Goal: Transaction & Acquisition: Purchase product/service

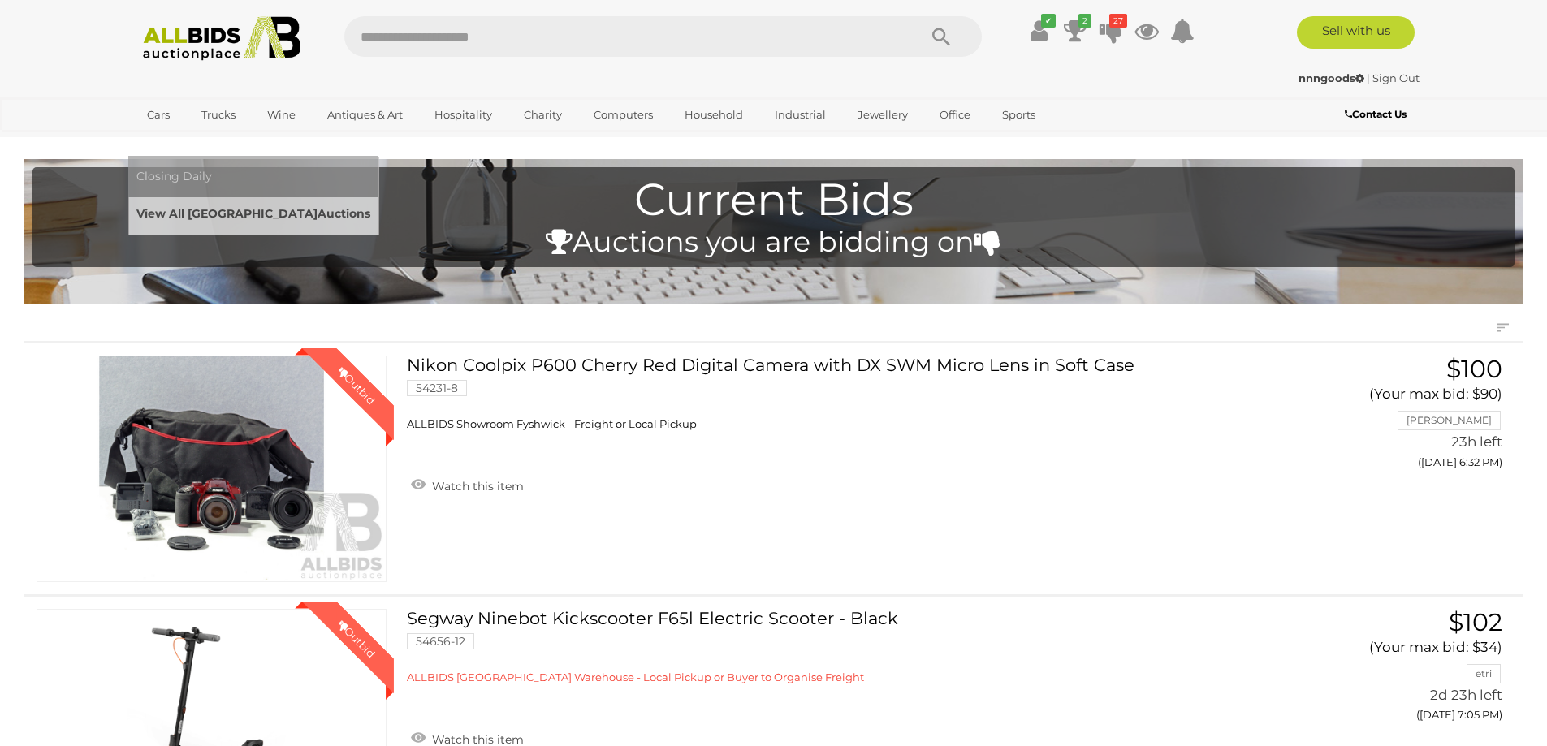
click at [370, 201] on link "View All Sydney Auctions" at bounding box center [253, 213] width 234 height 25
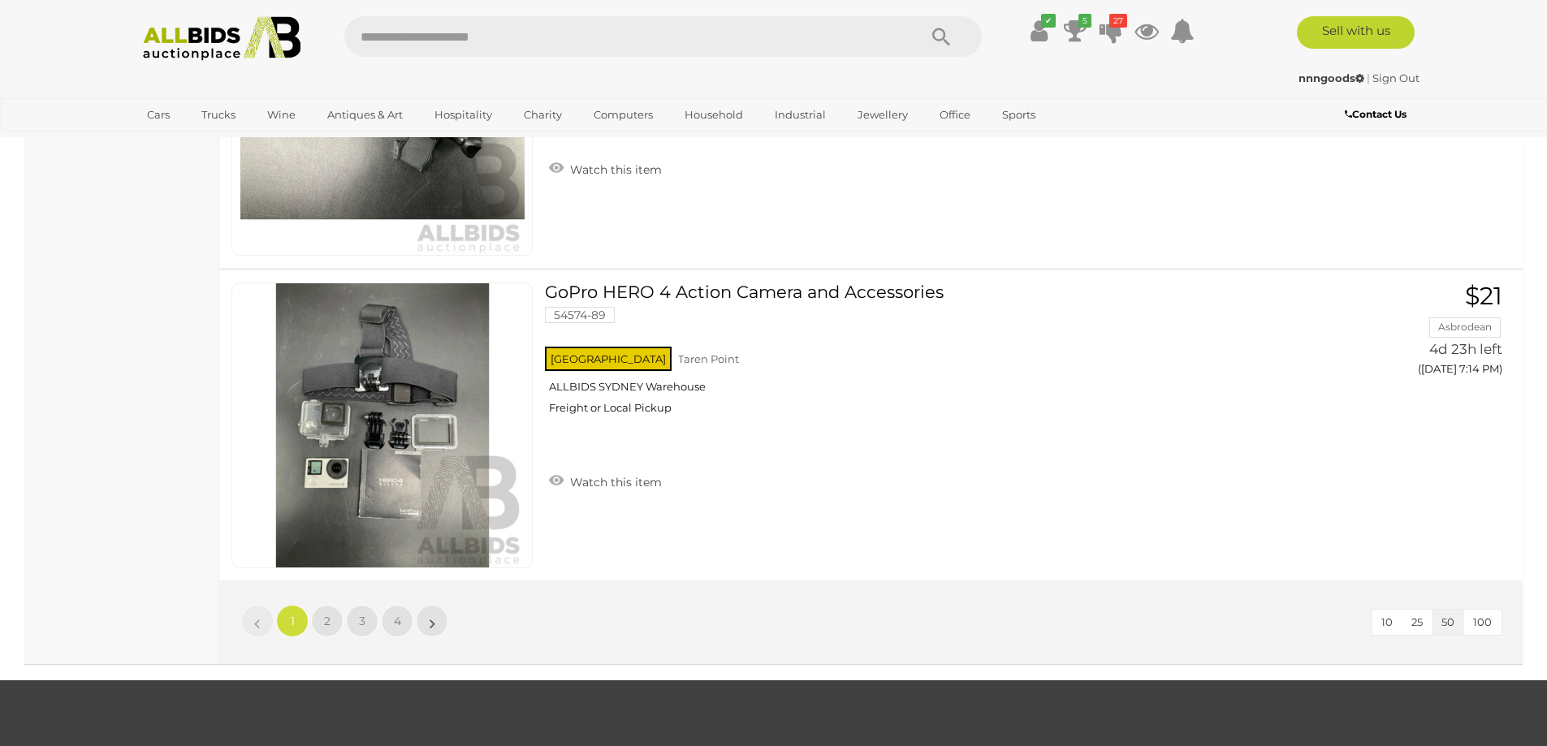
scroll to position [15263, 0]
click at [1481, 628] on button "100" at bounding box center [1482, 621] width 38 height 25
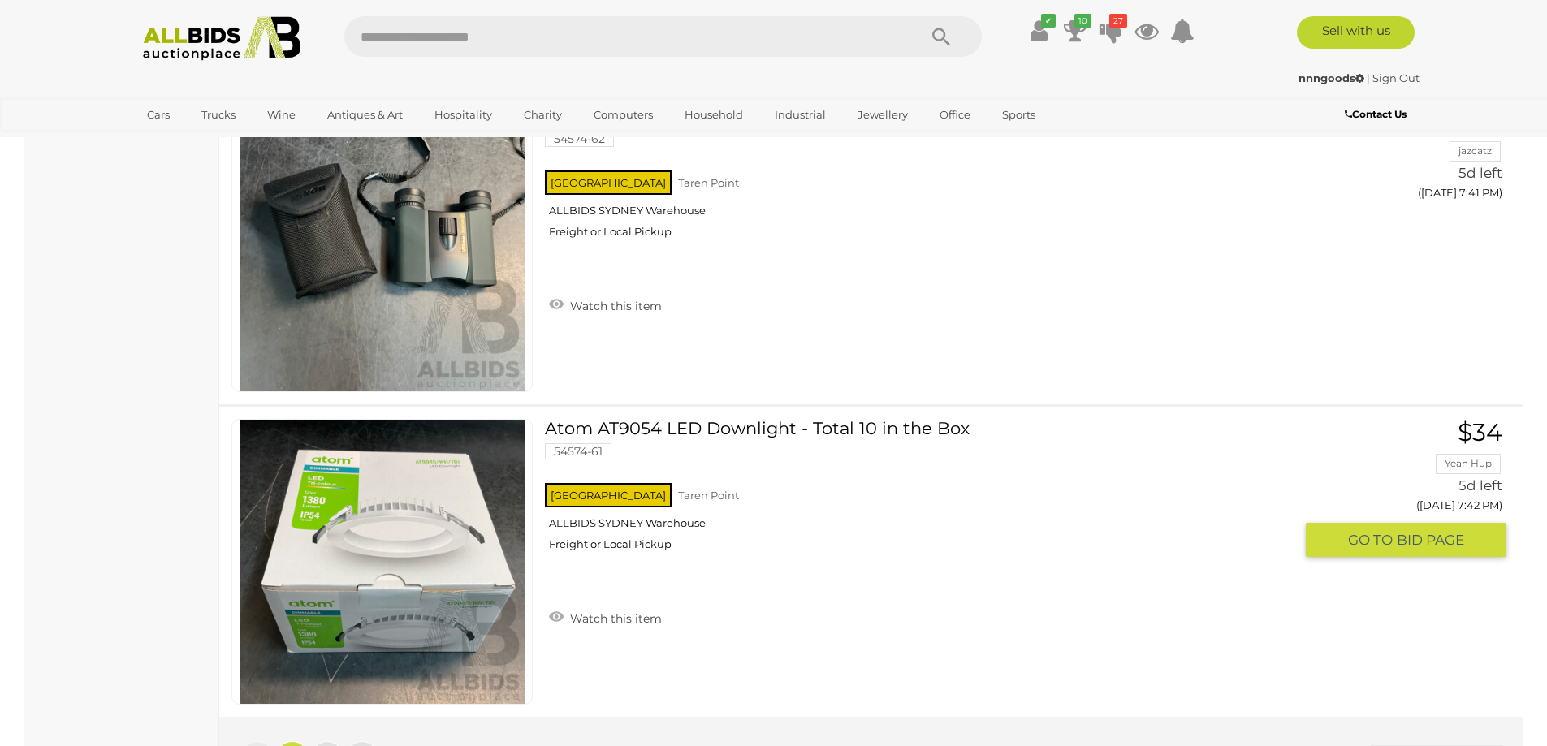
scroll to position [30906, 0]
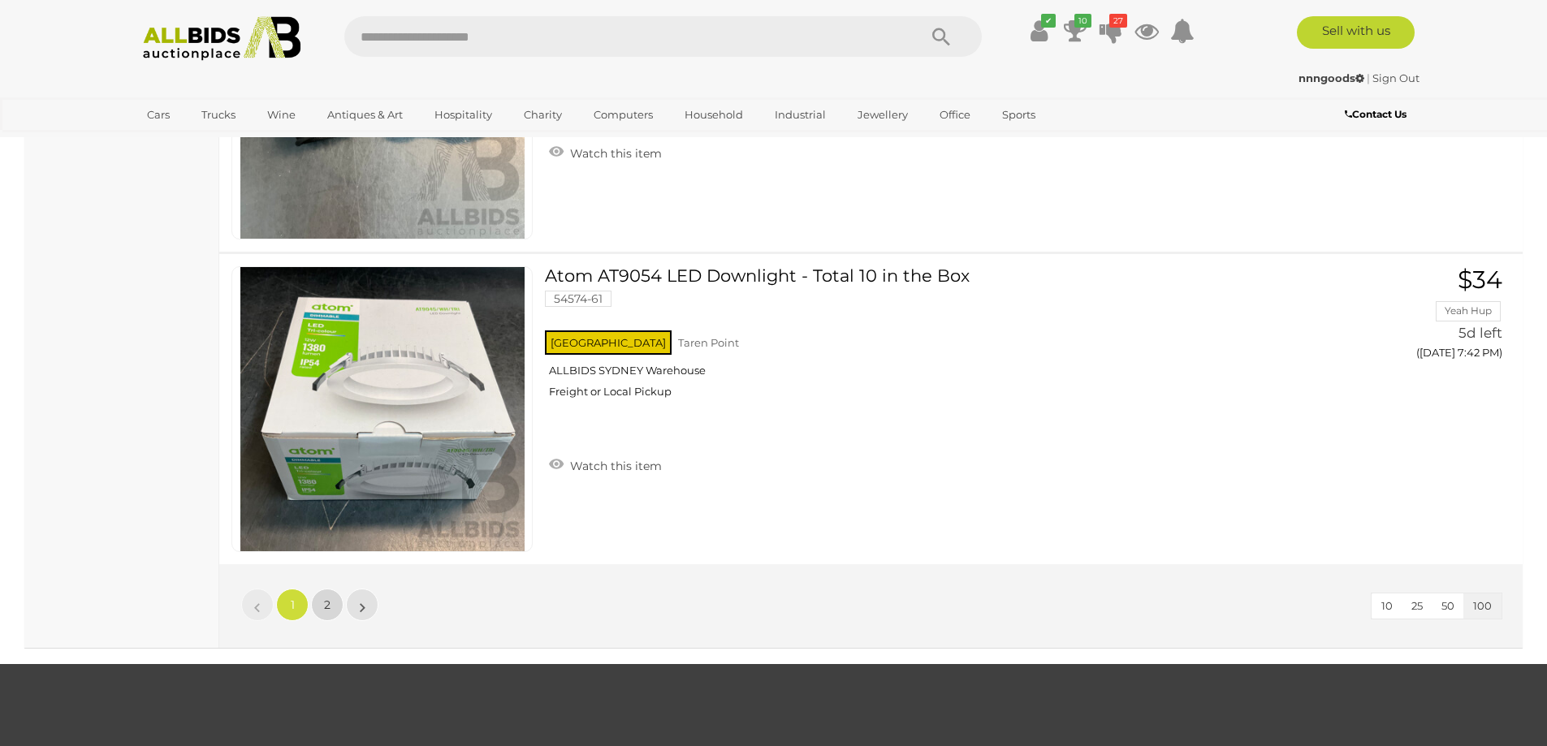
click at [323, 589] on link "2" at bounding box center [327, 605] width 32 height 32
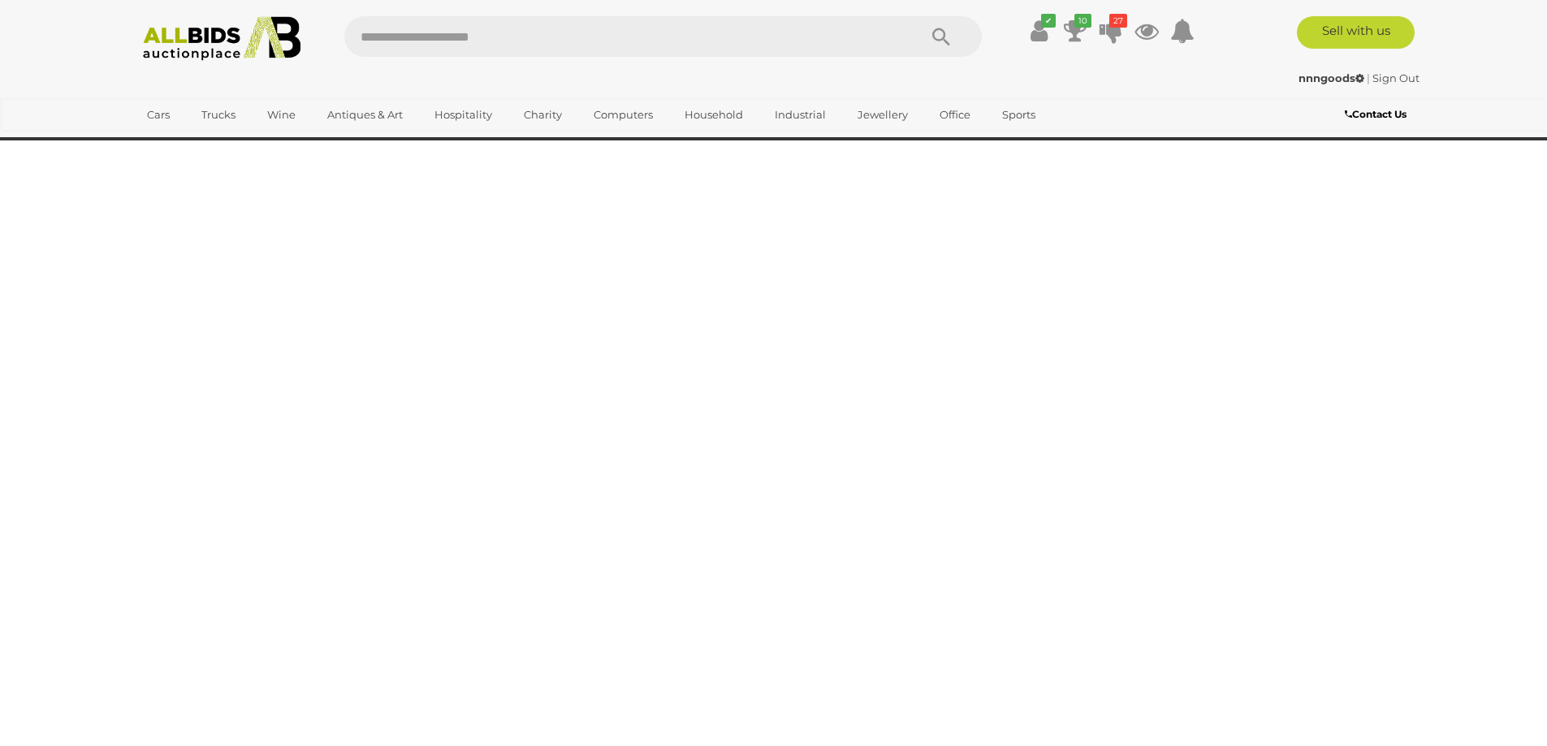
scroll to position [52, 0]
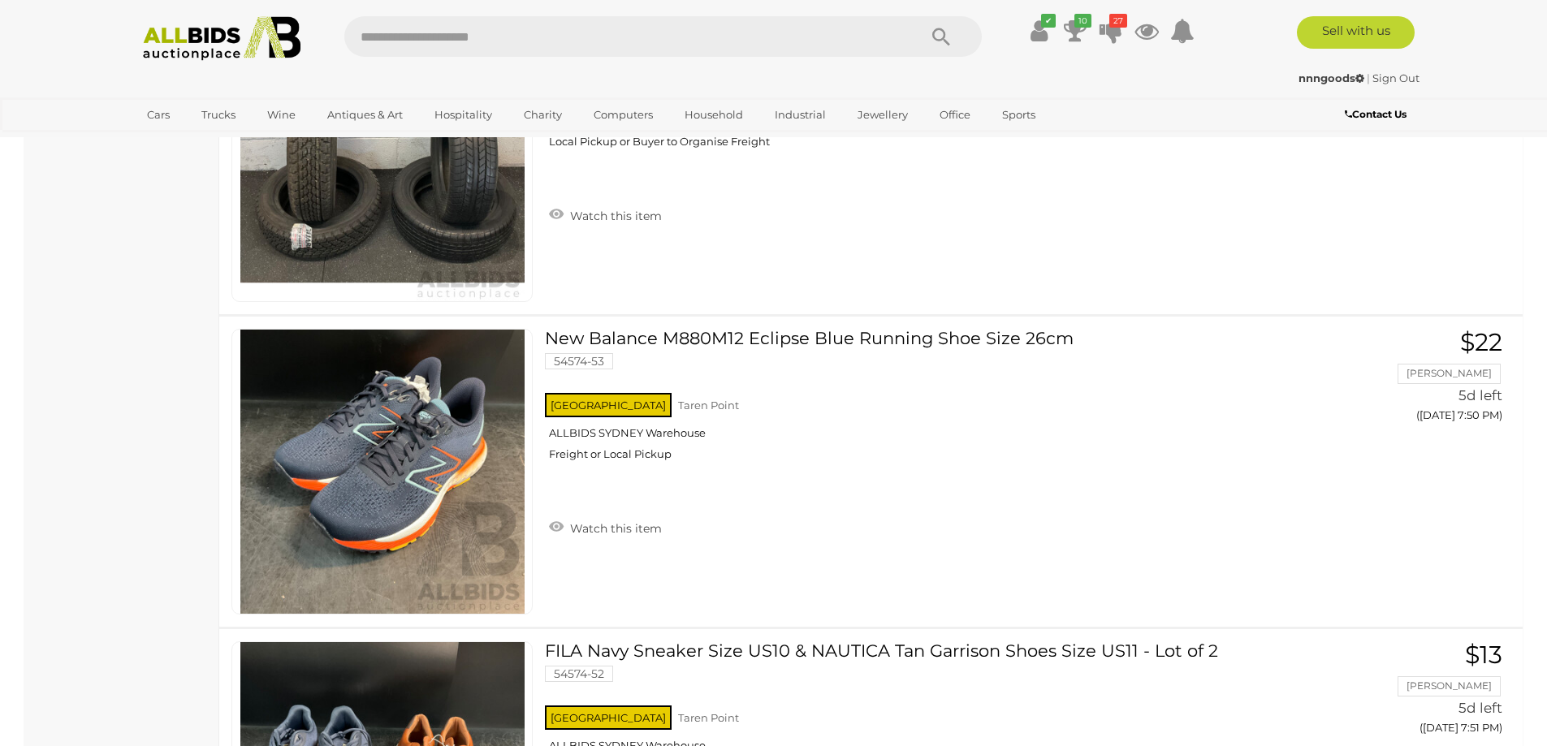
scroll to position [12, 0]
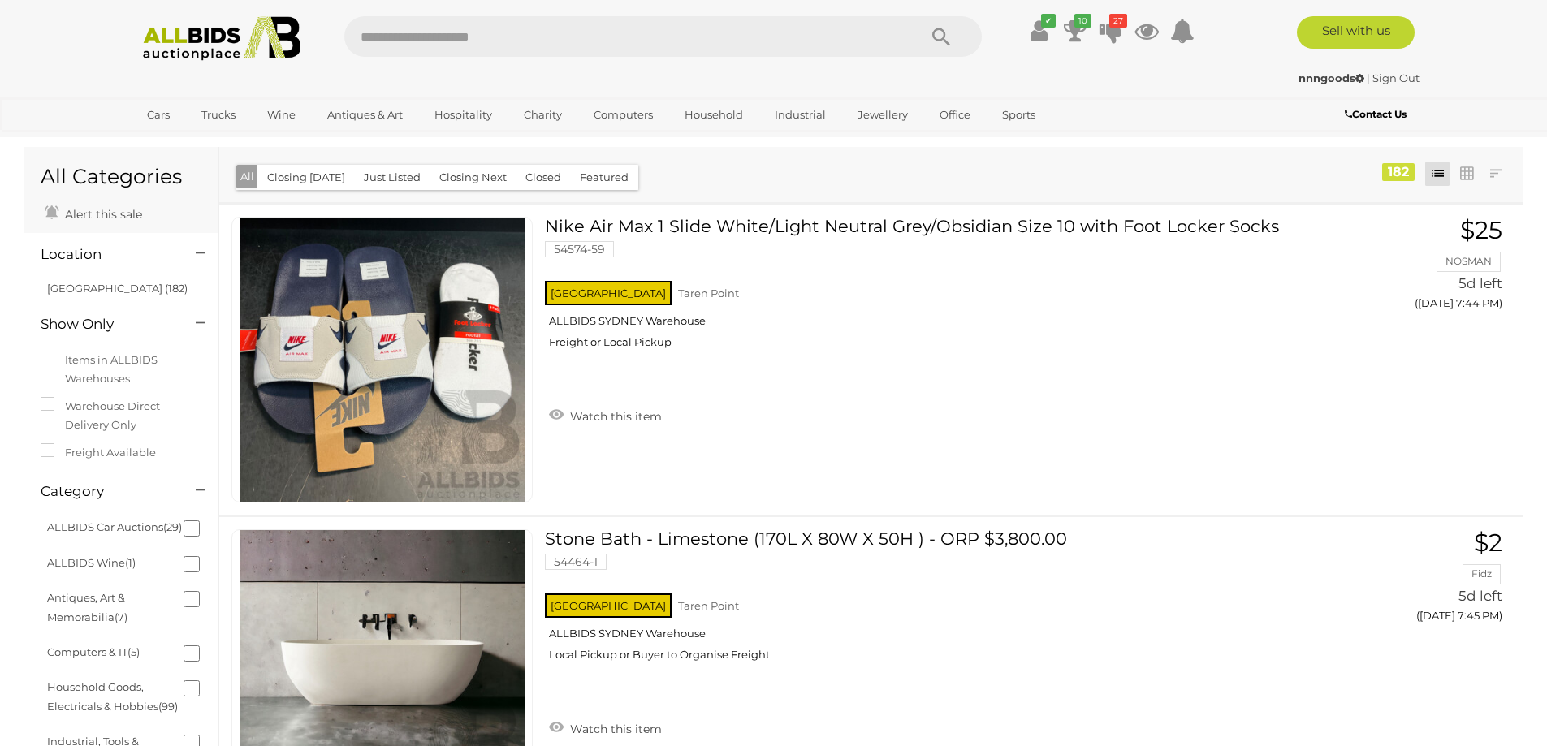
click at [604, 28] on input "text" at bounding box center [622, 36] width 557 height 41
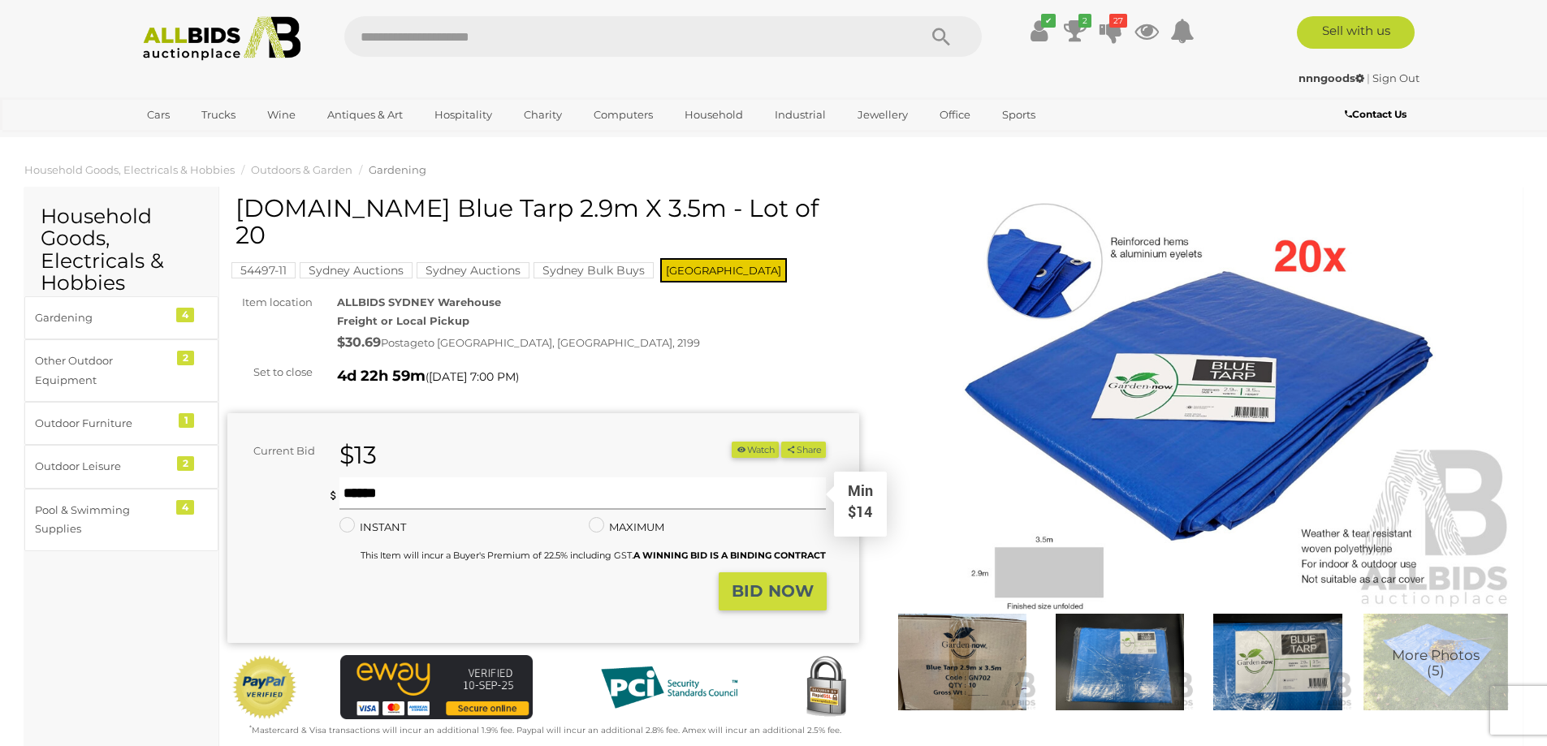
click at [446, 477] on input "text" at bounding box center [582, 493] width 487 height 32
type input "**"
click at [769, 576] on button "BID NOW" at bounding box center [772, 591] width 108 height 38
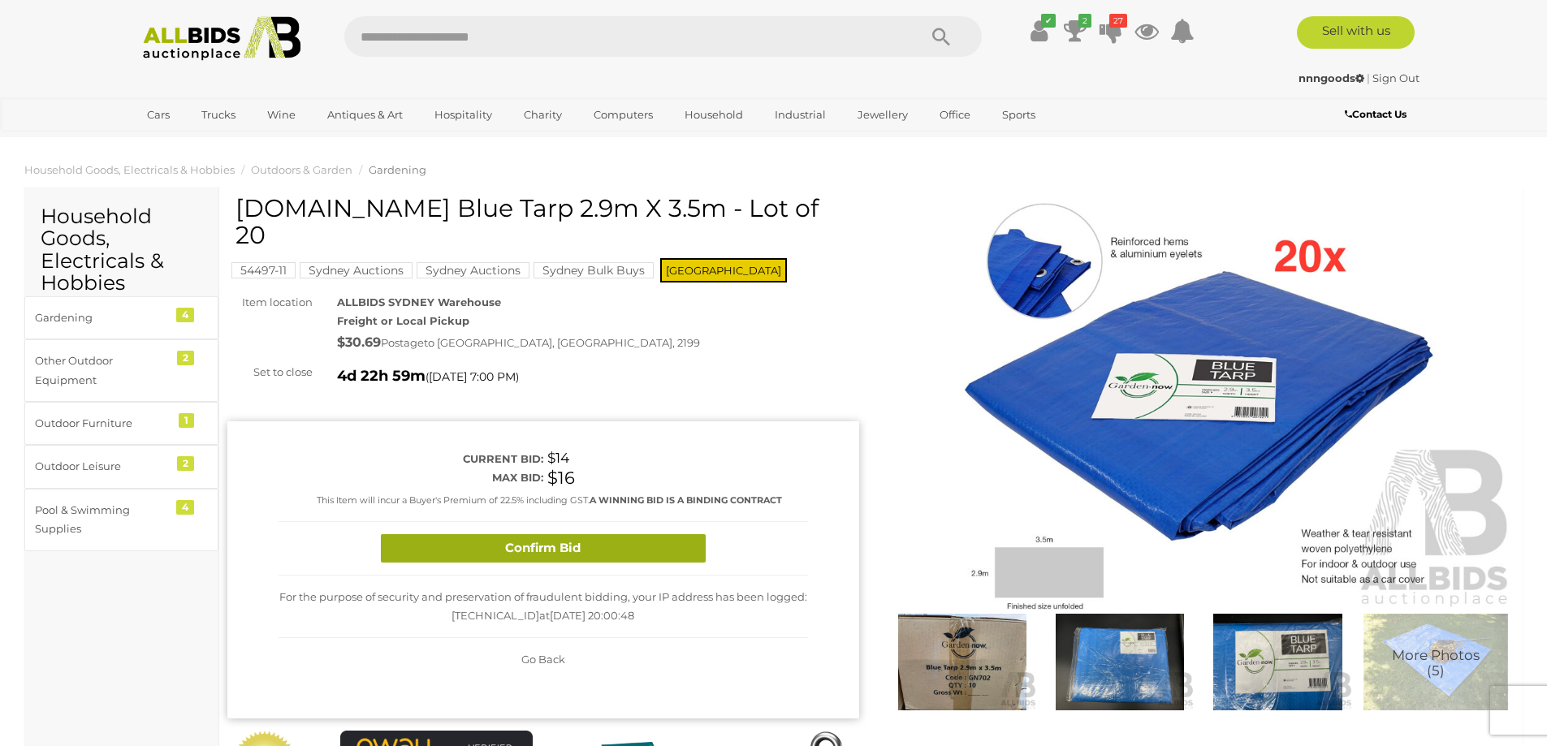
click at [596, 534] on button "Confirm Bid" at bounding box center [543, 548] width 325 height 28
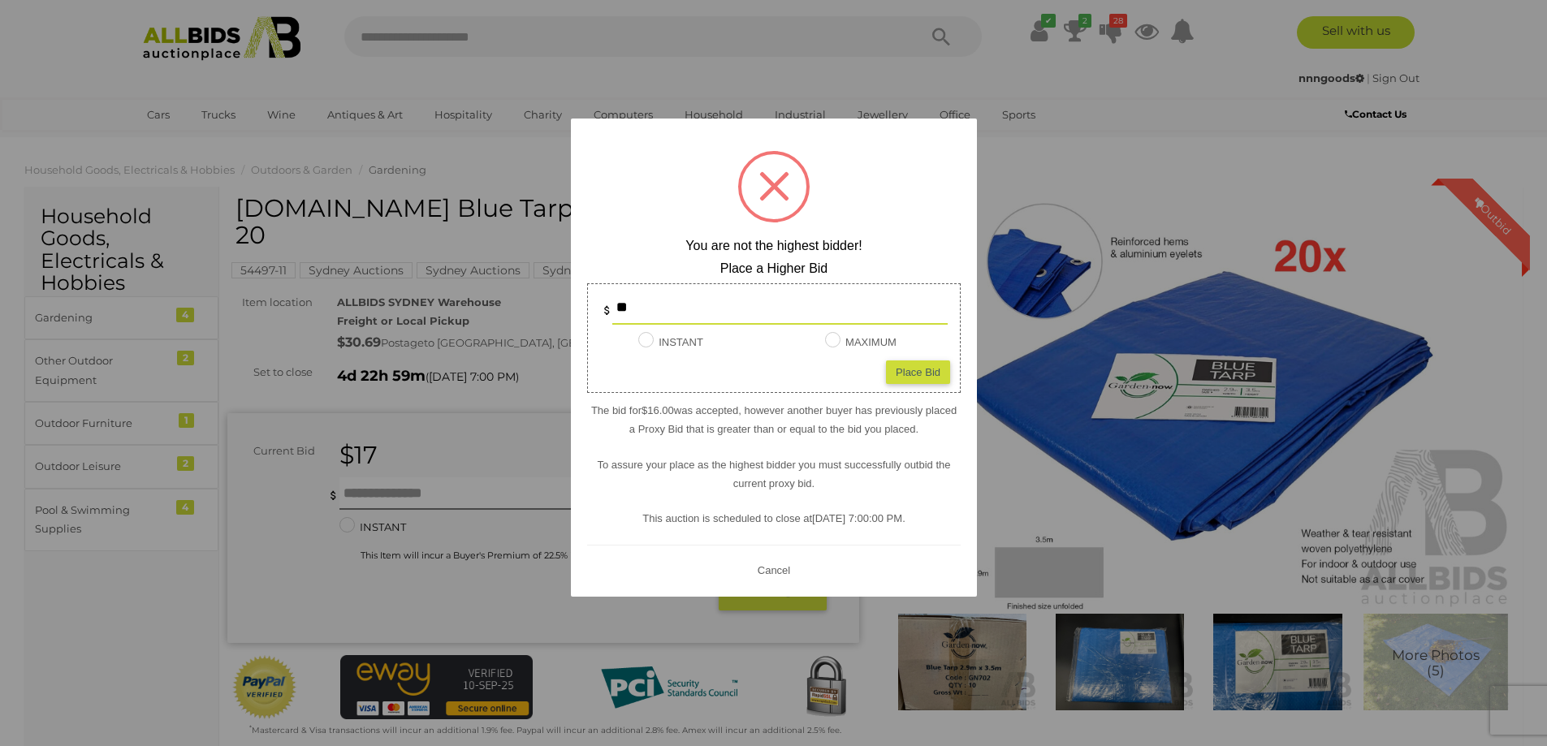
click at [923, 373] on div "Place Bid" at bounding box center [918, 372] width 64 height 24
type input "**"
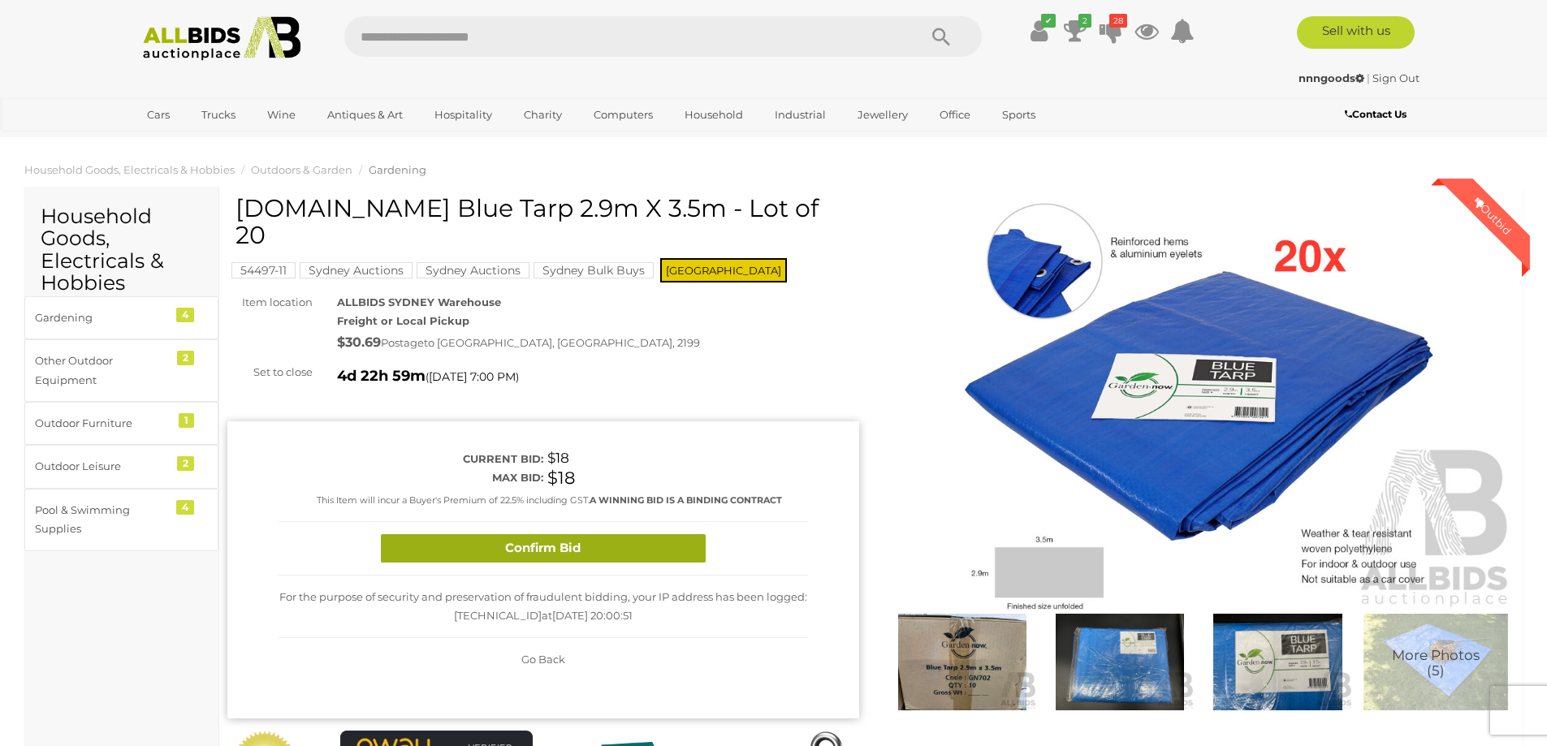
click at [661, 534] on button "Confirm Bid" at bounding box center [543, 548] width 325 height 28
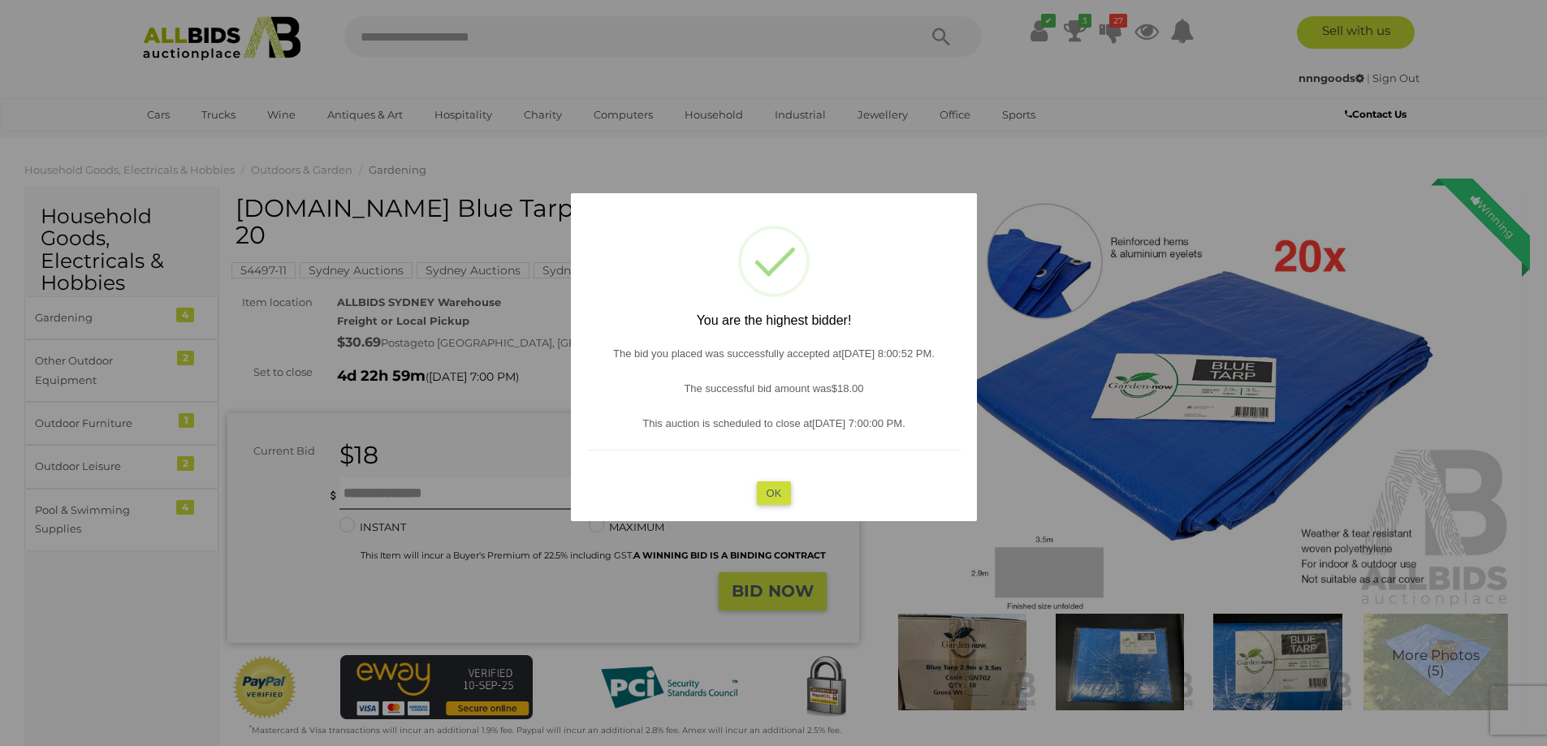
click at [764, 494] on button "OK" at bounding box center [773, 493] width 35 height 24
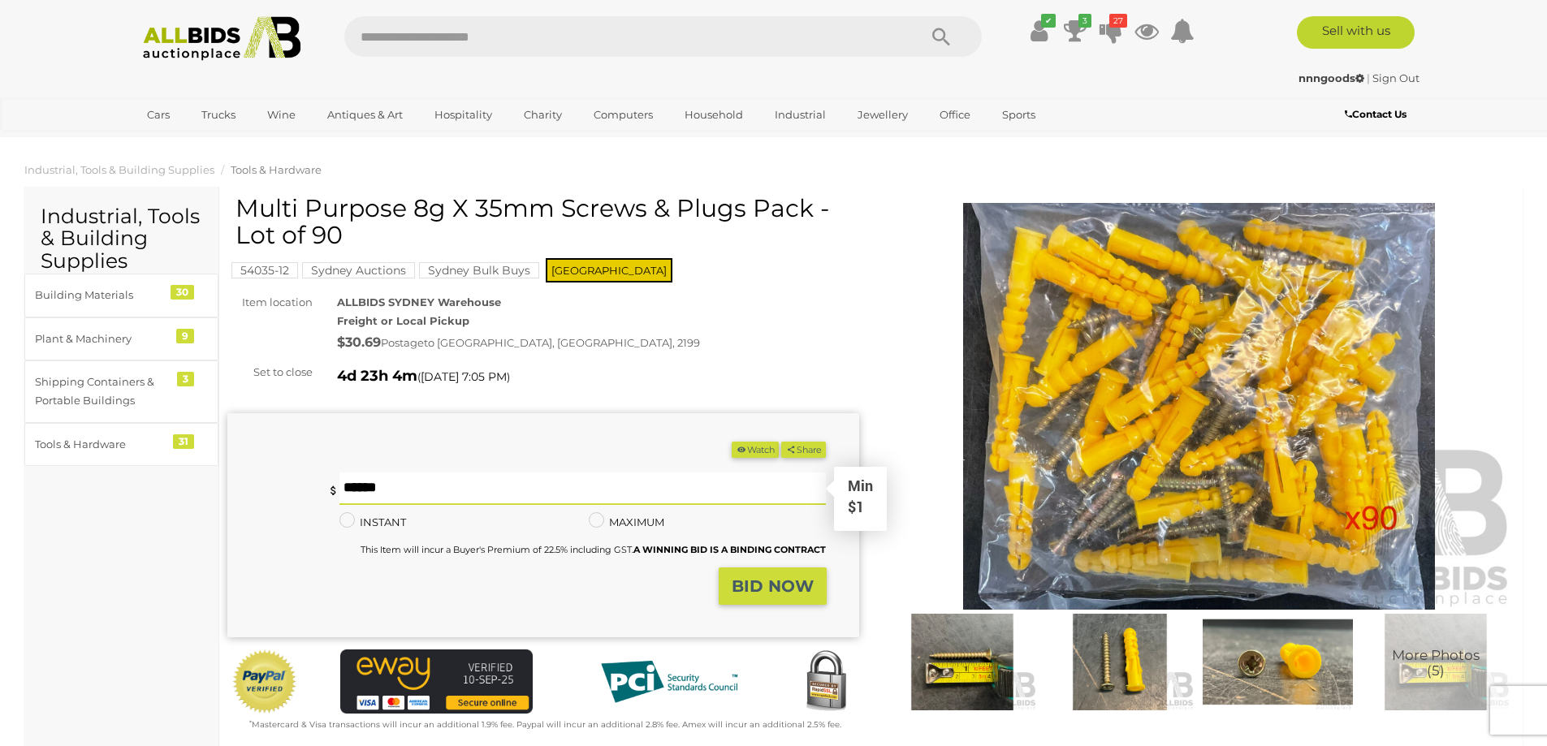
drag, startPoint x: 589, startPoint y: 495, endPoint x: 640, endPoint y: 481, distance: 52.4
click at [591, 494] on input "text" at bounding box center [582, 488] width 487 height 32
type input "*"
click at [787, 587] on strong "BID NOW" at bounding box center [772, 585] width 82 height 19
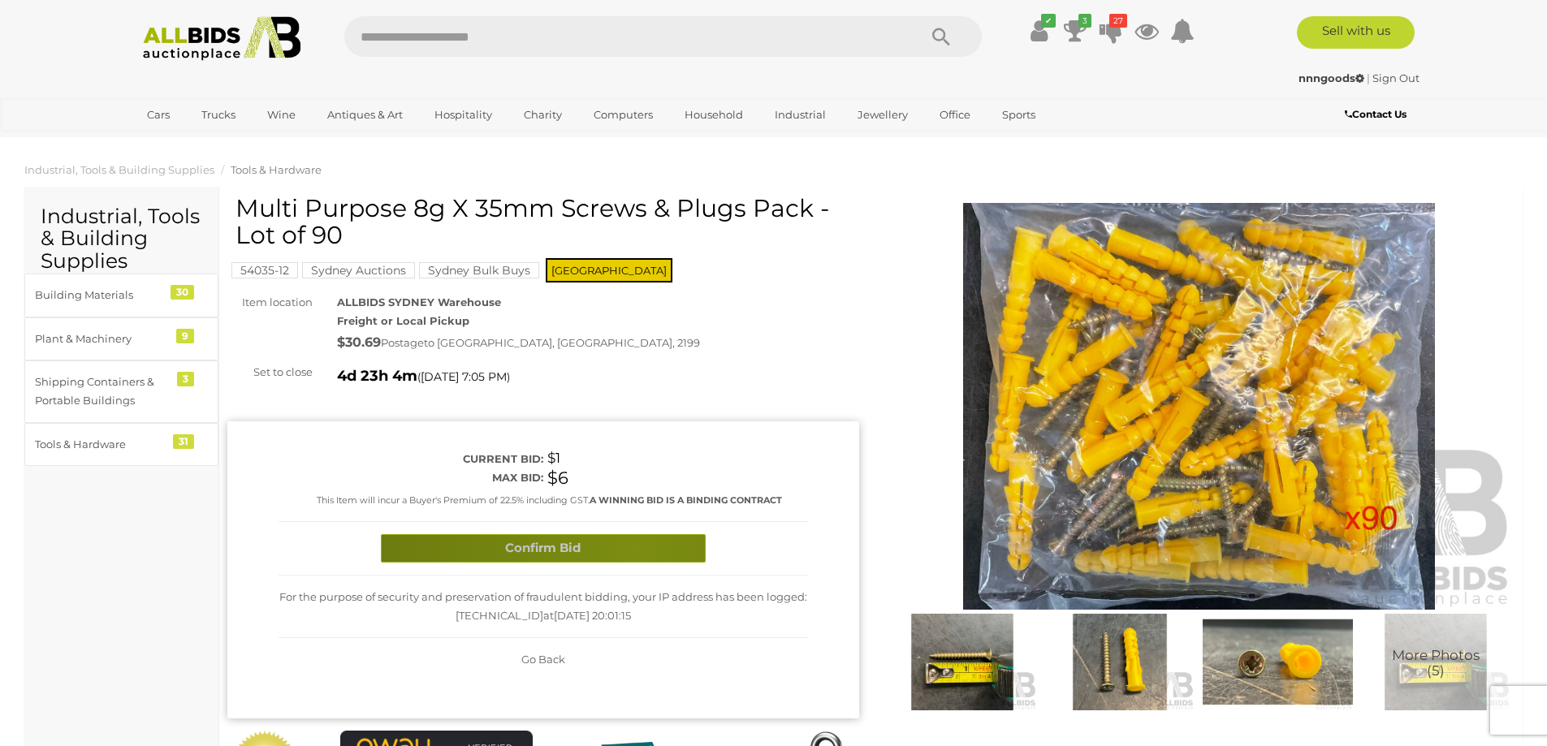
click at [637, 546] on button "Confirm Bid" at bounding box center [543, 548] width 325 height 28
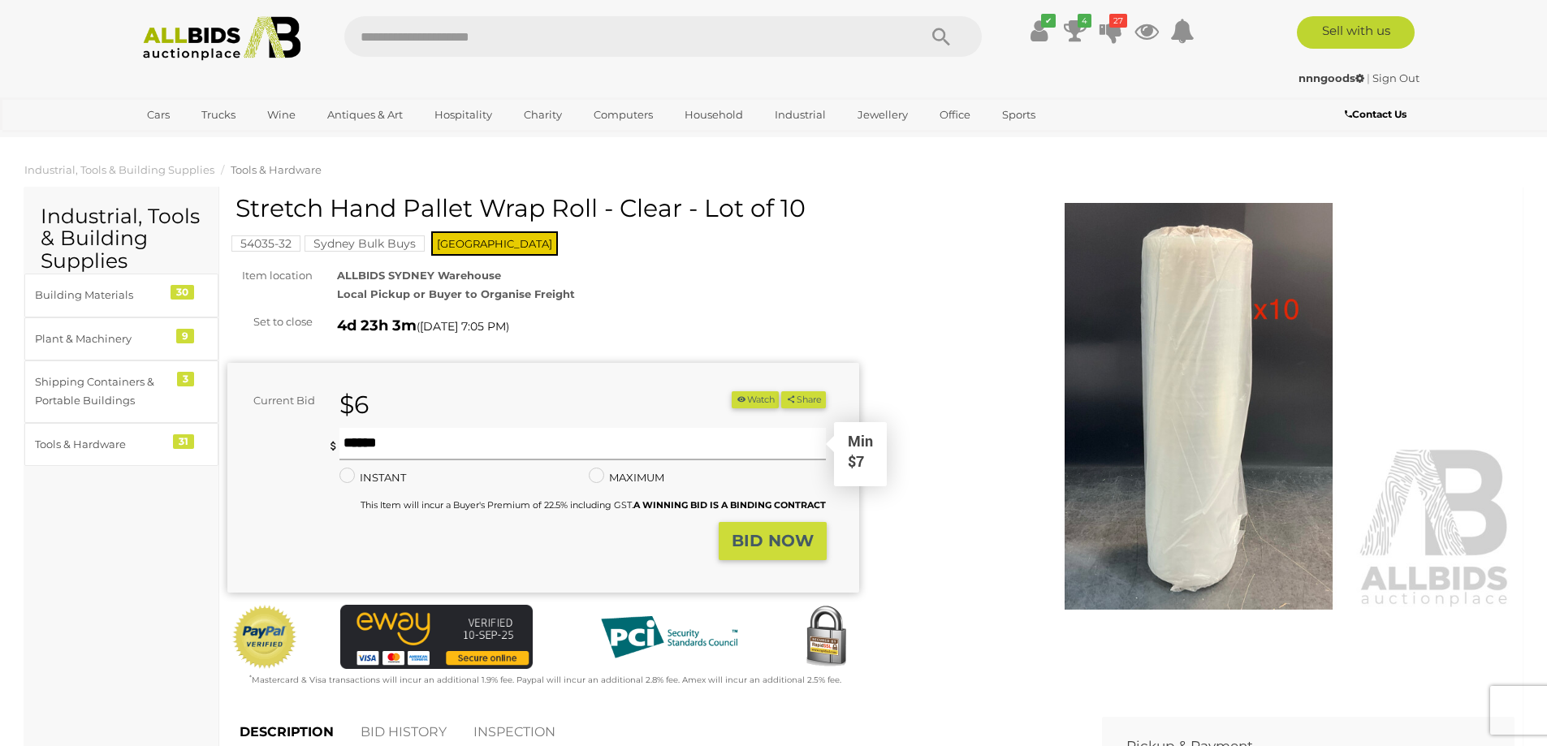
click at [543, 442] on input "text" at bounding box center [582, 444] width 487 height 32
type input "*"
click at [780, 549] on strong "BID NOW" at bounding box center [772, 540] width 82 height 19
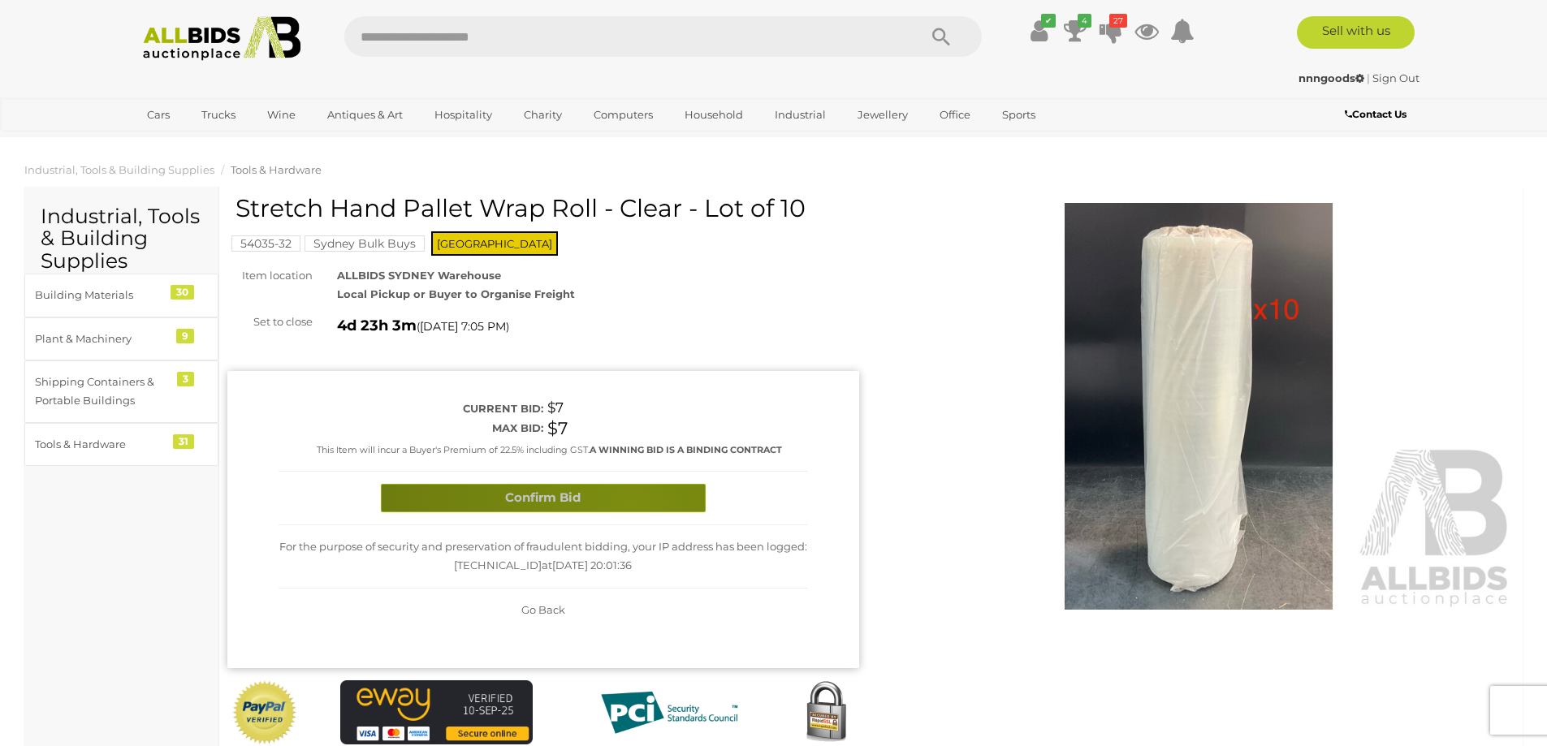
click at [630, 505] on button "Confirm Bid" at bounding box center [543, 498] width 325 height 28
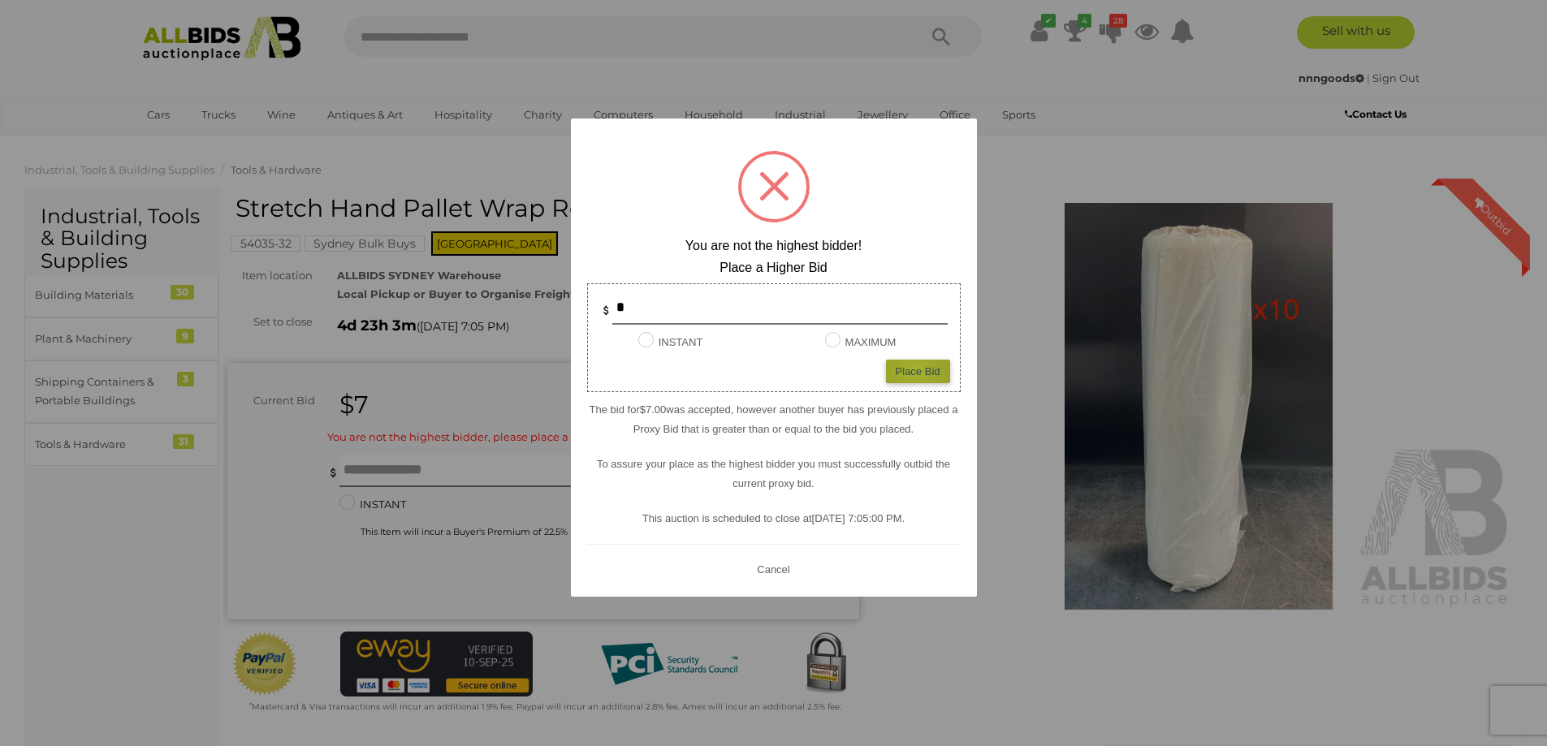
click at [914, 371] on div "Place Bid" at bounding box center [918, 372] width 64 height 24
type input "*"
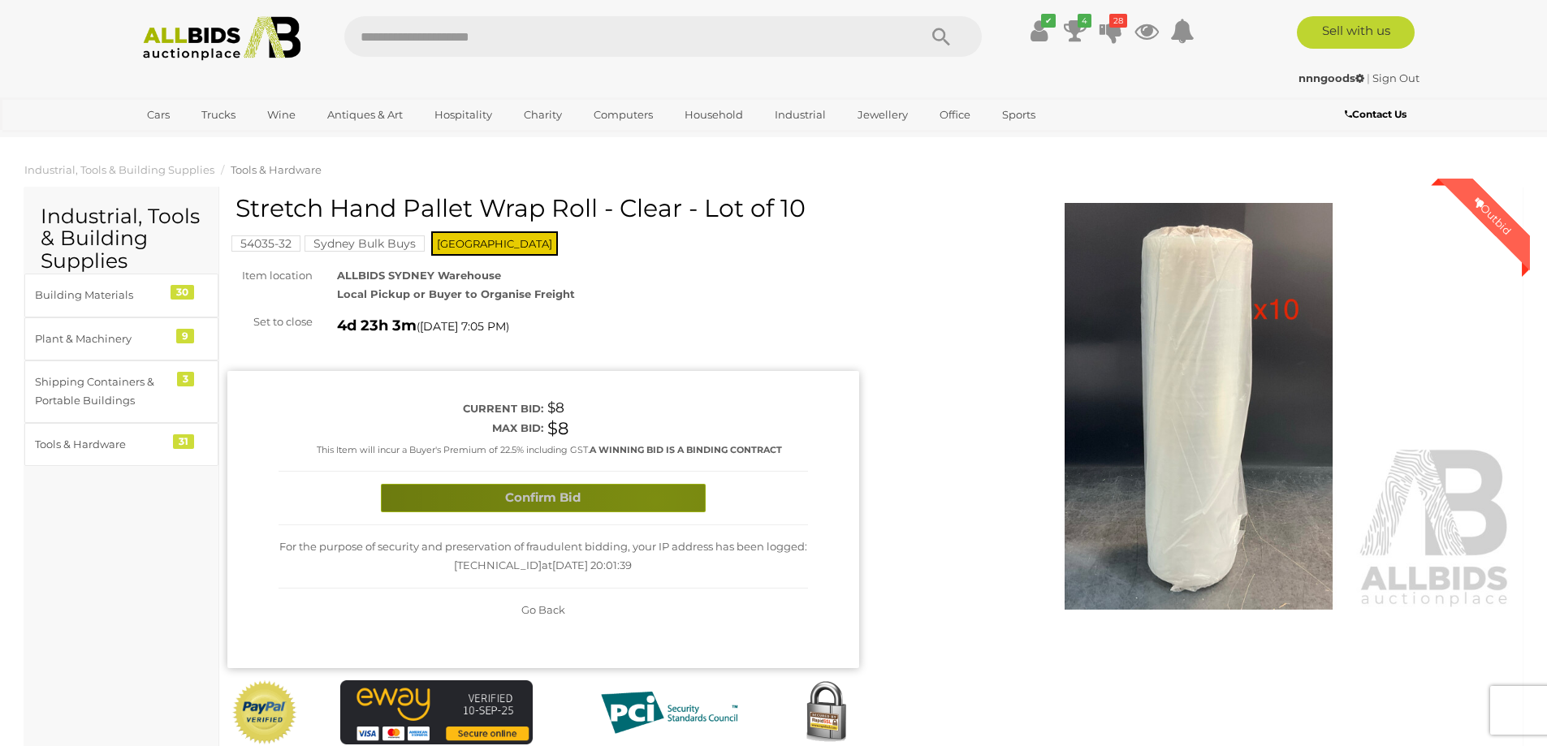
click at [655, 500] on button "Confirm Bid" at bounding box center [543, 498] width 325 height 28
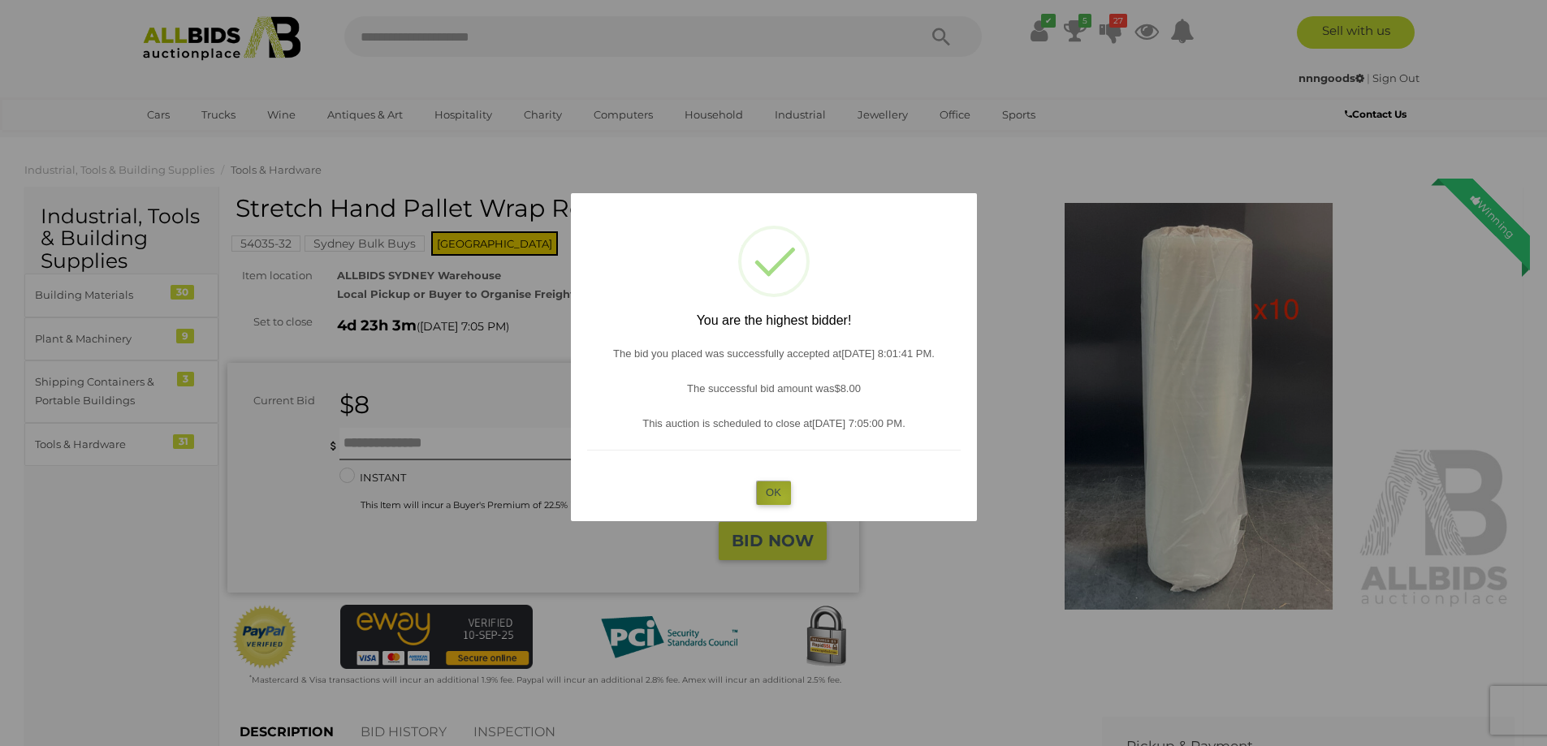
click at [783, 498] on button "OK" at bounding box center [773, 493] width 35 height 24
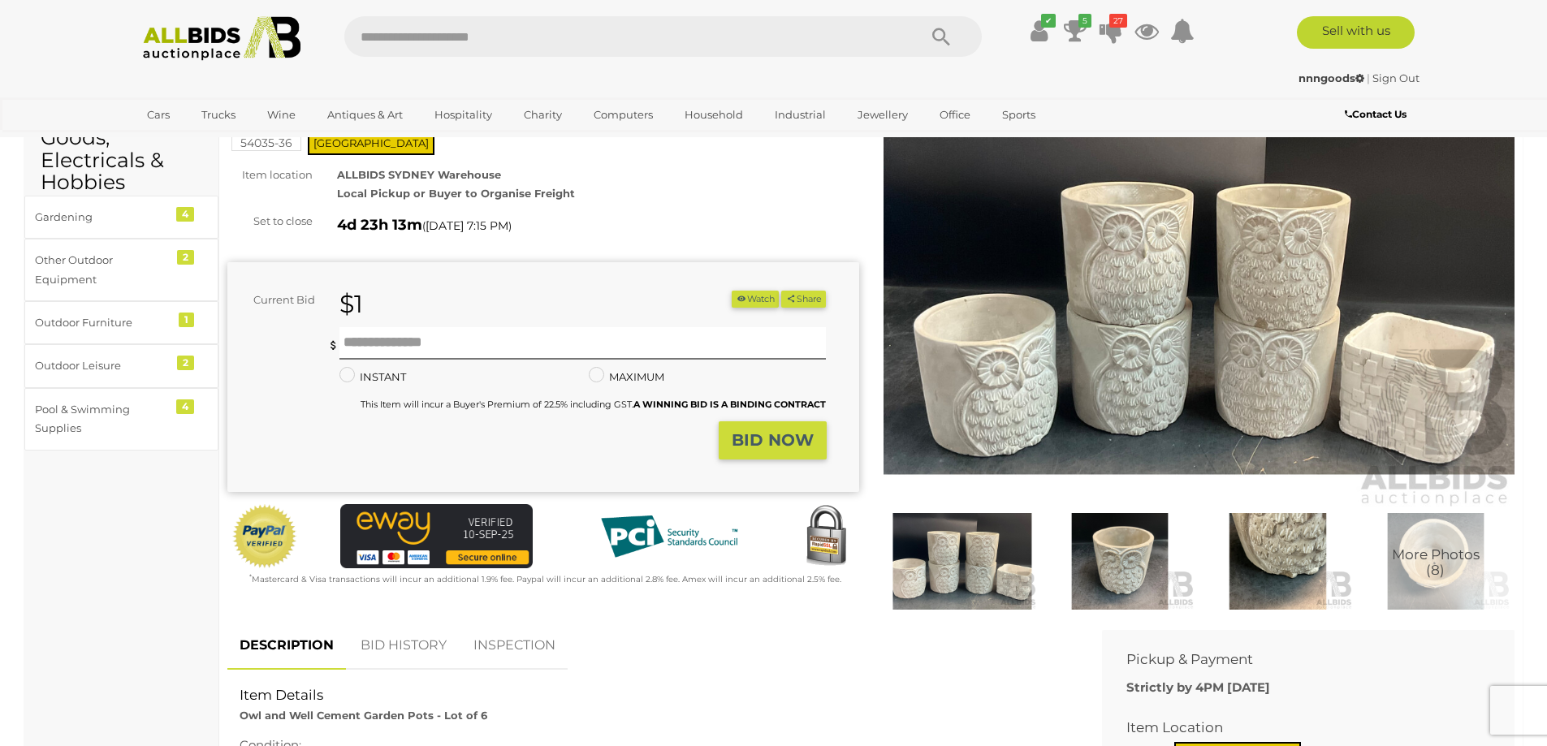
scroll to position [81, 0]
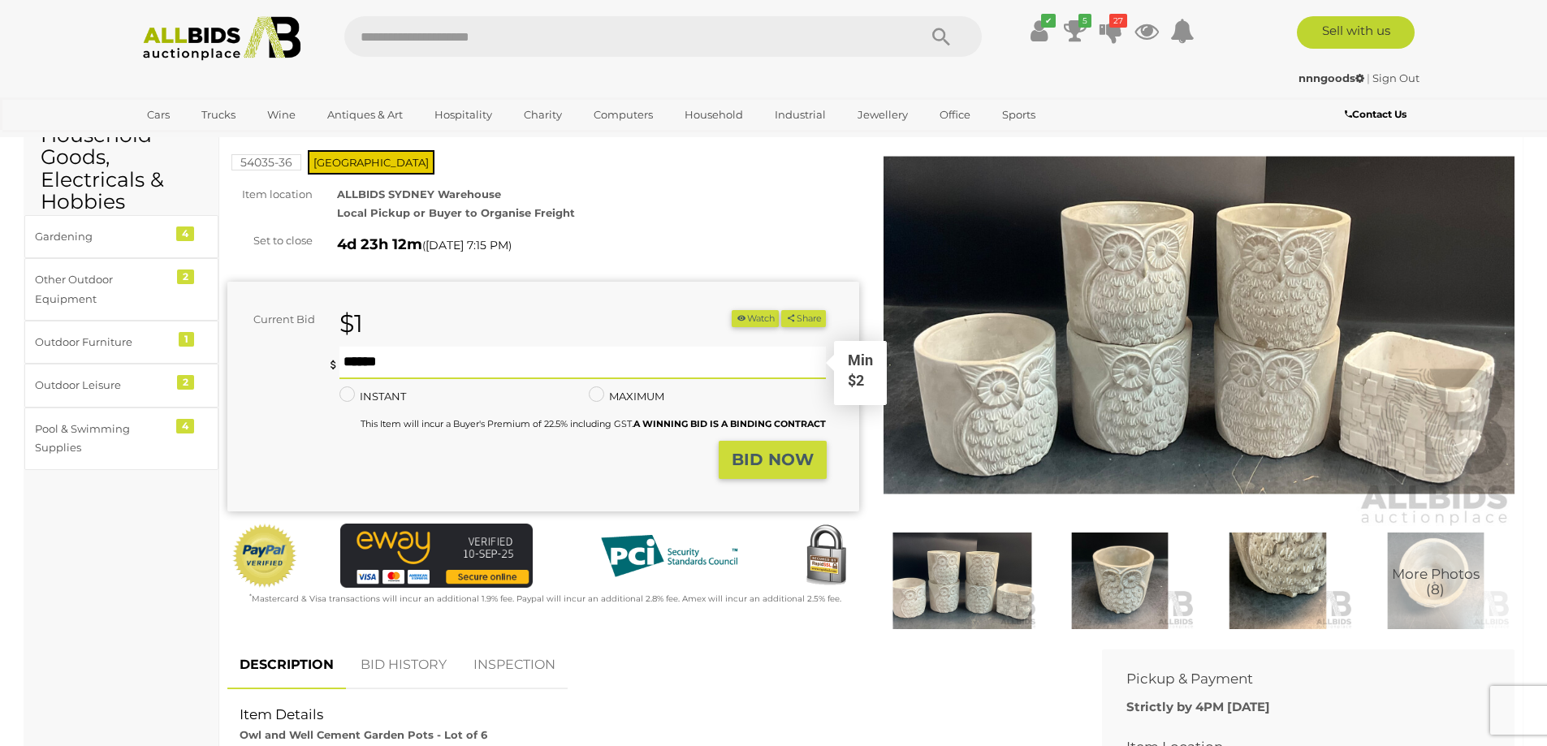
click at [531, 366] on input "text" at bounding box center [582, 363] width 487 height 32
drag, startPoint x: 392, startPoint y: 353, endPoint x: 311, endPoint y: 360, distance: 81.5
click at [300, 358] on div "You are not the highest bidder, please place a higher bid. * Min $2 * Minimum b…" at bounding box center [526, 394] width 599 height 95
type input "*"
click at [769, 460] on strong "BID NOW" at bounding box center [772, 459] width 82 height 19
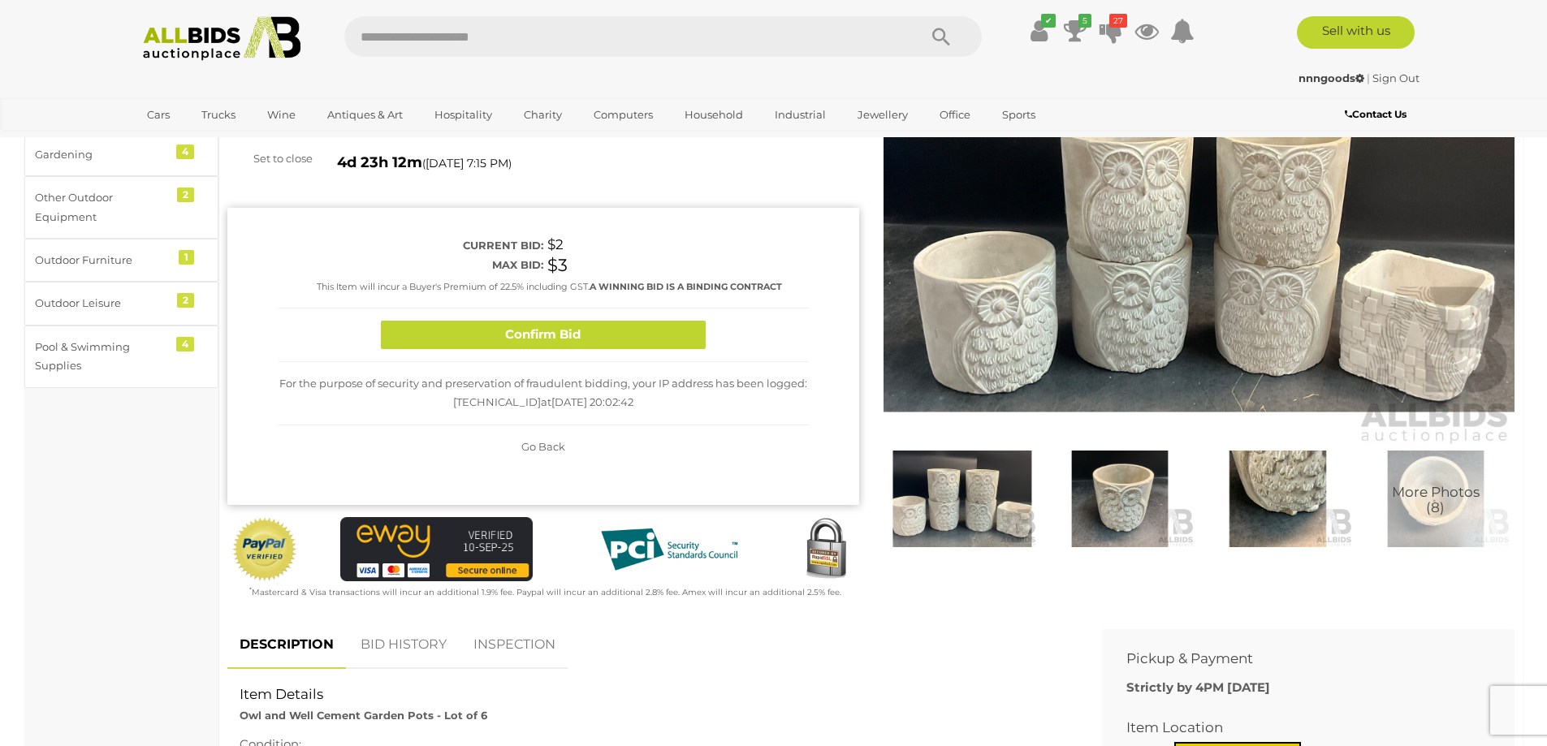
scroll to position [162, 0]
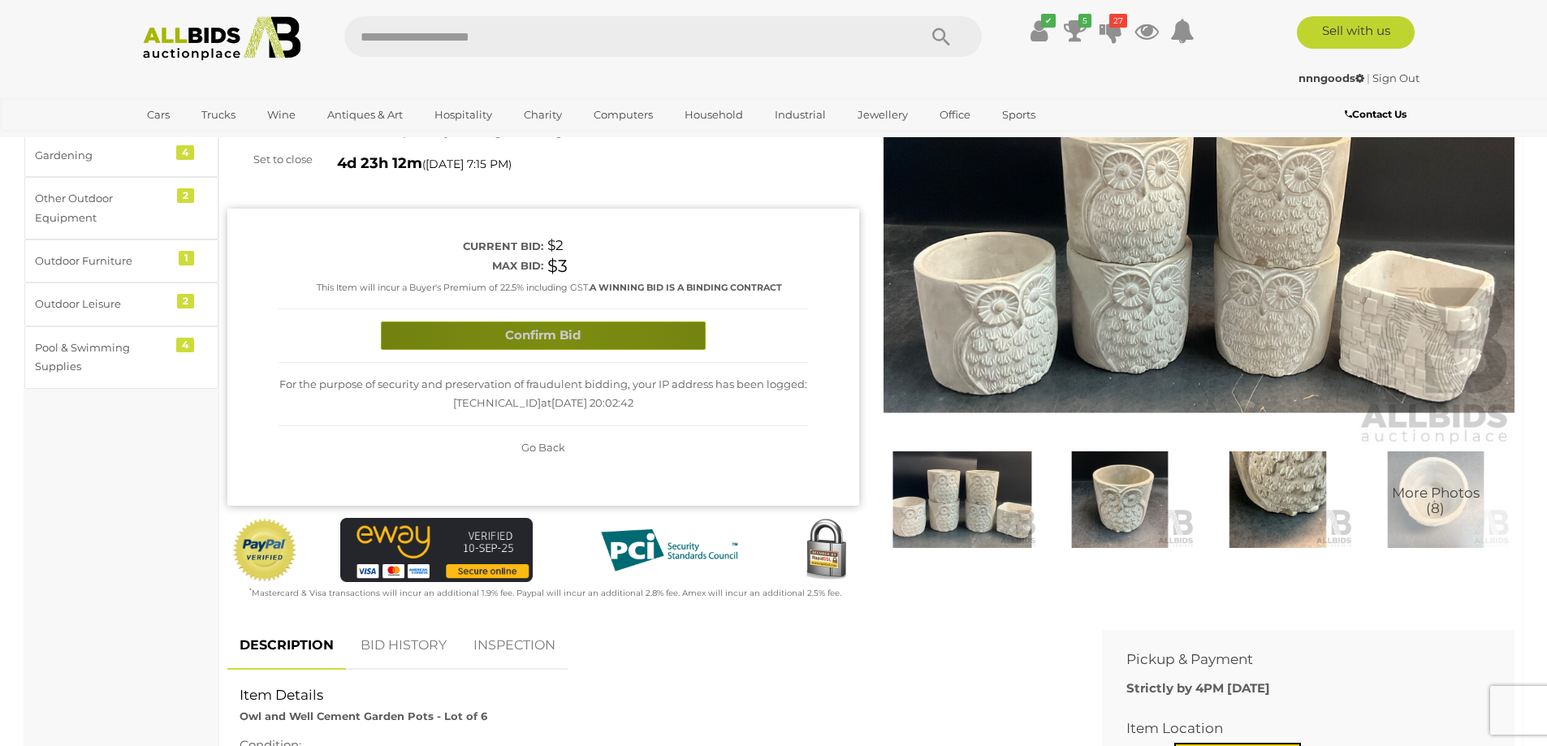
click at [560, 341] on button "Confirm Bid" at bounding box center [543, 335] width 325 height 28
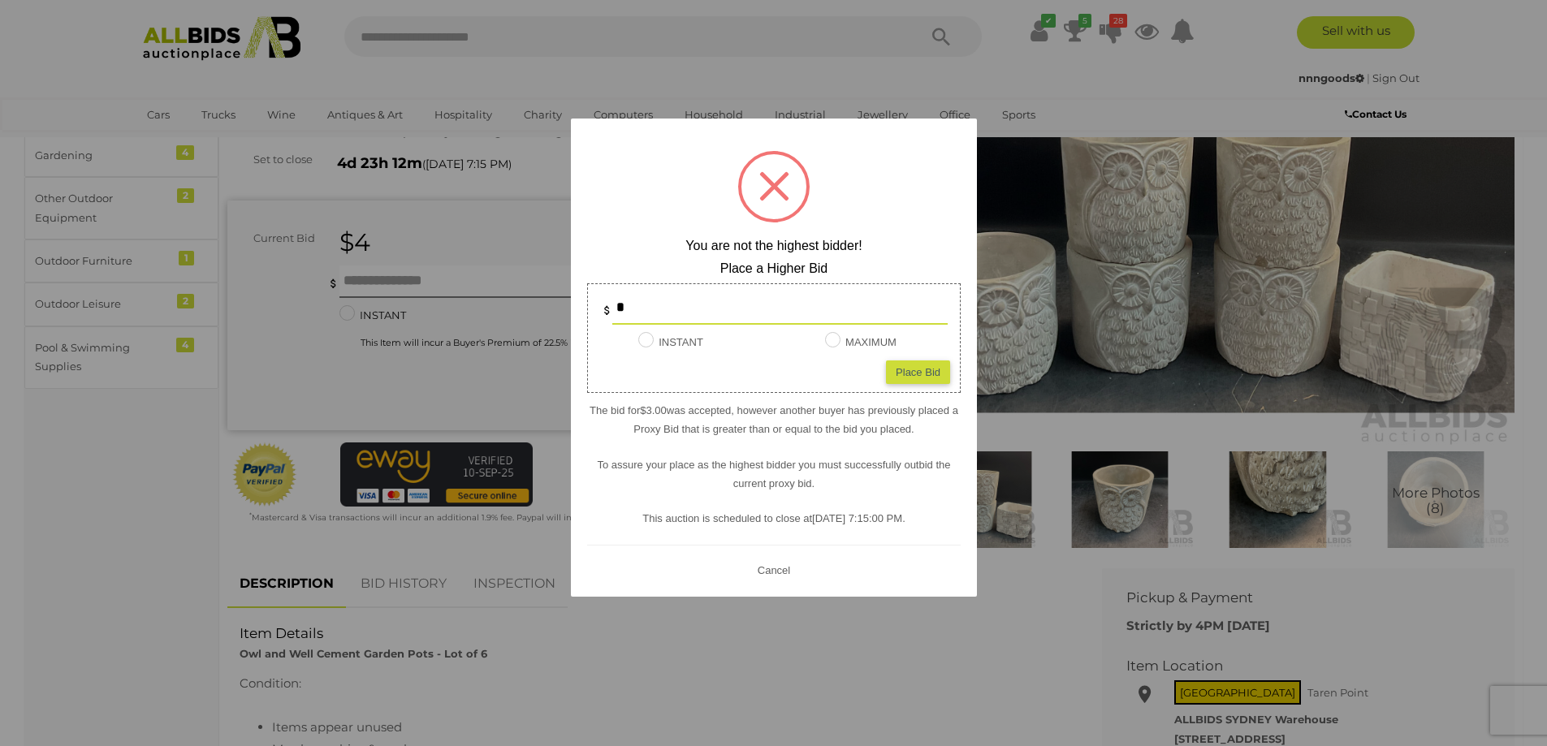
click at [910, 380] on div "Place Bid" at bounding box center [918, 372] width 64 height 24
type input "*"
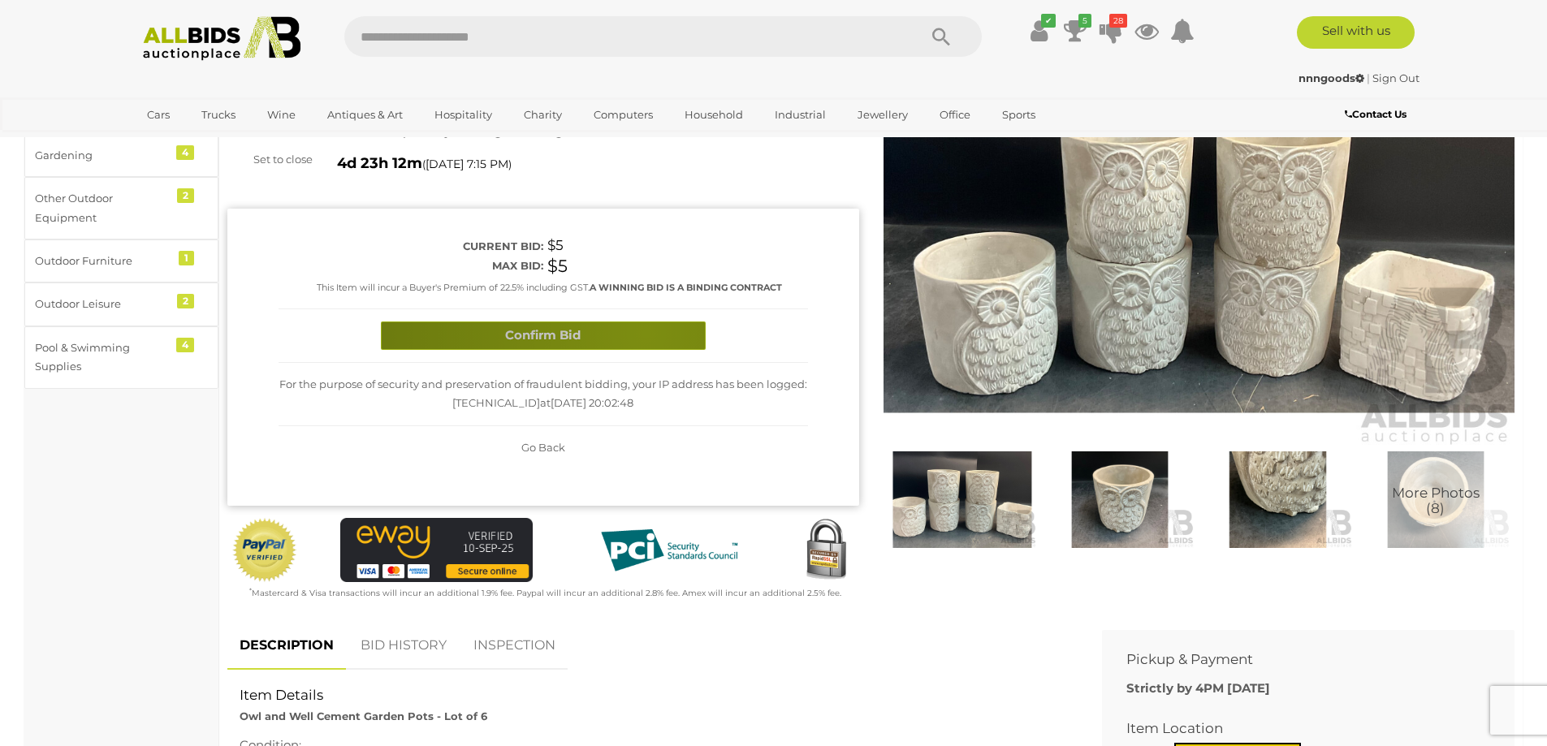
click at [645, 333] on button "Confirm Bid" at bounding box center [543, 335] width 325 height 28
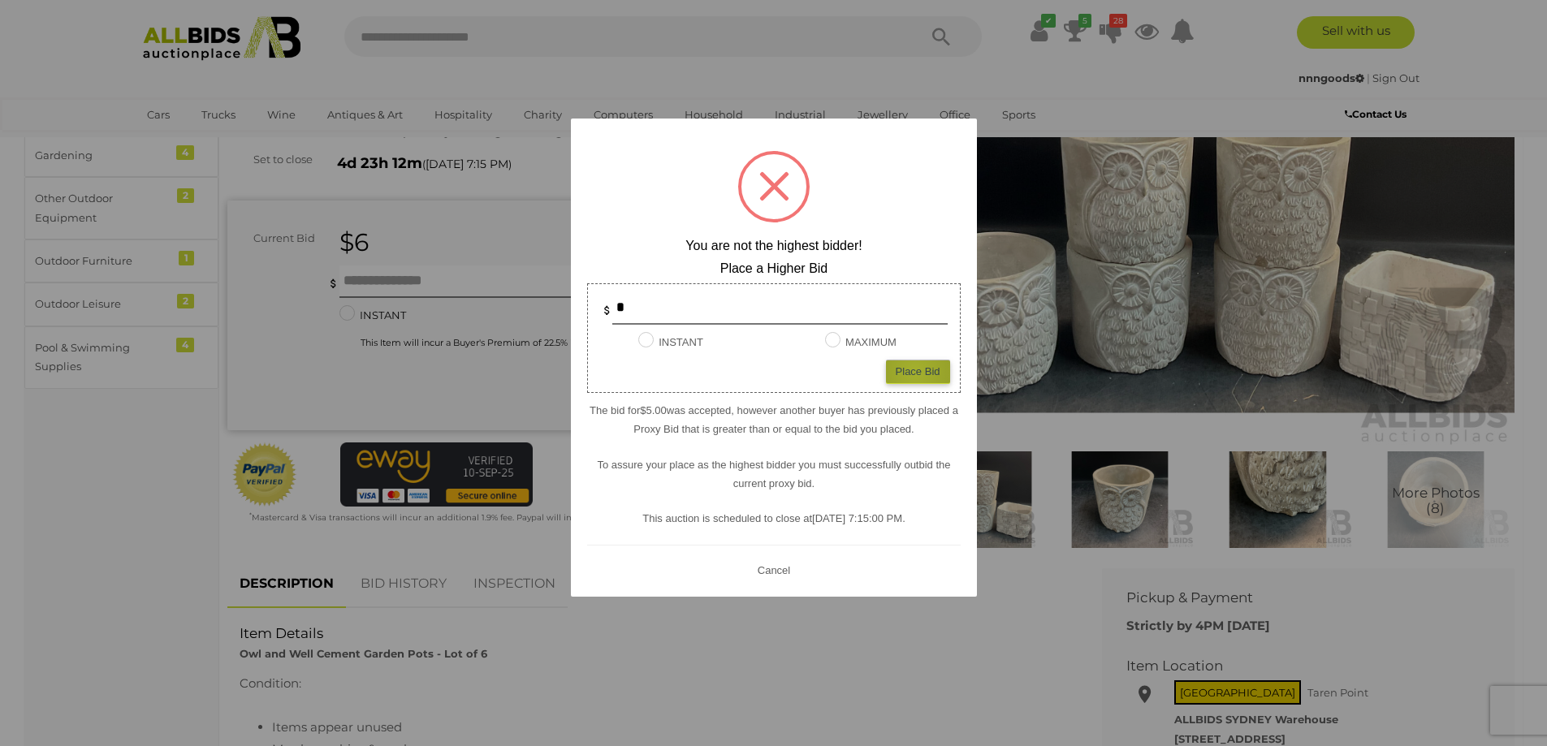
click at [916, 371] on div "Place Bid" at bounding box center [918, 372] width 64 height 24
type input "*"
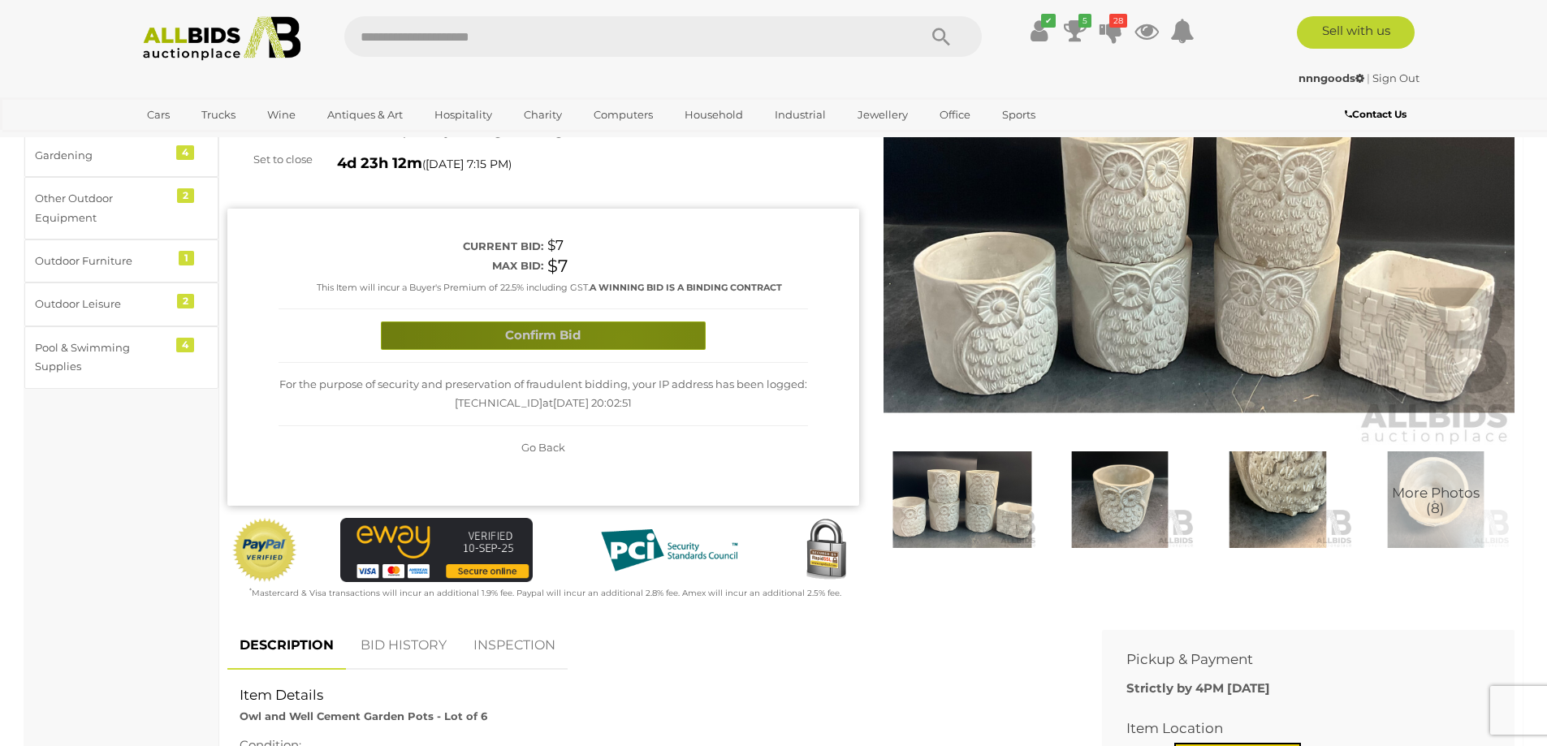
click at [623, 339] on button "Confirm Bid" at bounding box center [543, 335] width 325 height 28
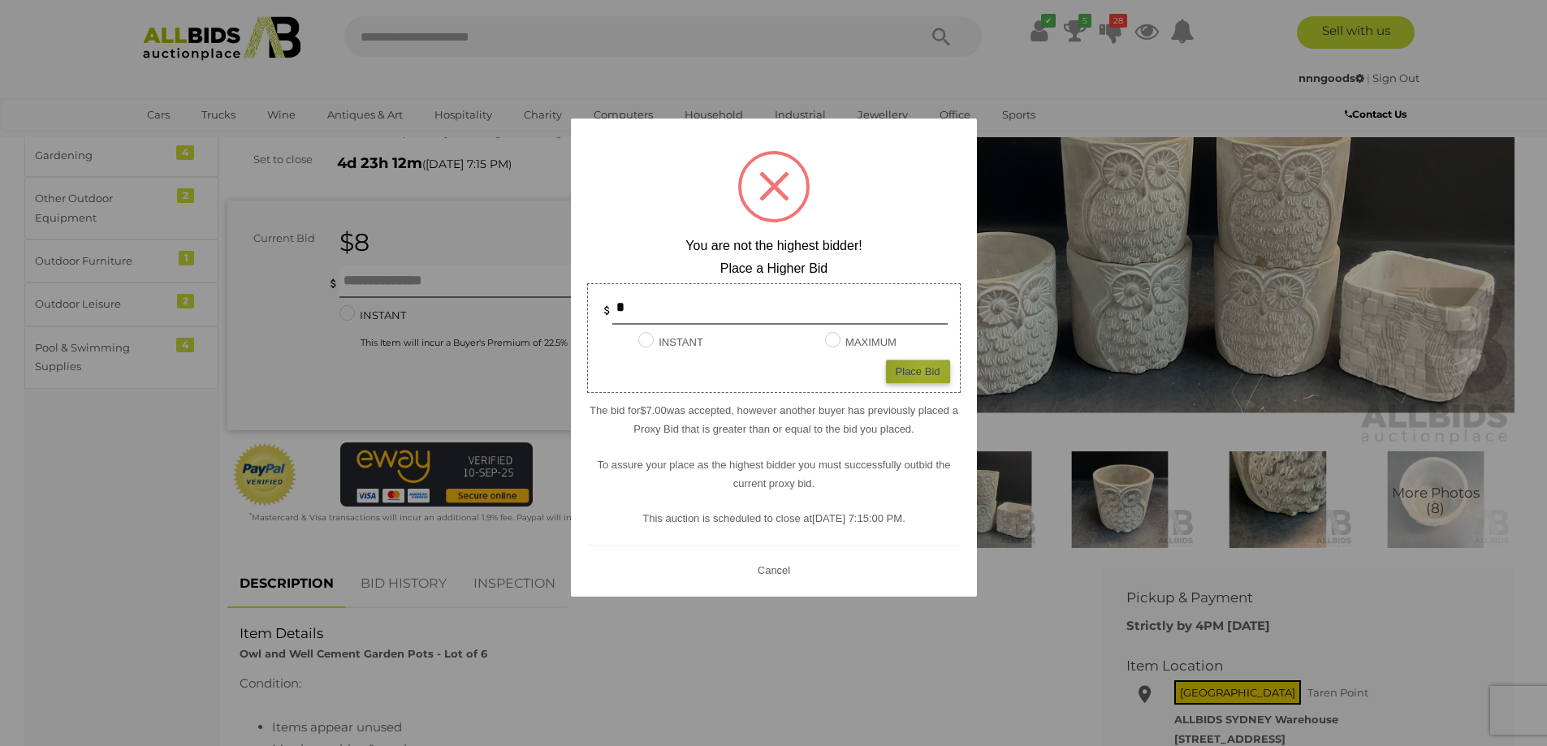
click at [926, 369] on div "Place Bid" at bounding box center [918, 372] width 64 height 24
type input "*"
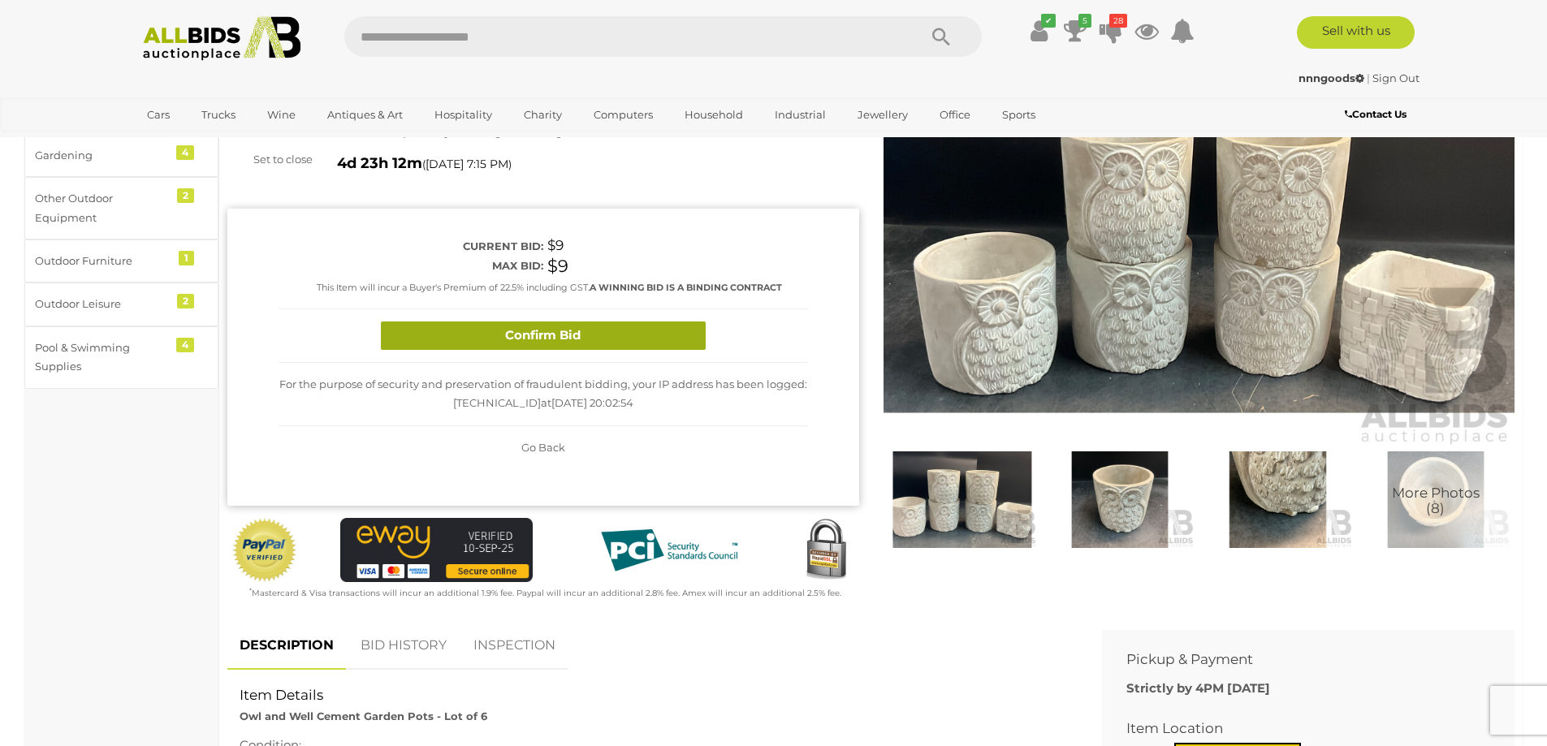
click at [653, 341] on button "Confirm Bid" at bounding box center [543, 335] width 325 height 28
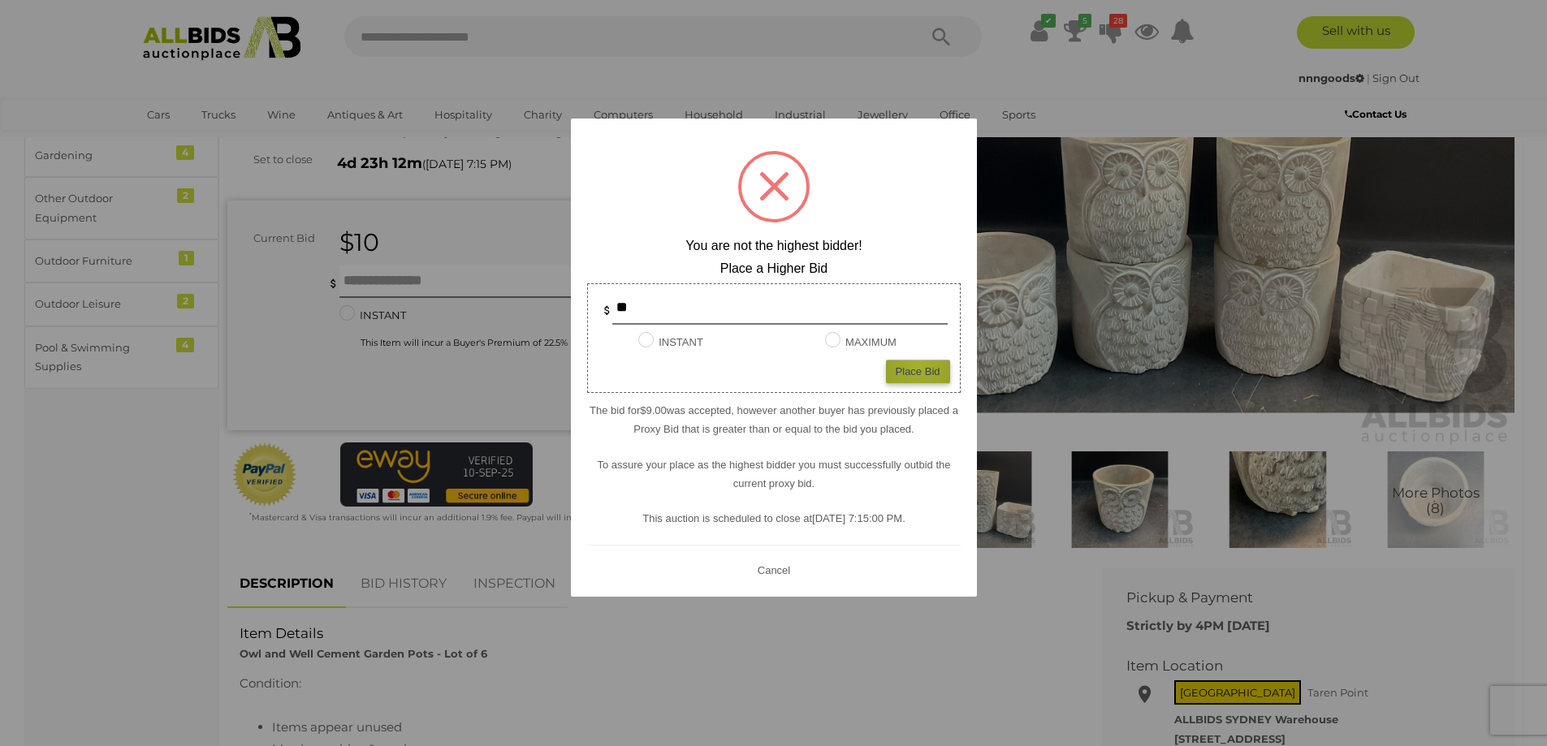
click at [919, 365] on div "Place Bid" at bounding box center [918, 372] width 64 height 24
type input "**"
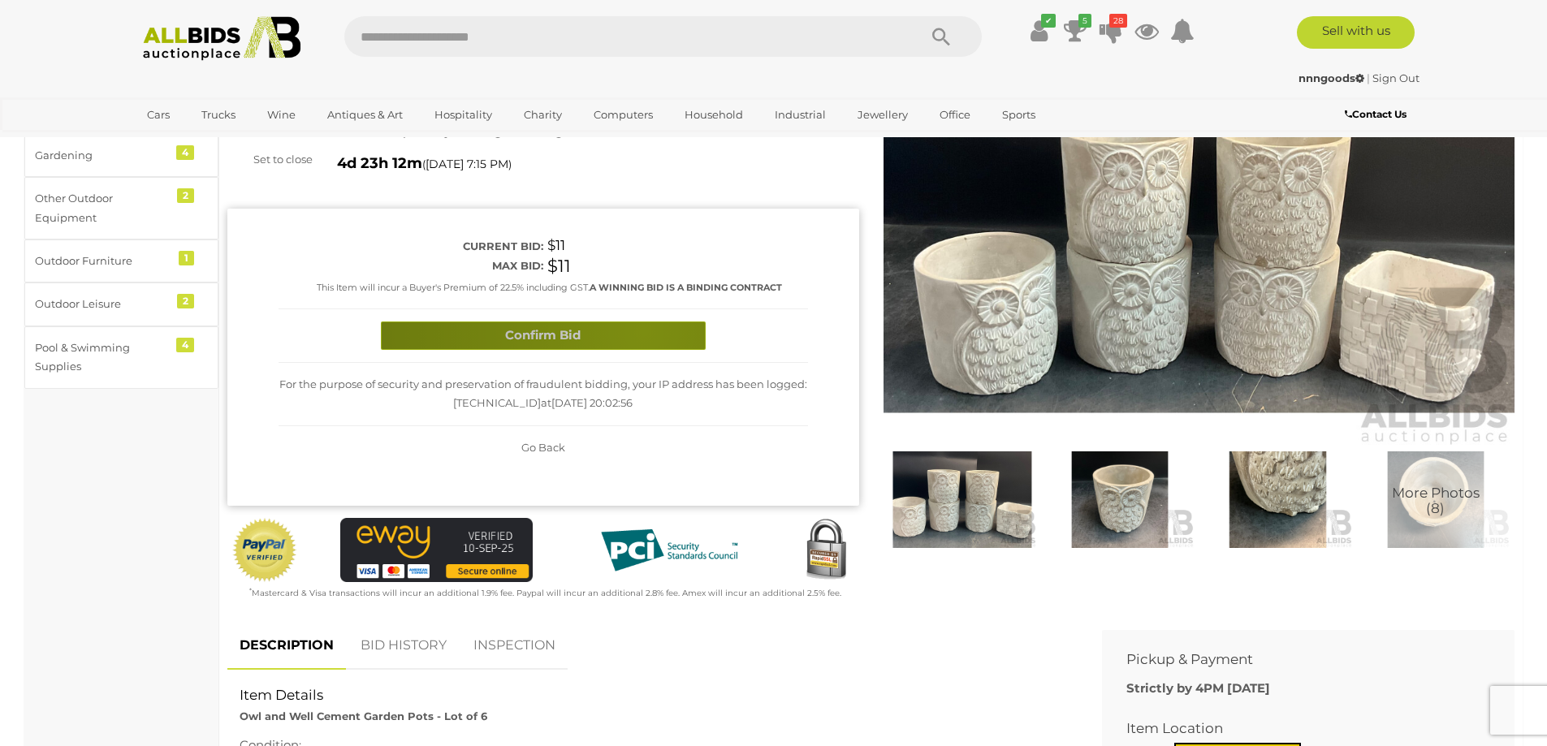
click at [643, 331] on button "Confirm Bid" at bounding box center [543, 335] width 325 height 28
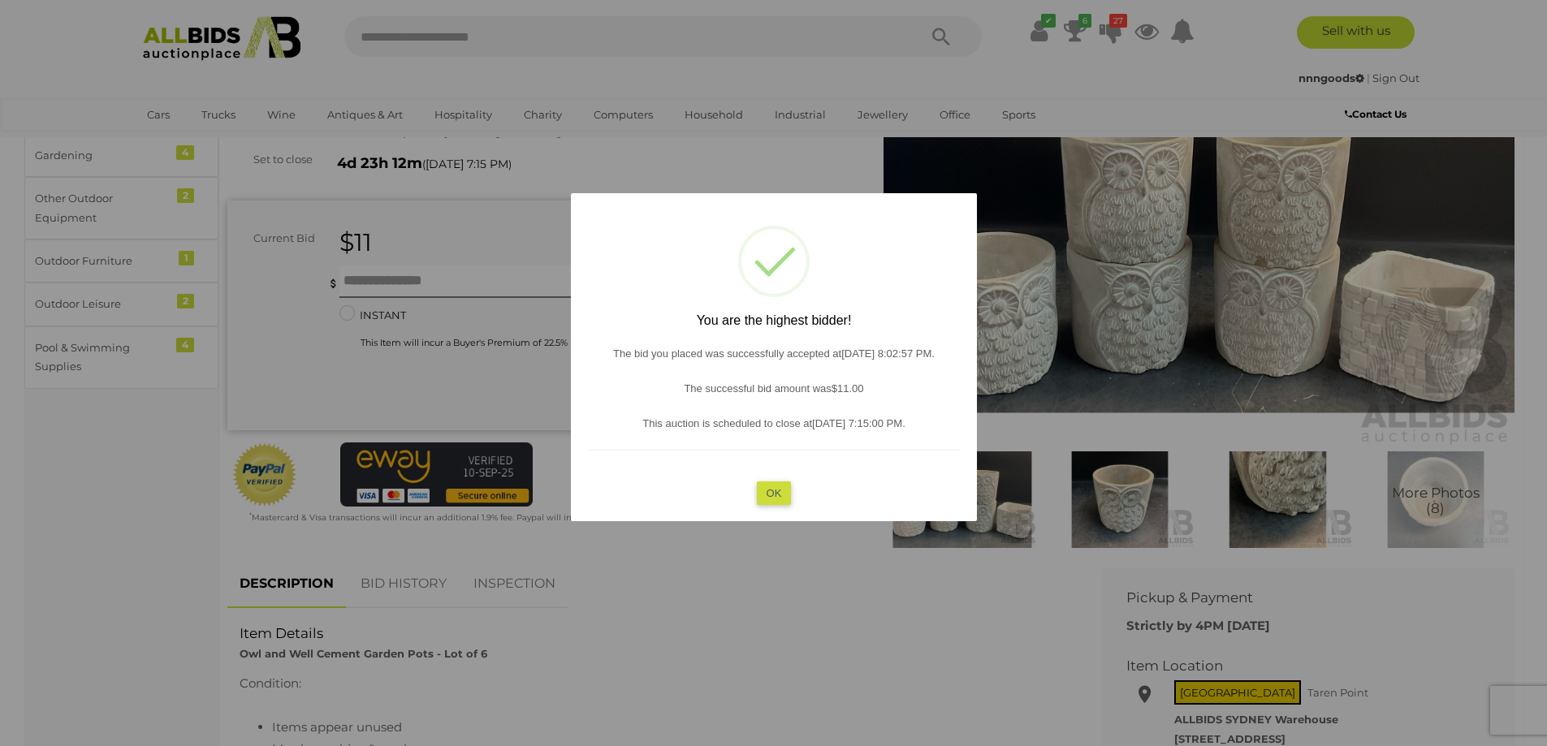
drag, startPoint x: 775, startPoint y: 492, endPoint x: 782, endPoint y: 468, distance: 24.7
click at [775, 490] on button "OK" at bounding box center [773, 493] width 35 height 24
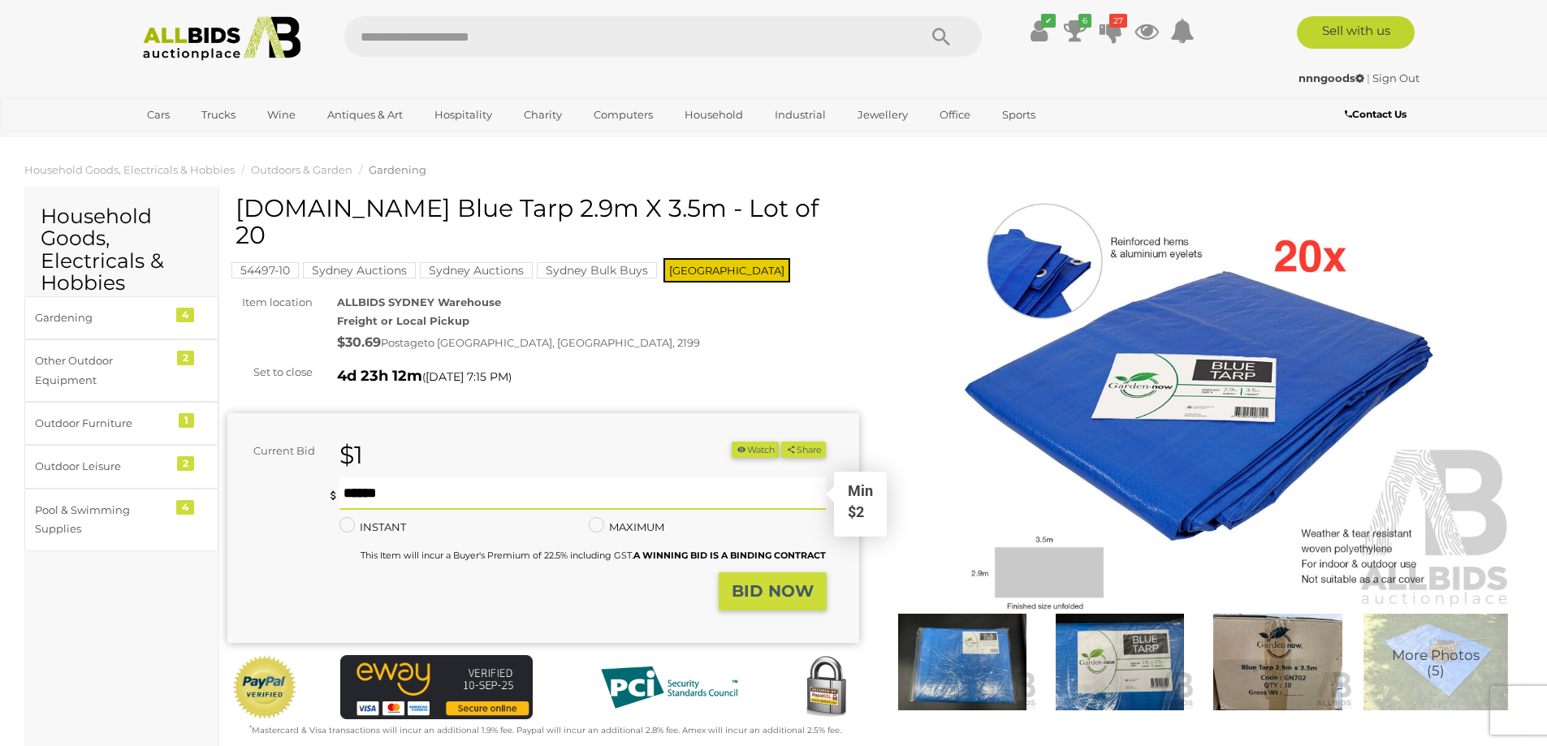
click at [615, 477] on input "text" at bounding box center [582, 493] width 487 height 32
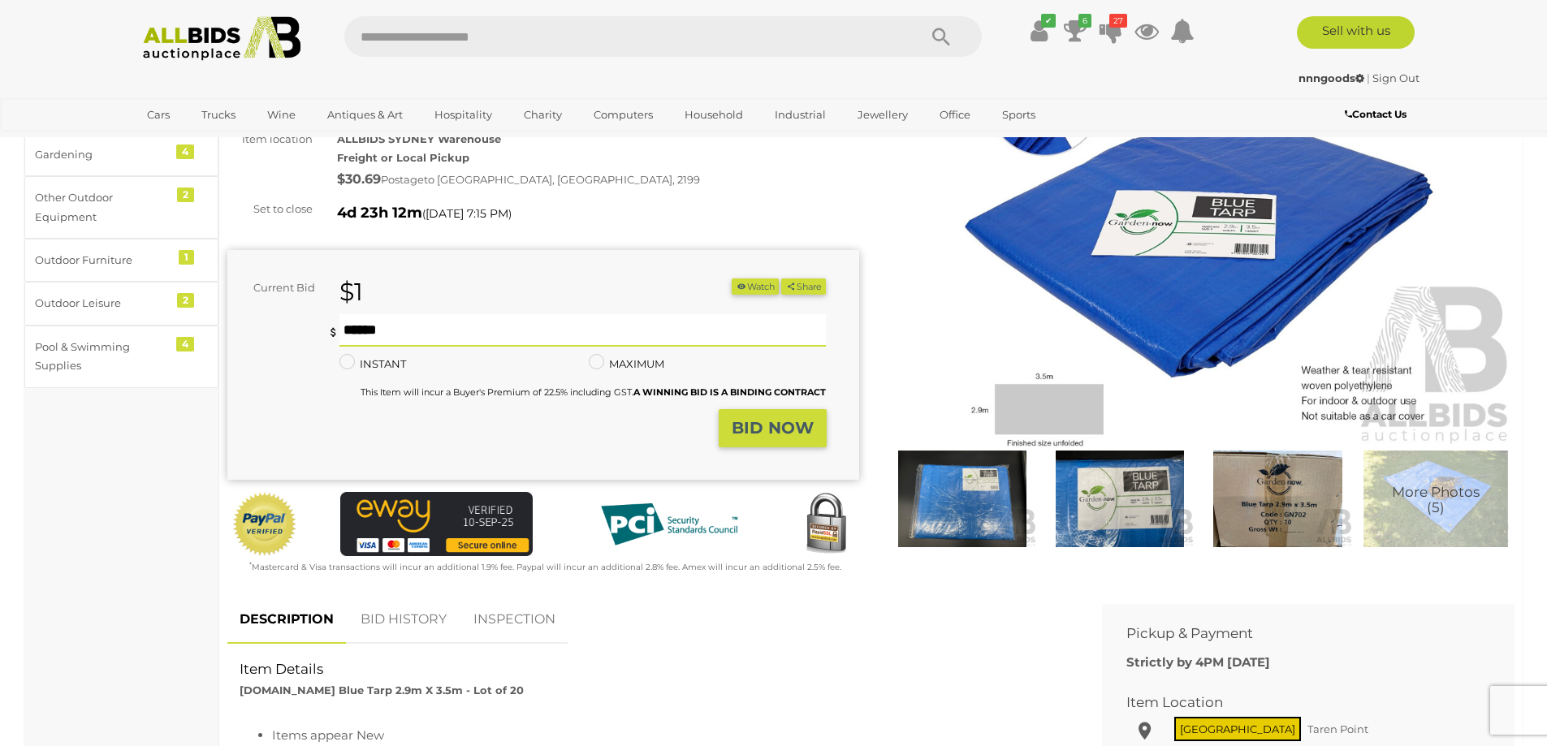
scroll to position [162, 0]
type input "**"
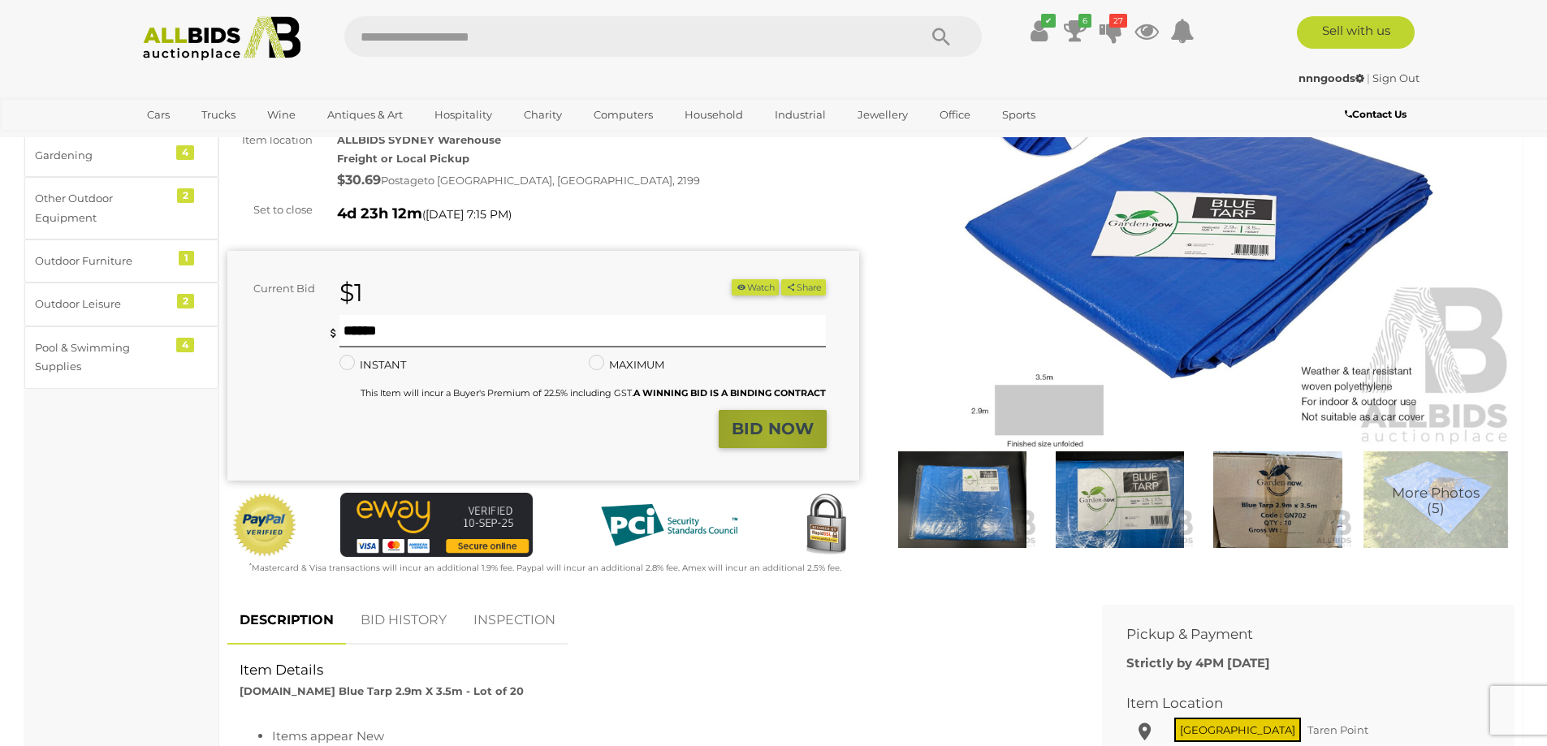
click at [771, 419] on strong "BID NOW" at bounding box center [772, 428] width 82 height 19
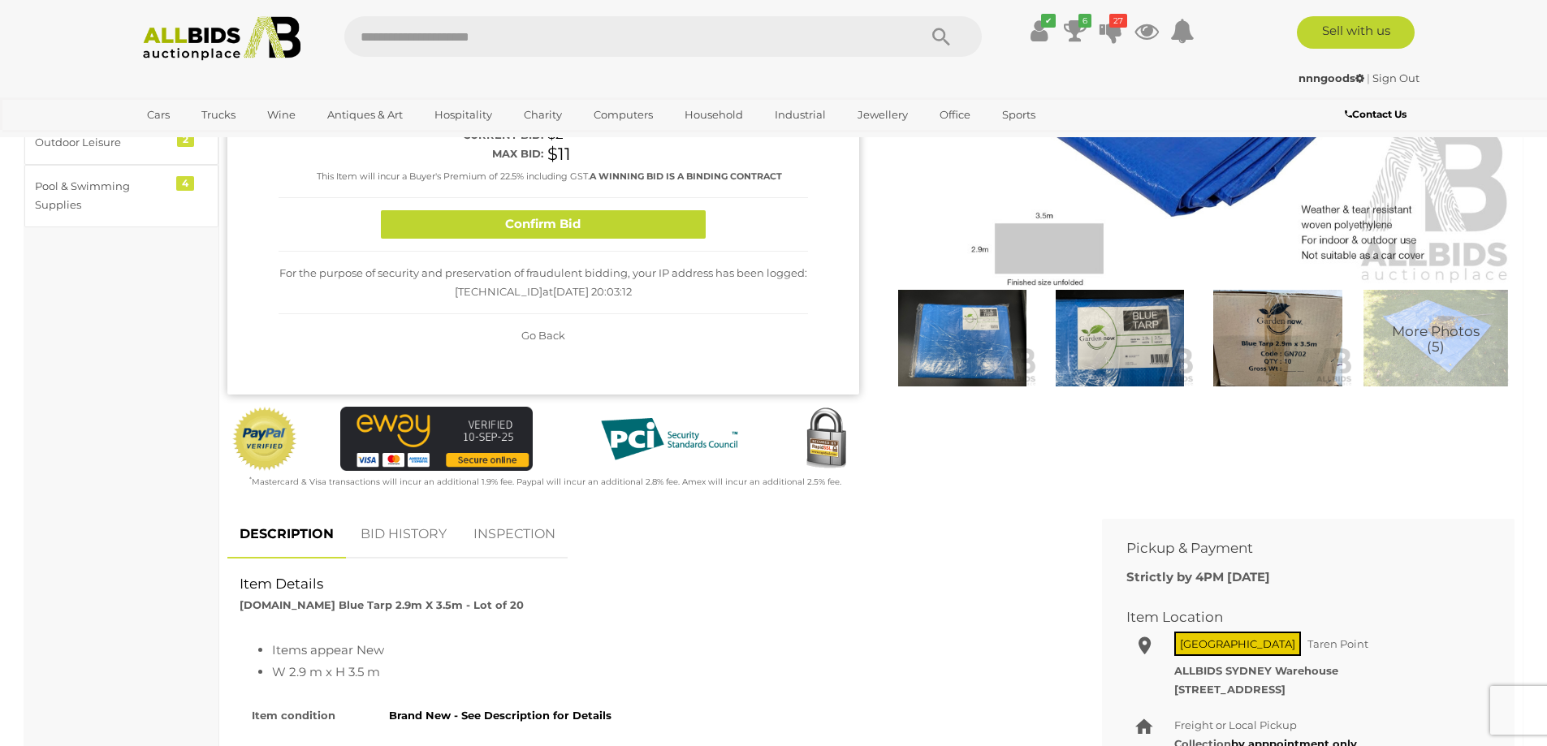
scroll to position [325, 0]
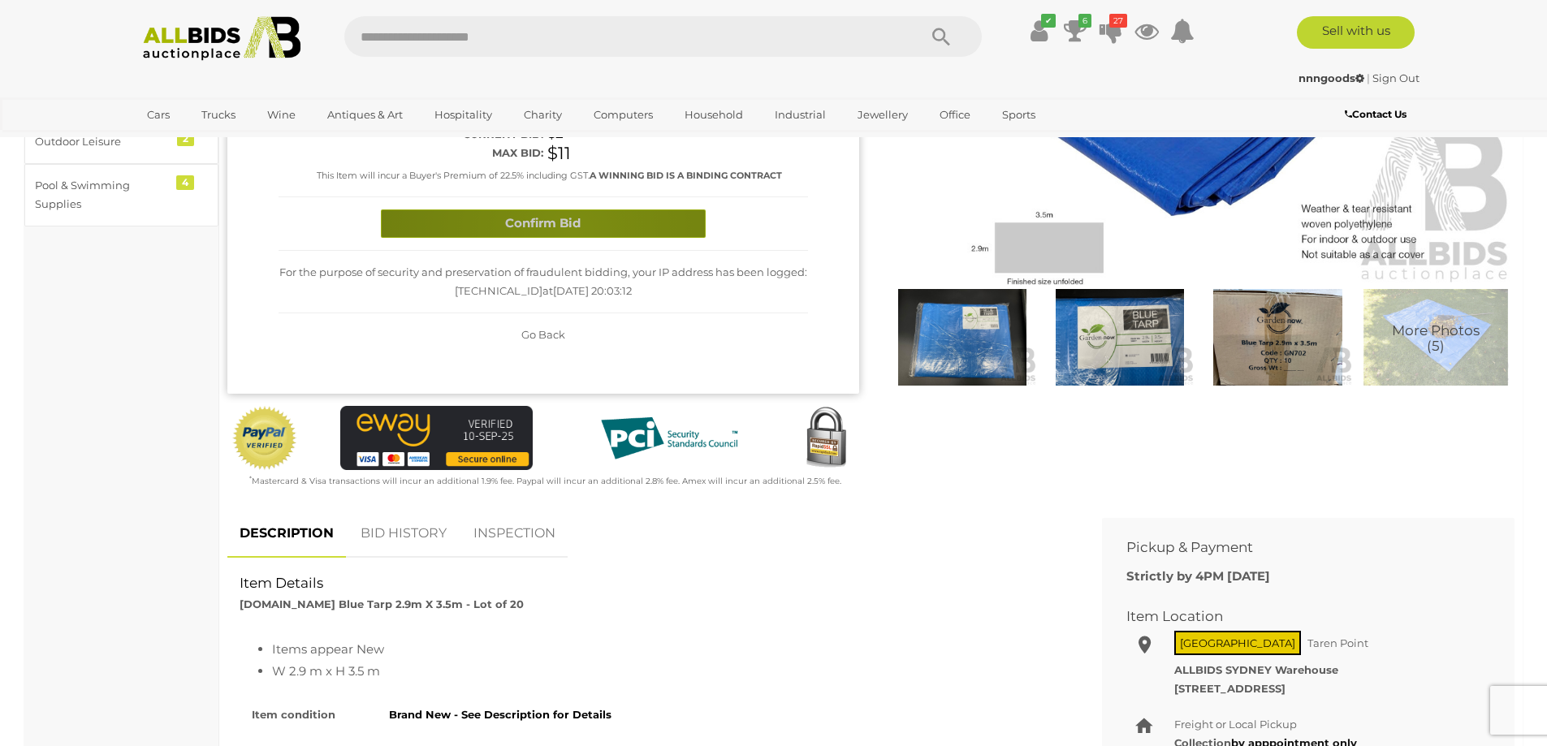
click at [573, 209] on button "Confirm Bid" at bounding box center [543, 223] width 325 height 28
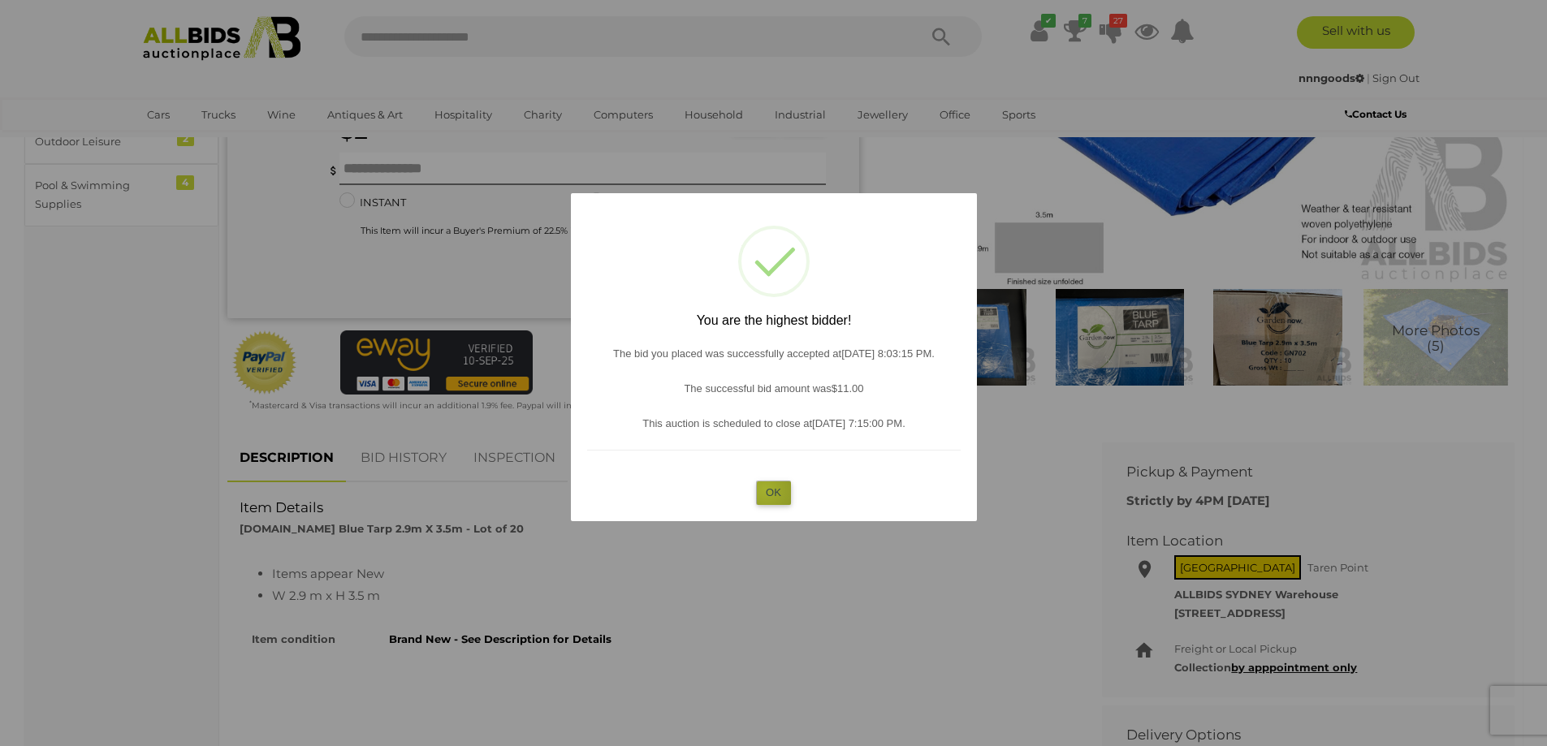
click at [765, 490] on button "OK" at bounding box center [773, 493] width 35 height 24
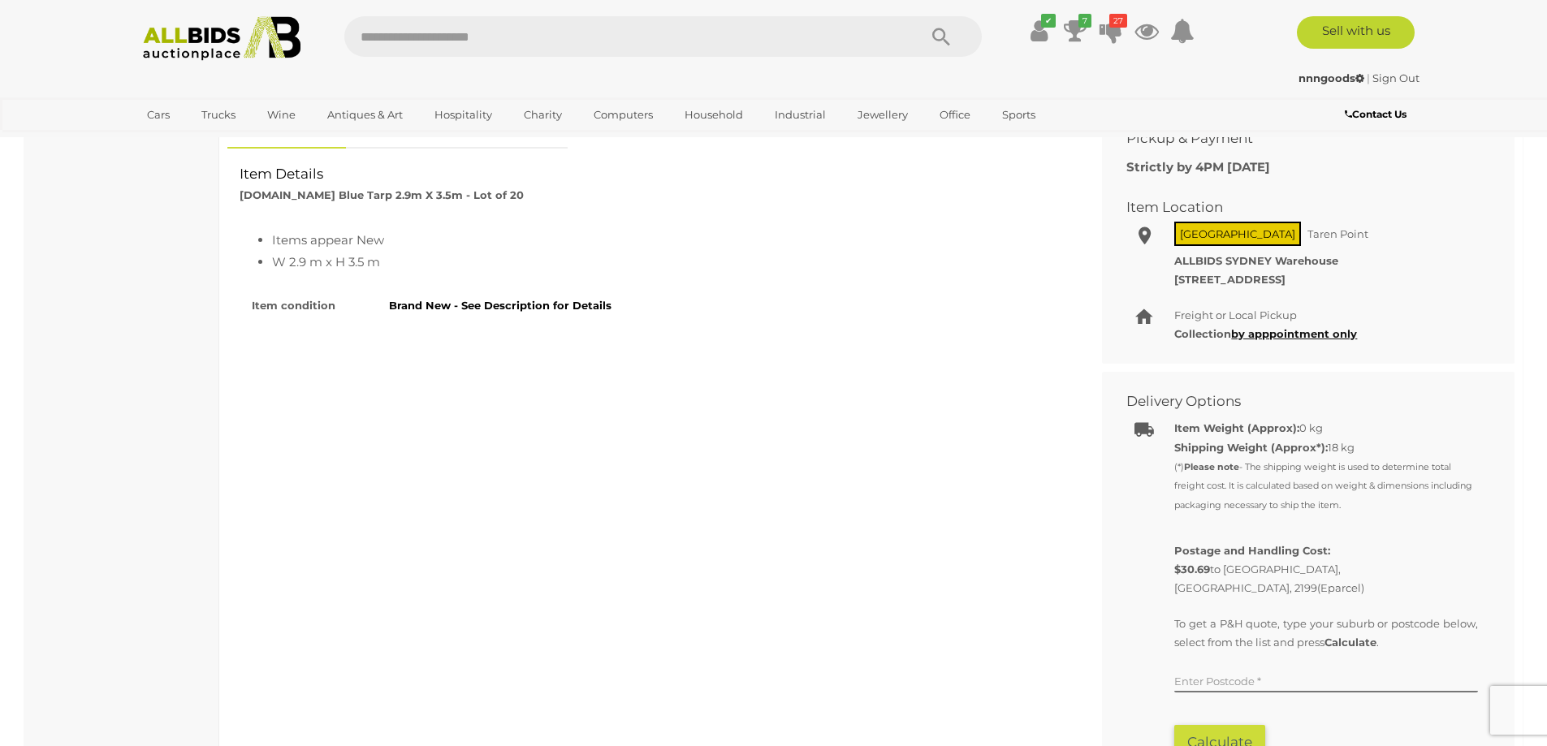
scroll to position [731, 0]
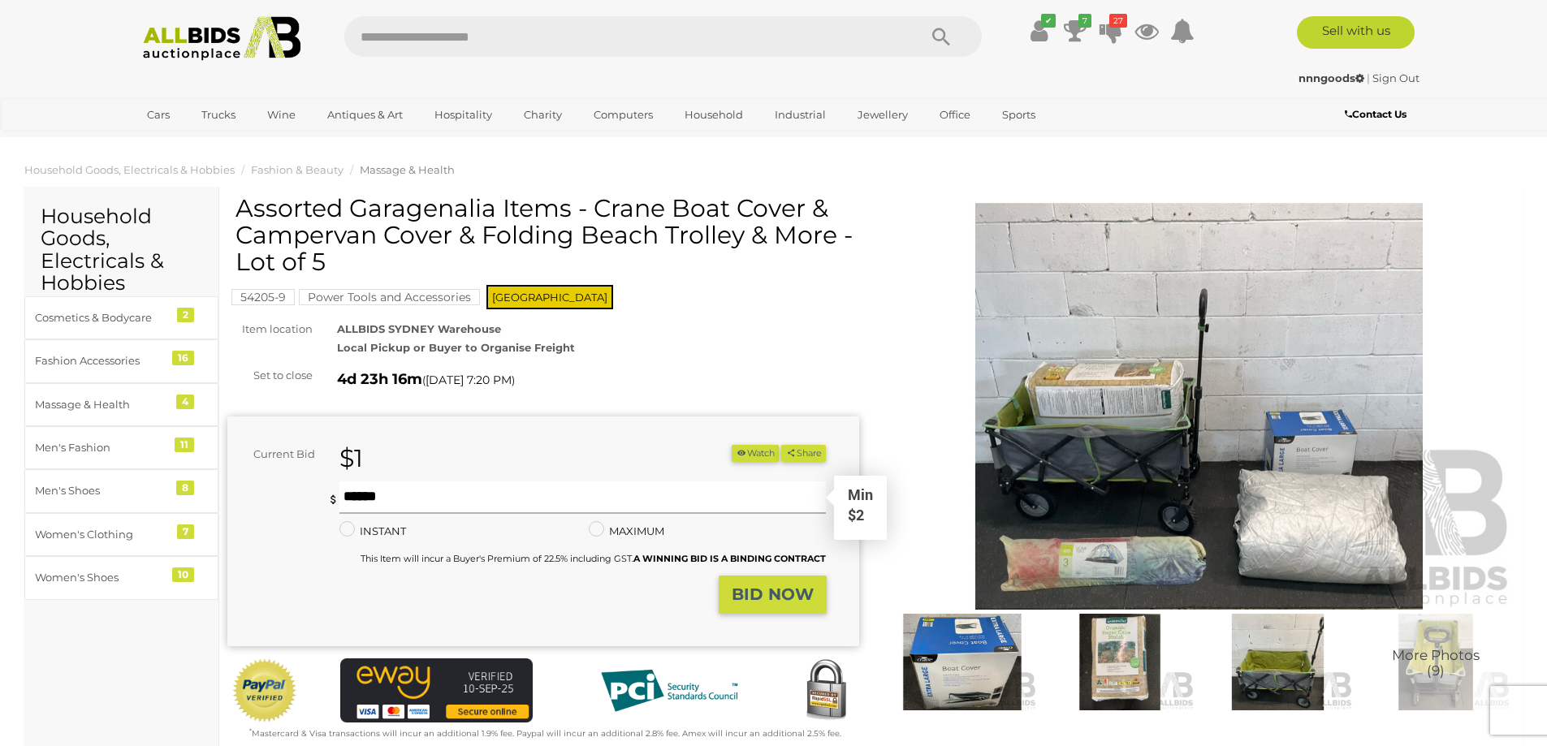
click at [448, 494] on input "text" at bounding box center [582, 497] width 487 height 32
type input "*"
click at [766, 590] on strong "BID NOW" at bounding box center [772, 594] width 82 height 19
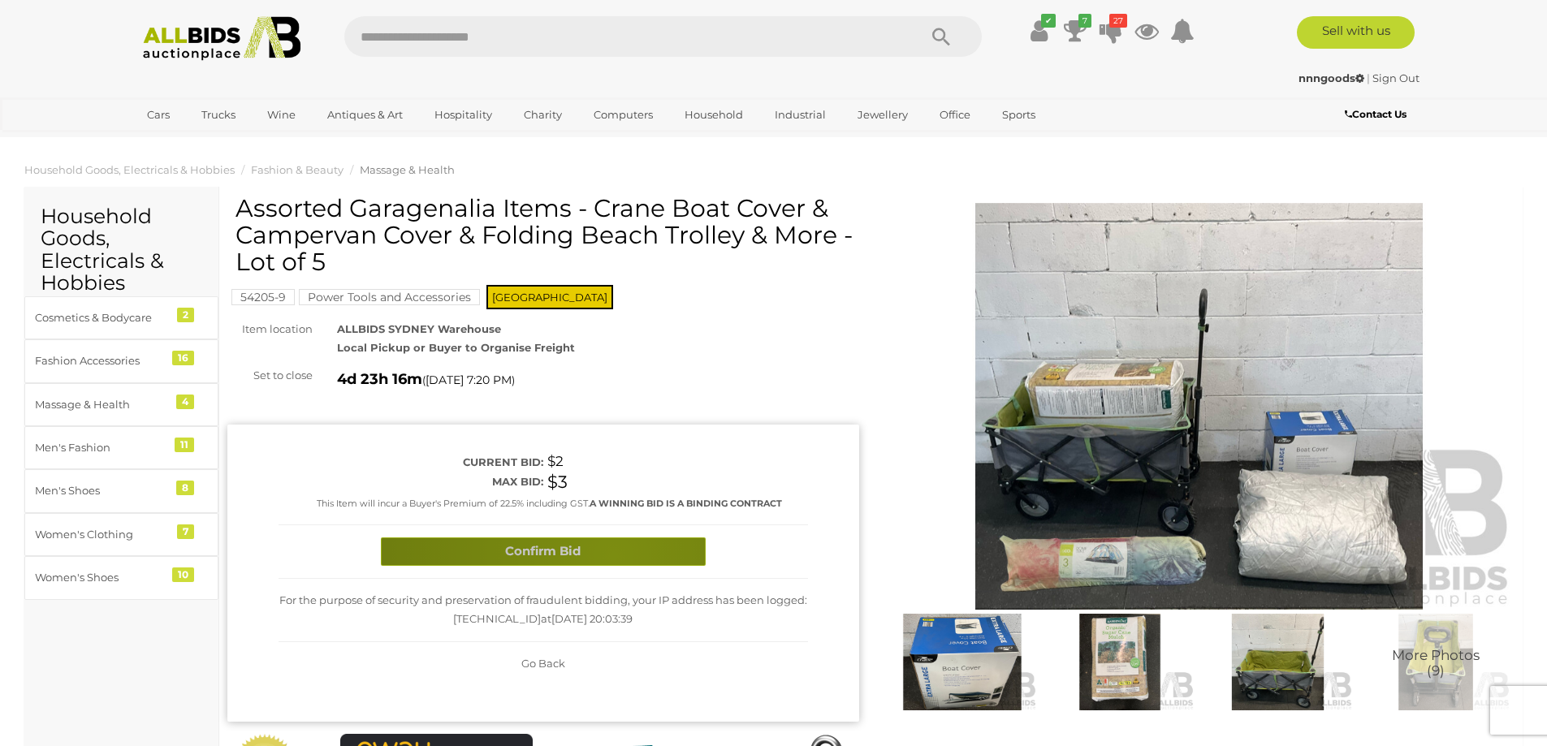
click at [613, 555] on button "Confirm Bid" at bounding box center [543, 551] width 325 height 28
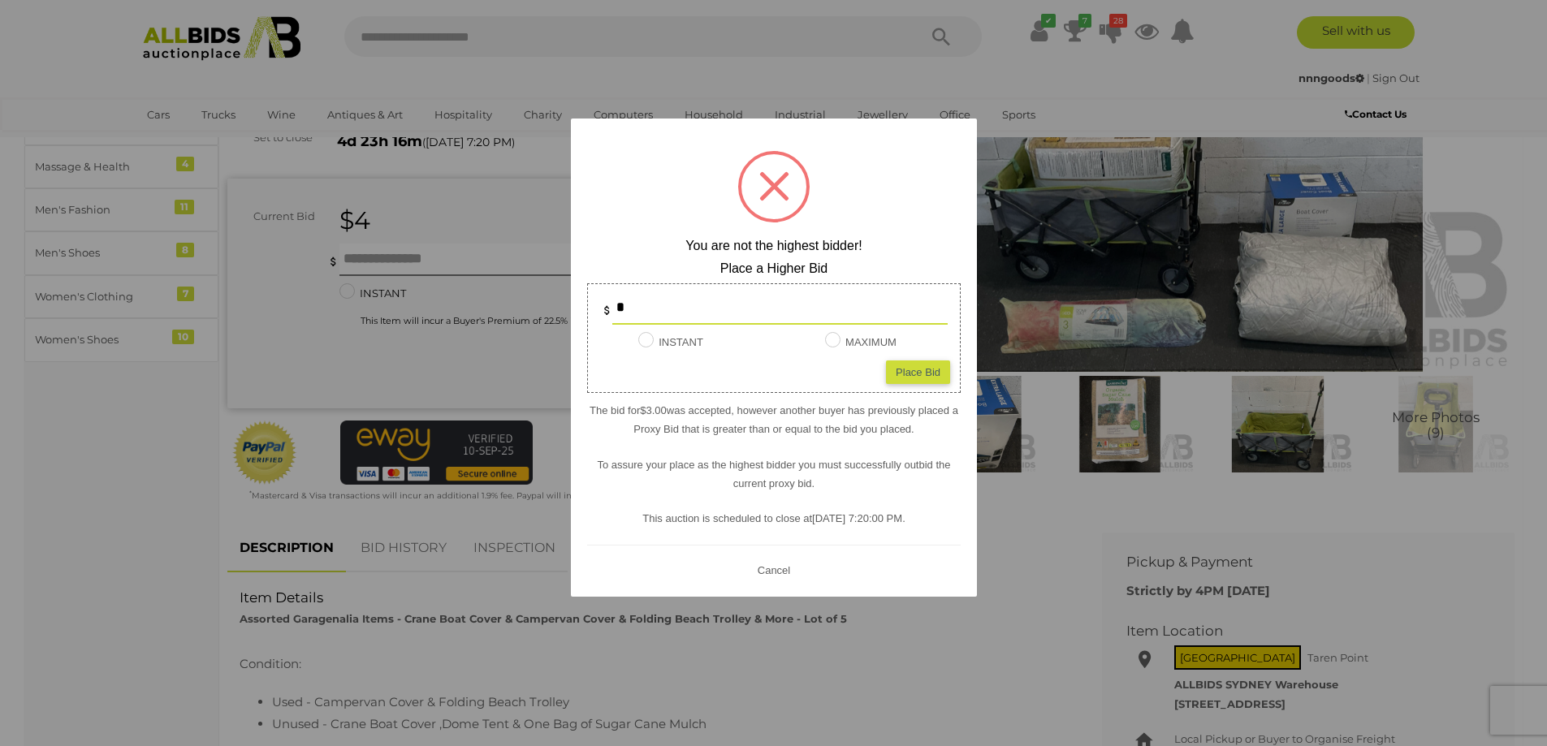
scroll to position [244, 0]
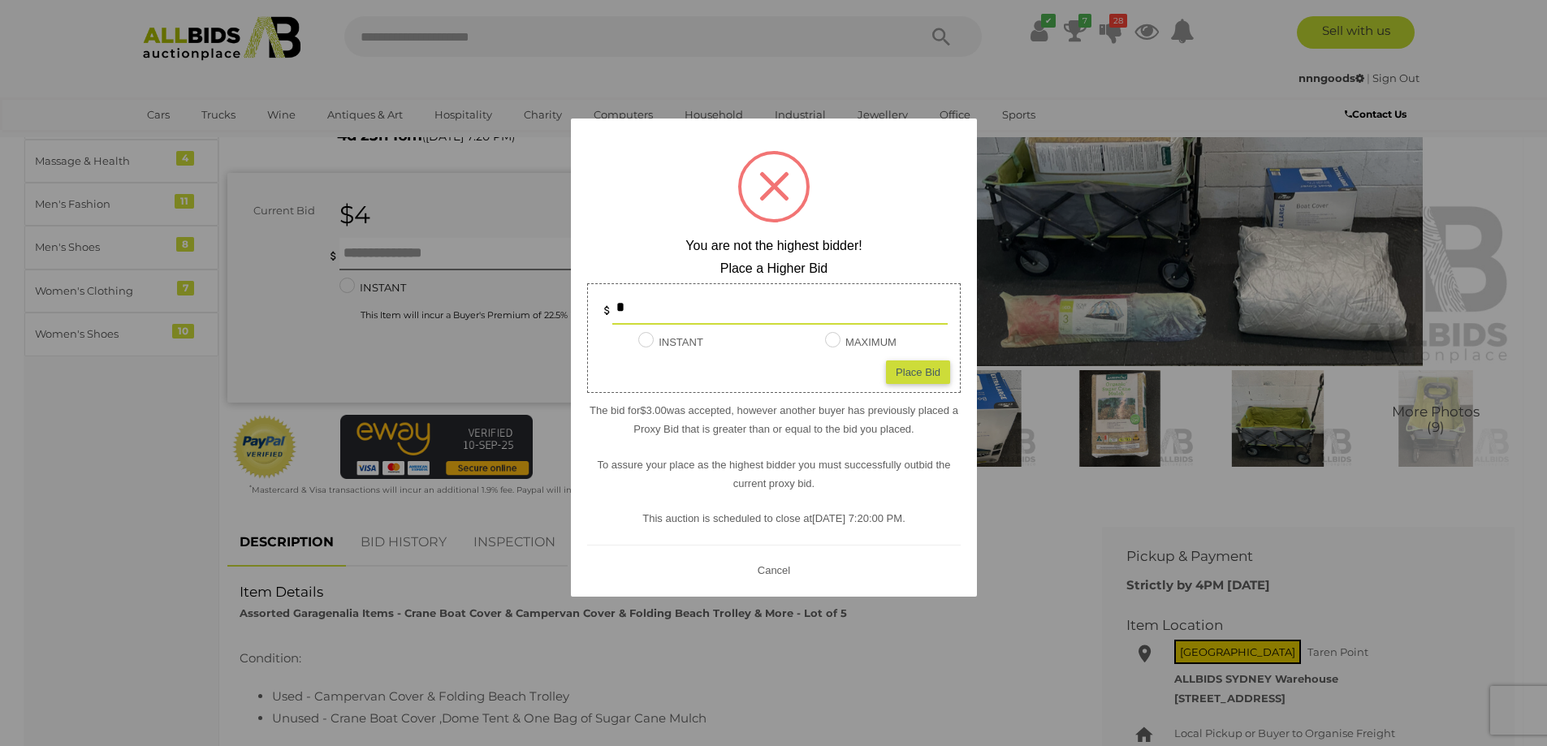
click at [922, 373] on div "Place Bid" at bounding box center [918, 372] width 64 height 24
type input "*"
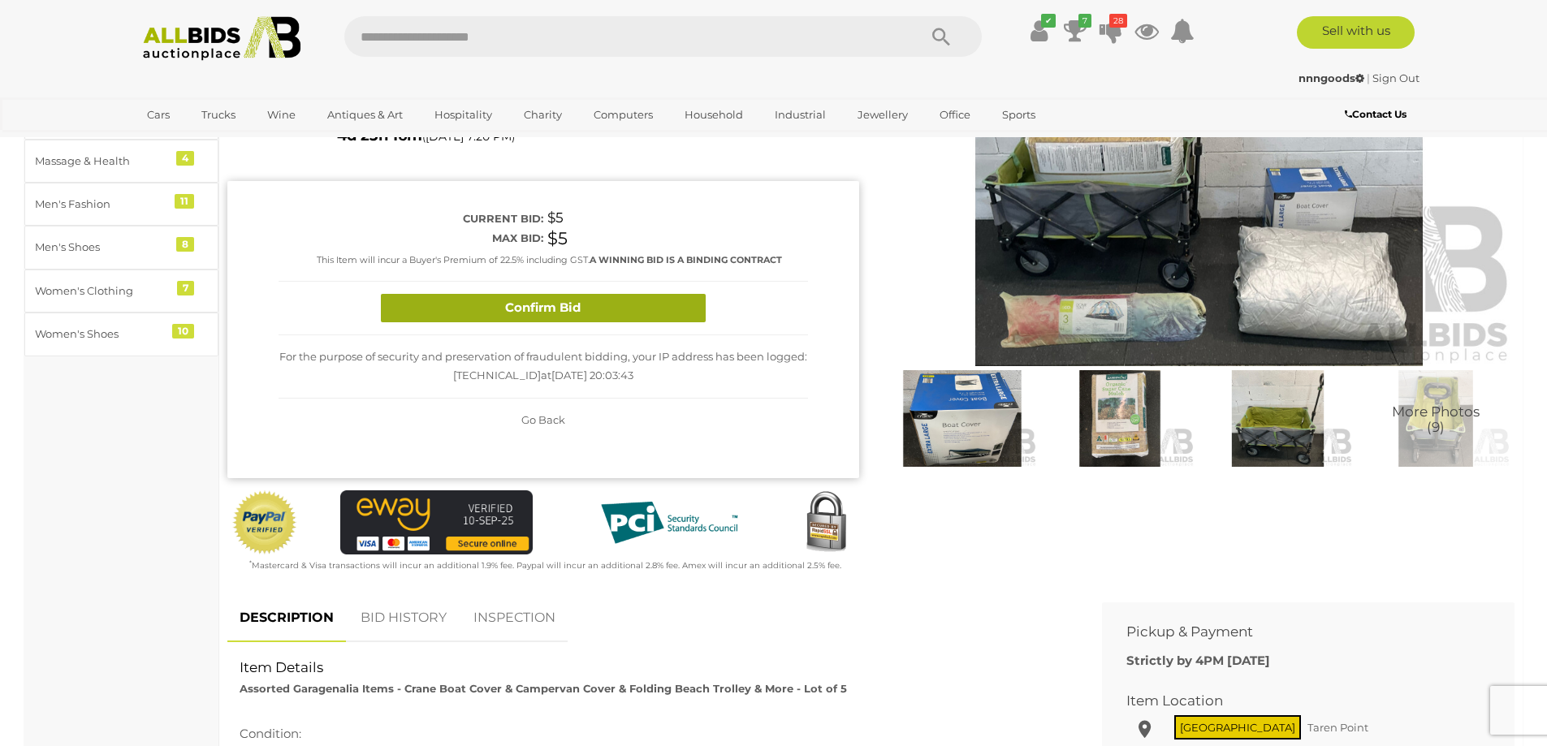
click at [636, 311] on button "Confirm Bid" at bounding box center [543, 308] width 325 height 28
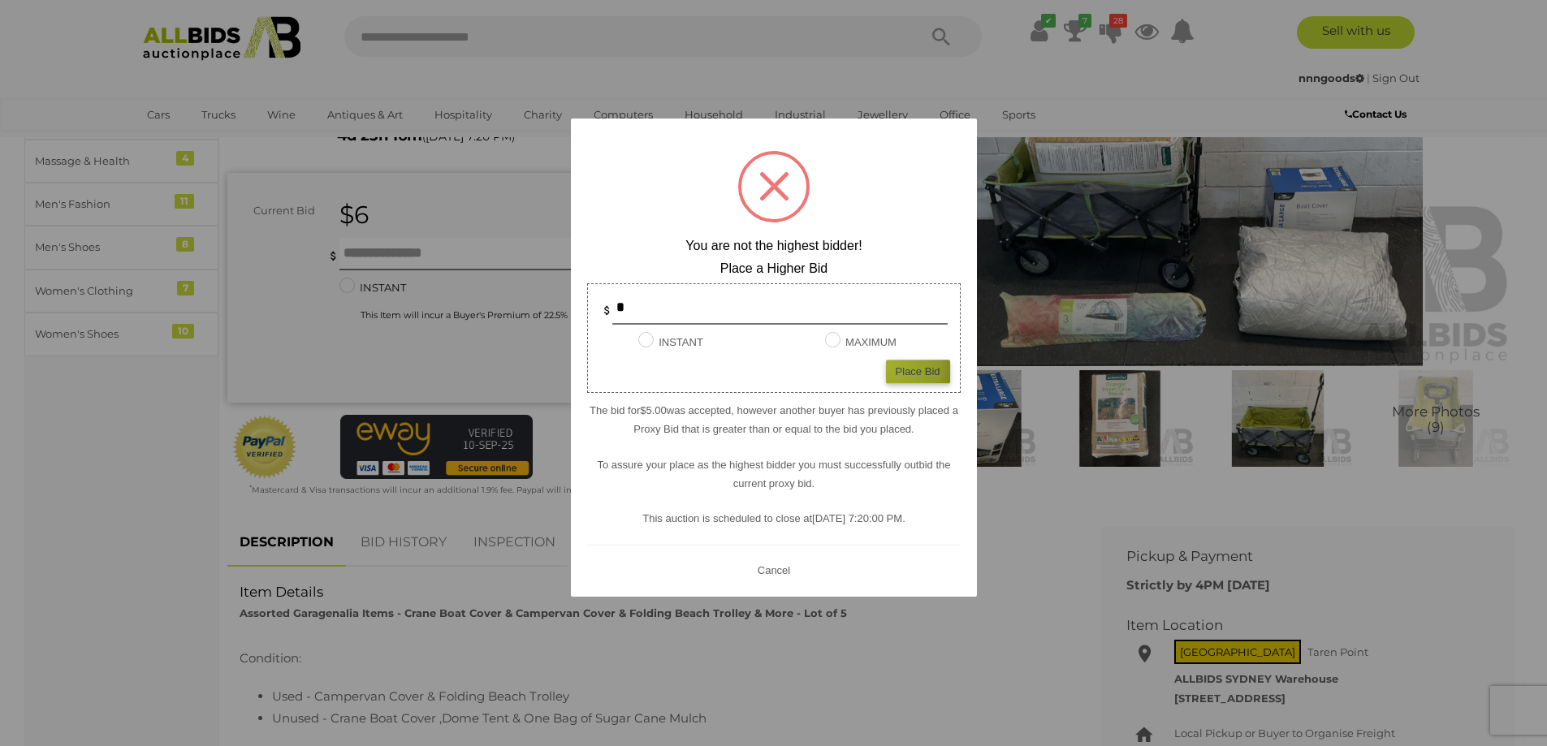
click at [886, 365] on div "Place Bid" at bounding box center [918, 372] width 64 height 24
type input "*"
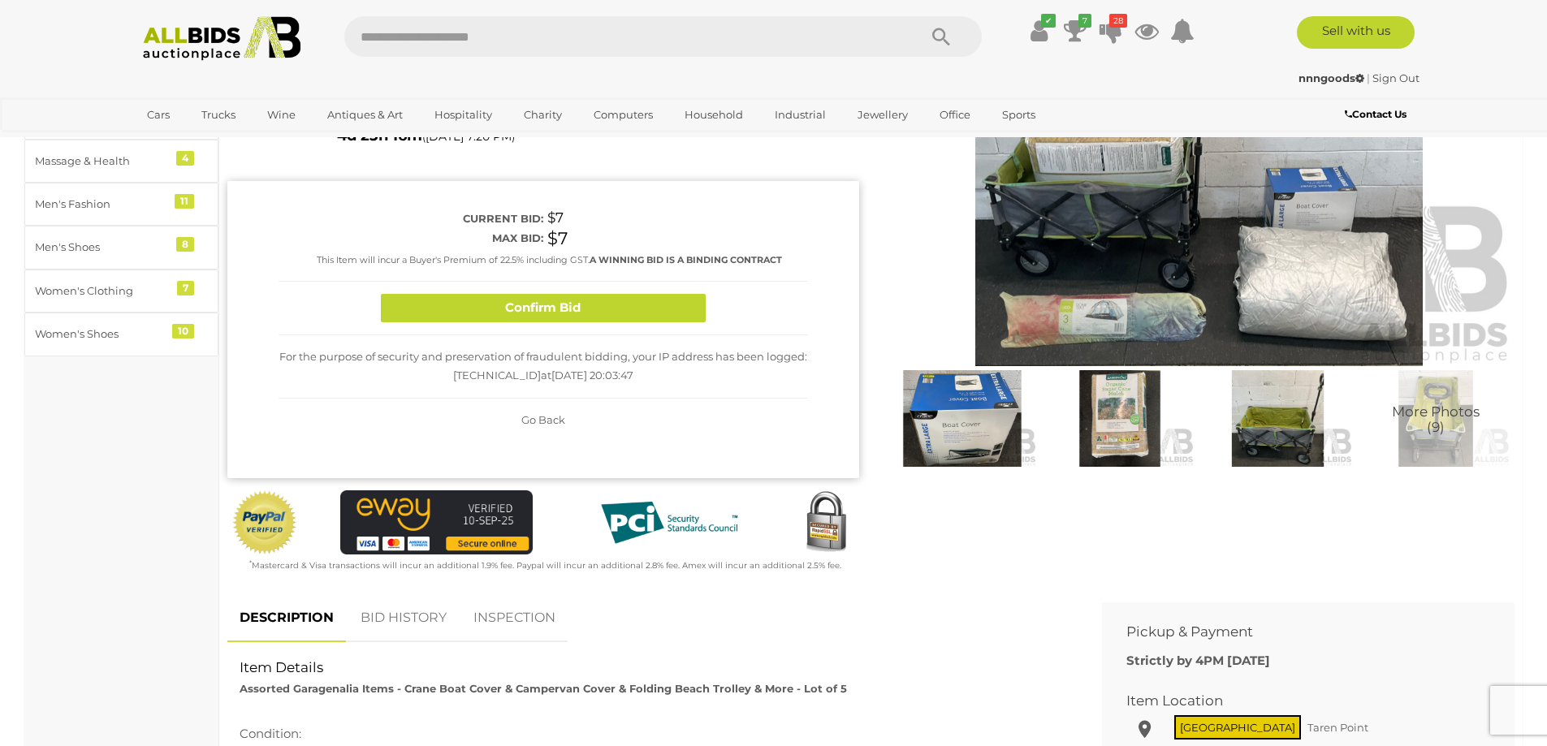
click at [741, 350] on div "For the purpose of security and preservation of fraudulent bidding, your IP add…" at bounding box center [542, 366] width 529 height 63
click at [636, 318] on button "Confirm Bid" at bounding box center [543, 308] width 325 height 28
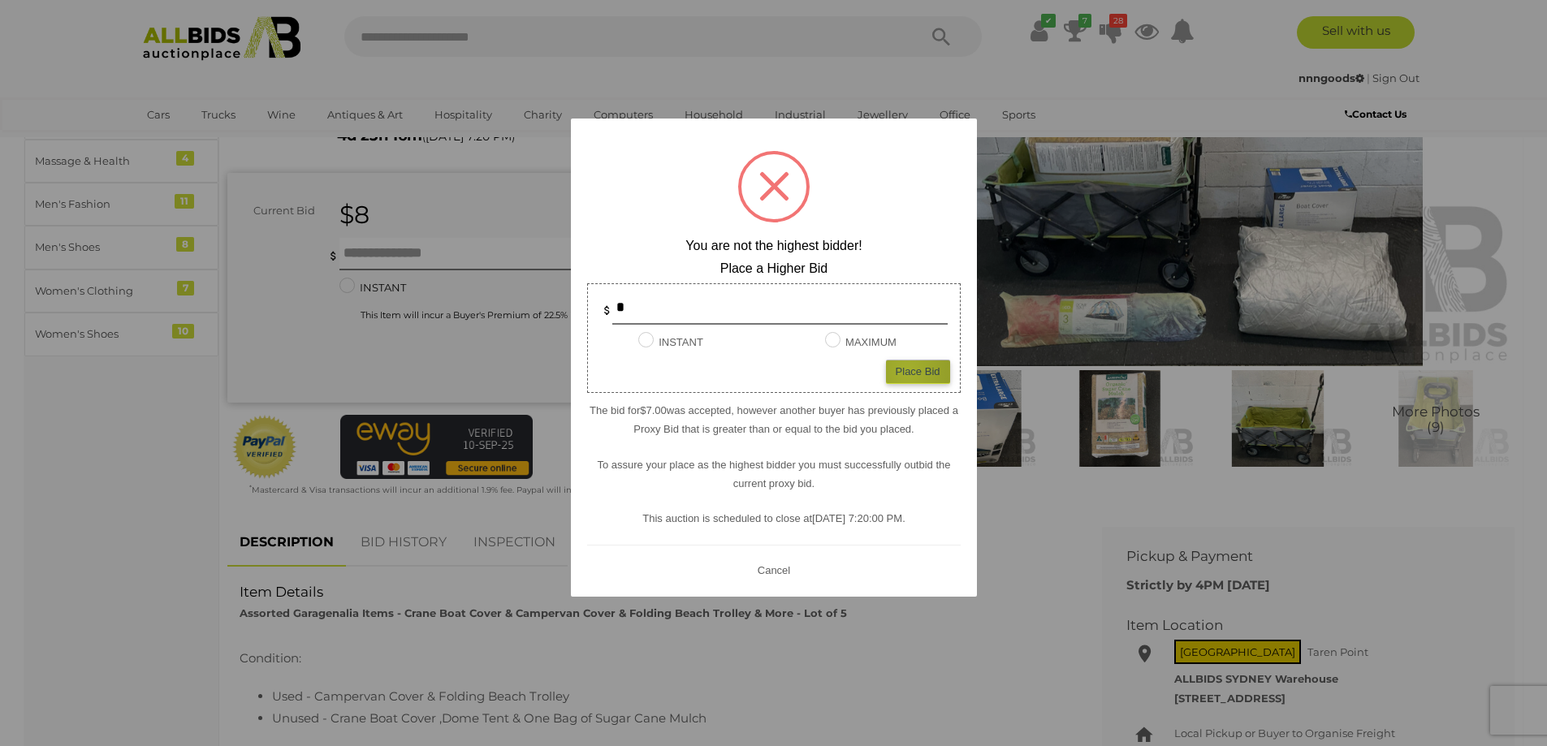
click at [907, 371] on div "Place Bid" at bounding box center [918, 372] width 64 height 24
type input "*"
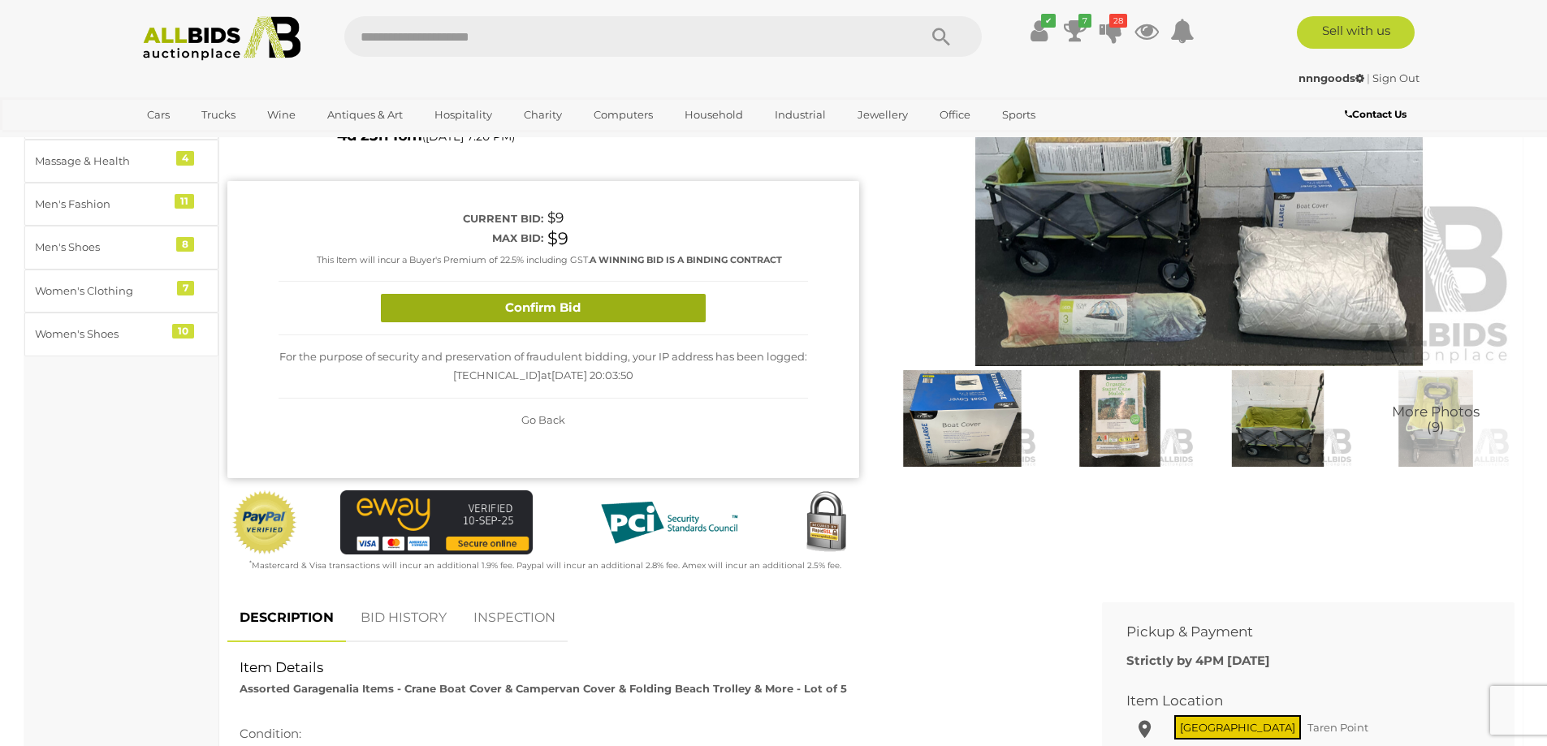
click at [628, 313] on button "Confirm Bid" at bounding box center [543, 308] width 325 height 28
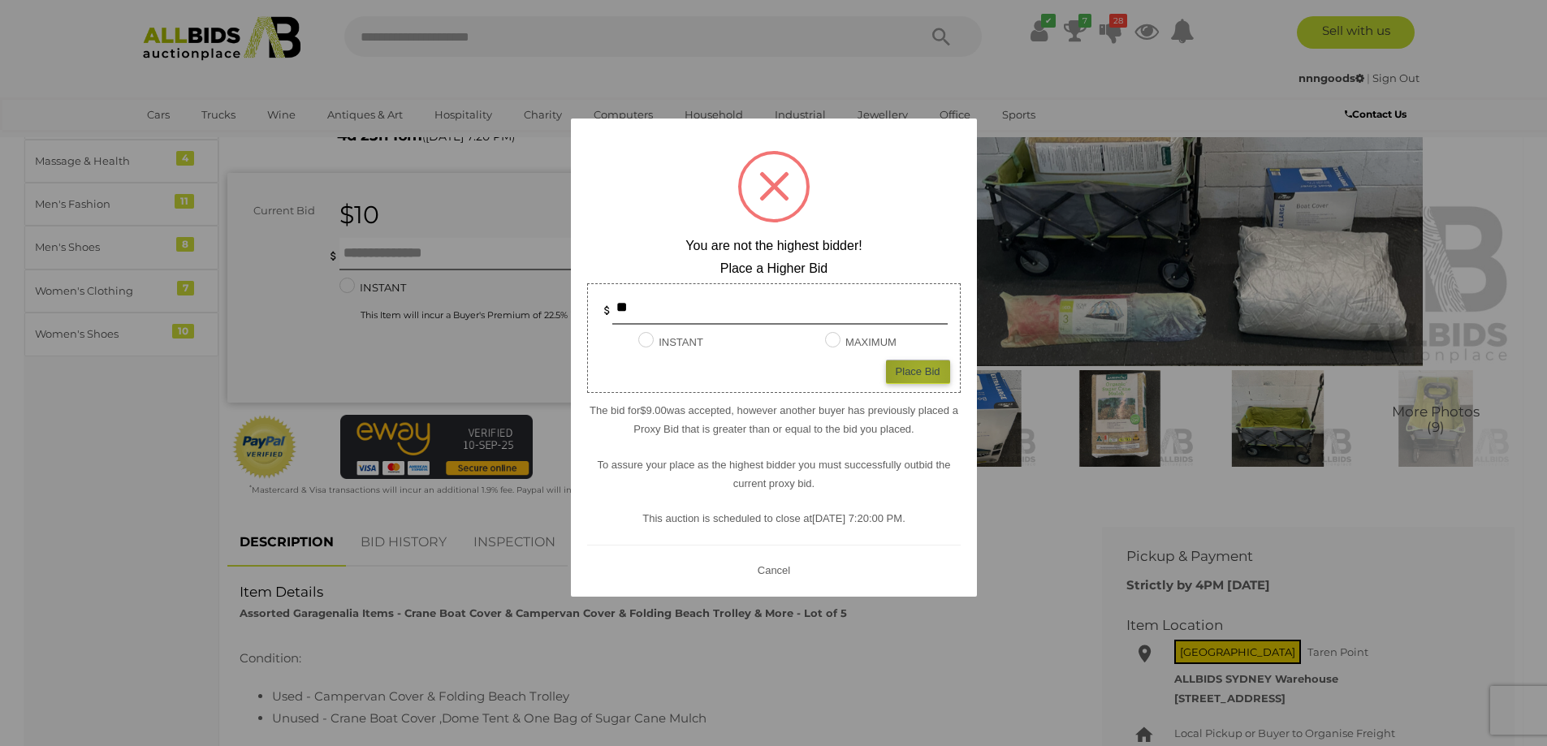
click at [925, 375] on div "Place Bid" at bounding box center [918, 372] width 64 height 24
type input "**"
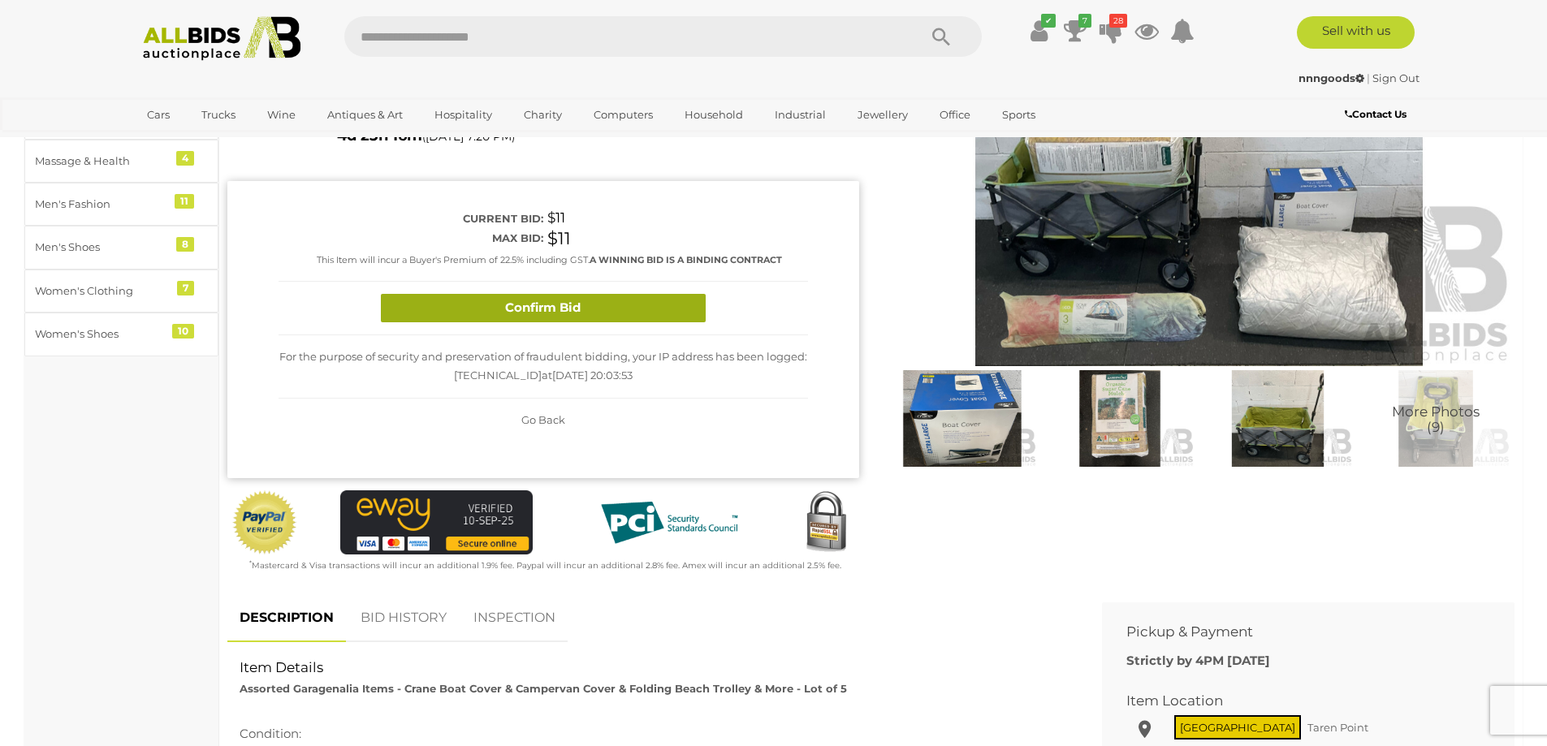
click at [645, 311] on button "Confirm Bid" at bounding box center [543, 308] width 325 height 28
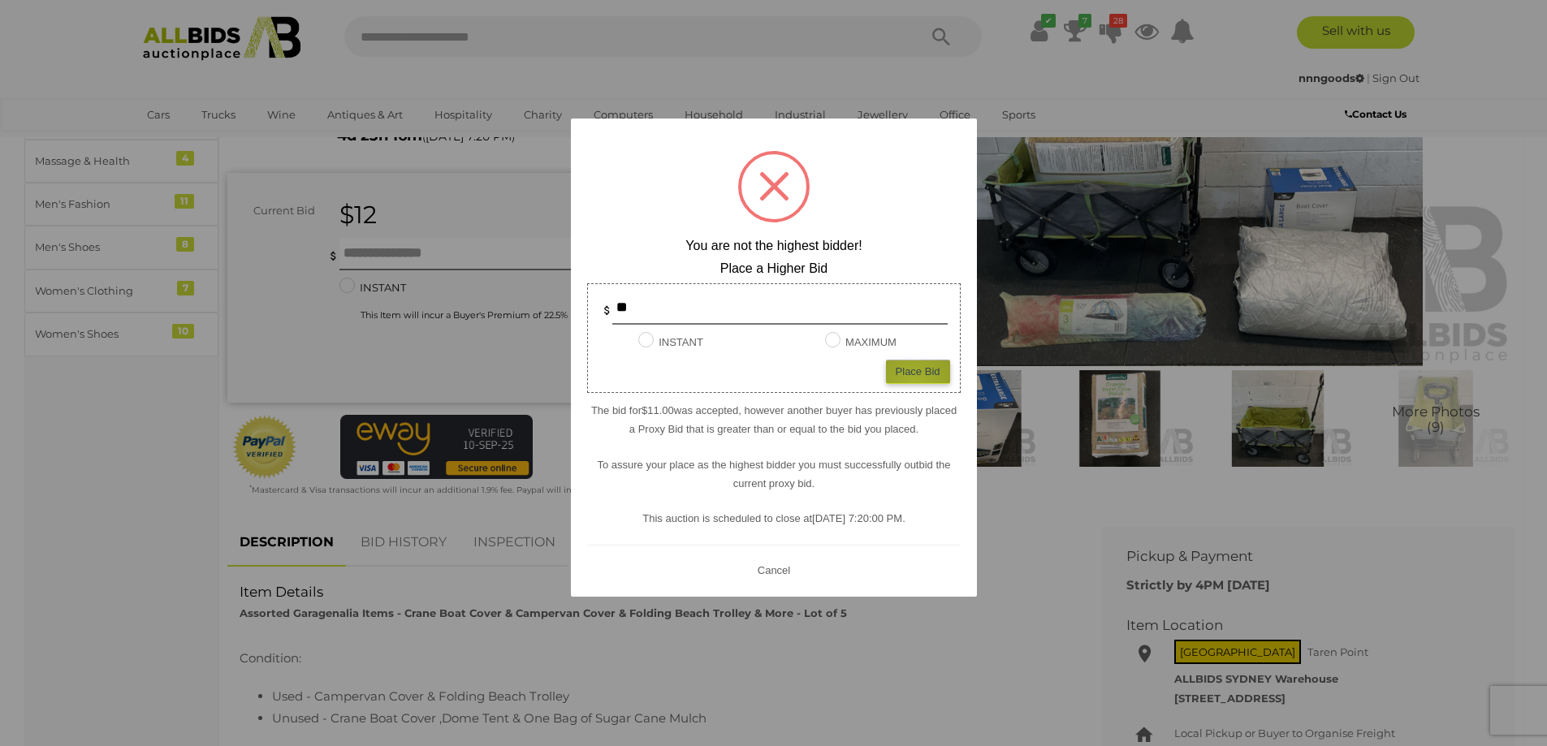
click at [913, 382] on div "Place Bid" at bounding box center [918, 372] width 64 height 24
type input "**"
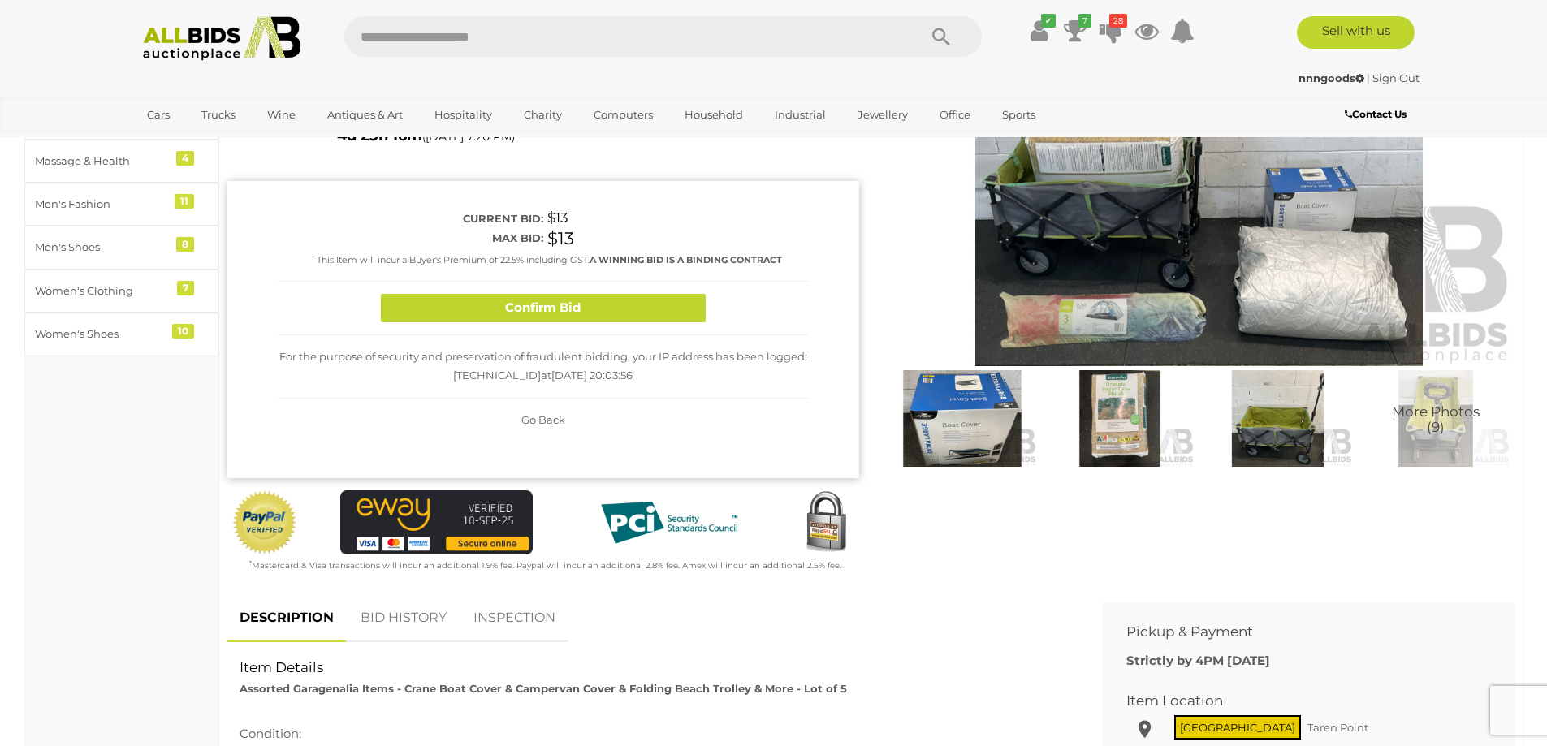
click at [662, 332] on div "Confirm Bid" at bounding box center [542, 309] width 529 height 54
click at [680, 313] on button "Confirm Bid" at bounding box center [543, 308] width 325 height 28
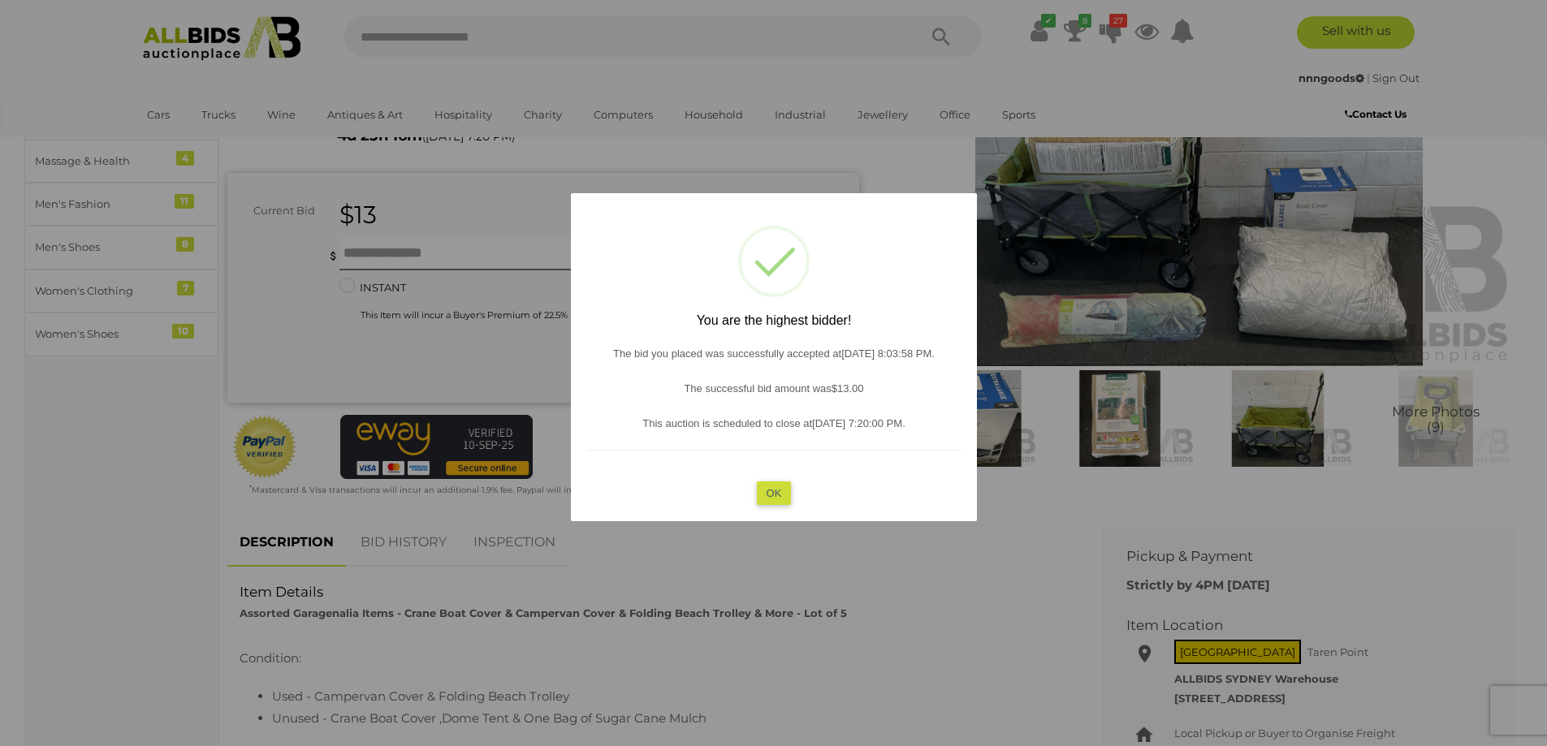
drag, startPoint x: 779, startPoint y: 493, endPoint x: 782, endPoint y: 474, distance: 18.8
click at [781, 481] on button "OK" at bounding box center [773, 493] width 35 height 24
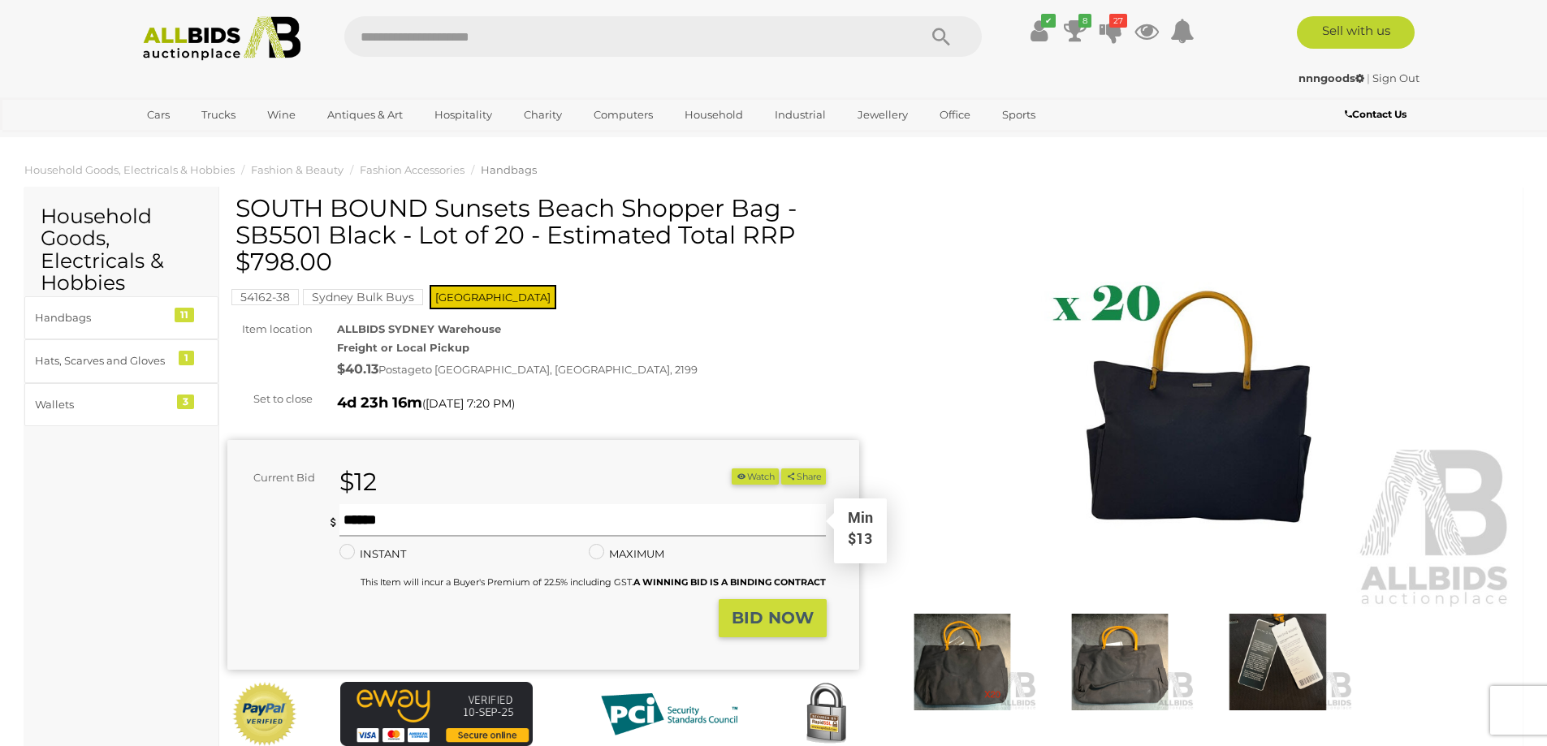
click at [511, 521] on input "text" at bounding box center [582, 520] width 487 height 32
type input "**"
click at [781, 615] on strong "BID NOW" at bounding box center [772, 617] width 82 height 19
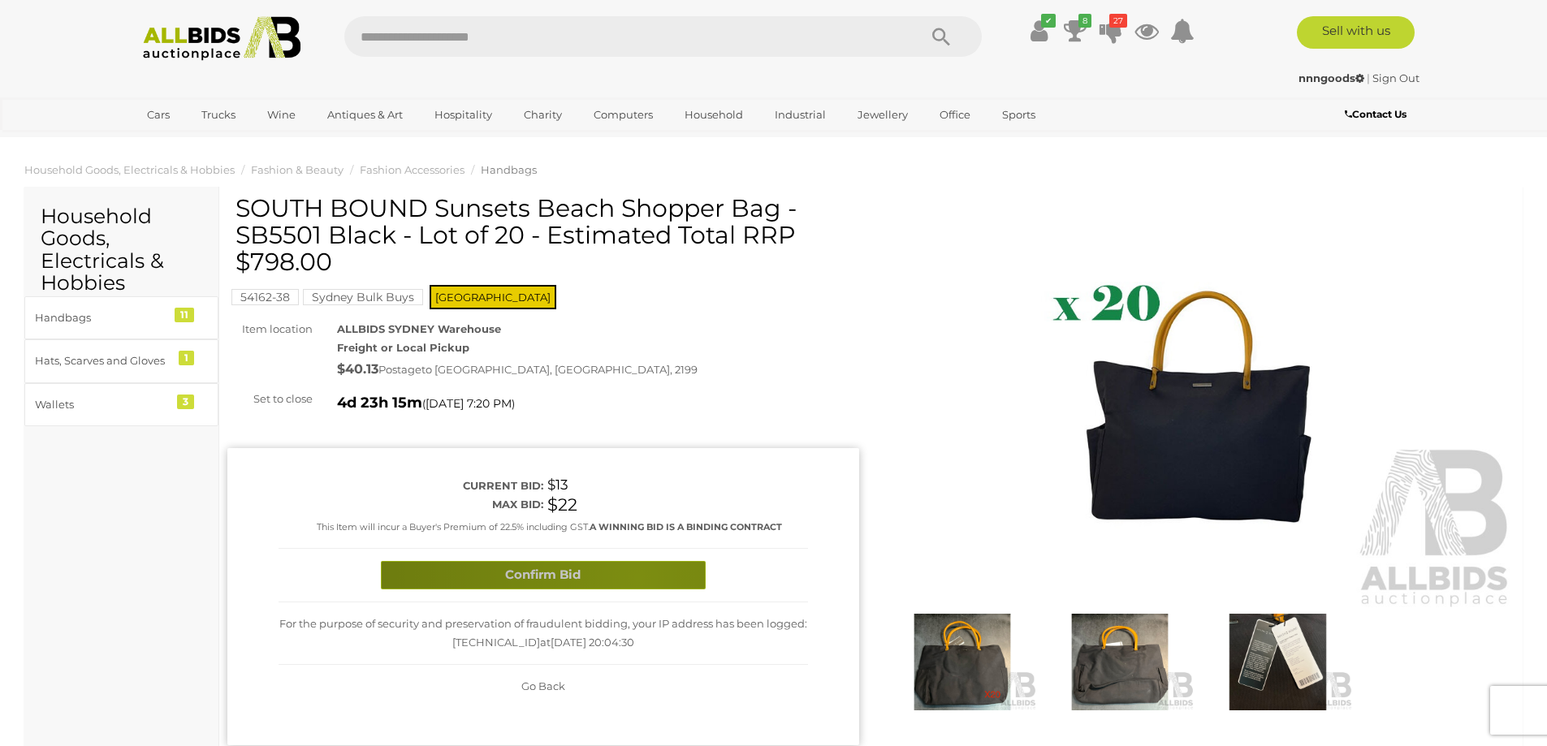
click at [637, 577] on button "Confirm Bid" at bounding box center [543, 575] width 325 height 28
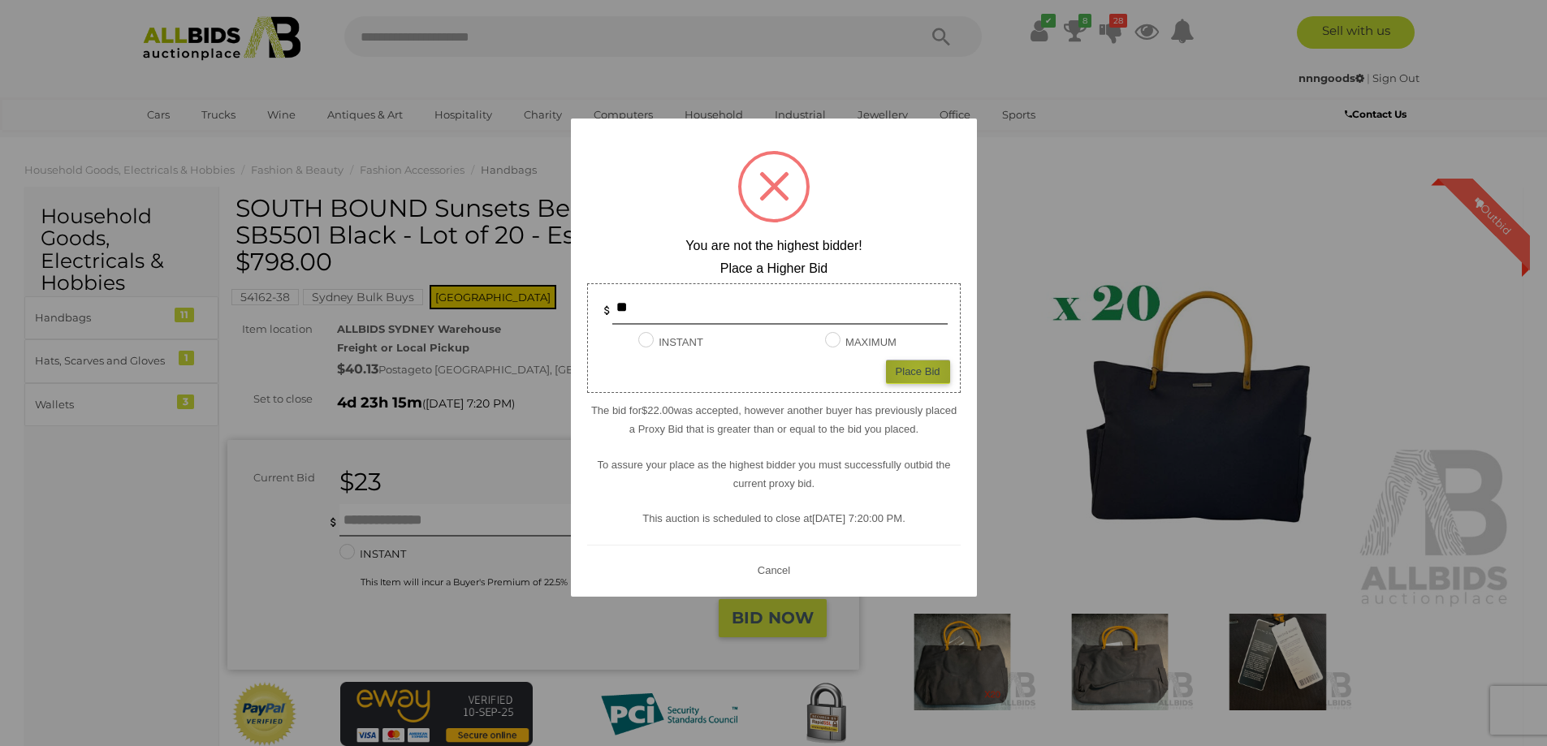
click at [917, 369] on div "Place Bid" at bounding box center [918, 372] width 64 height 24
type input "**"
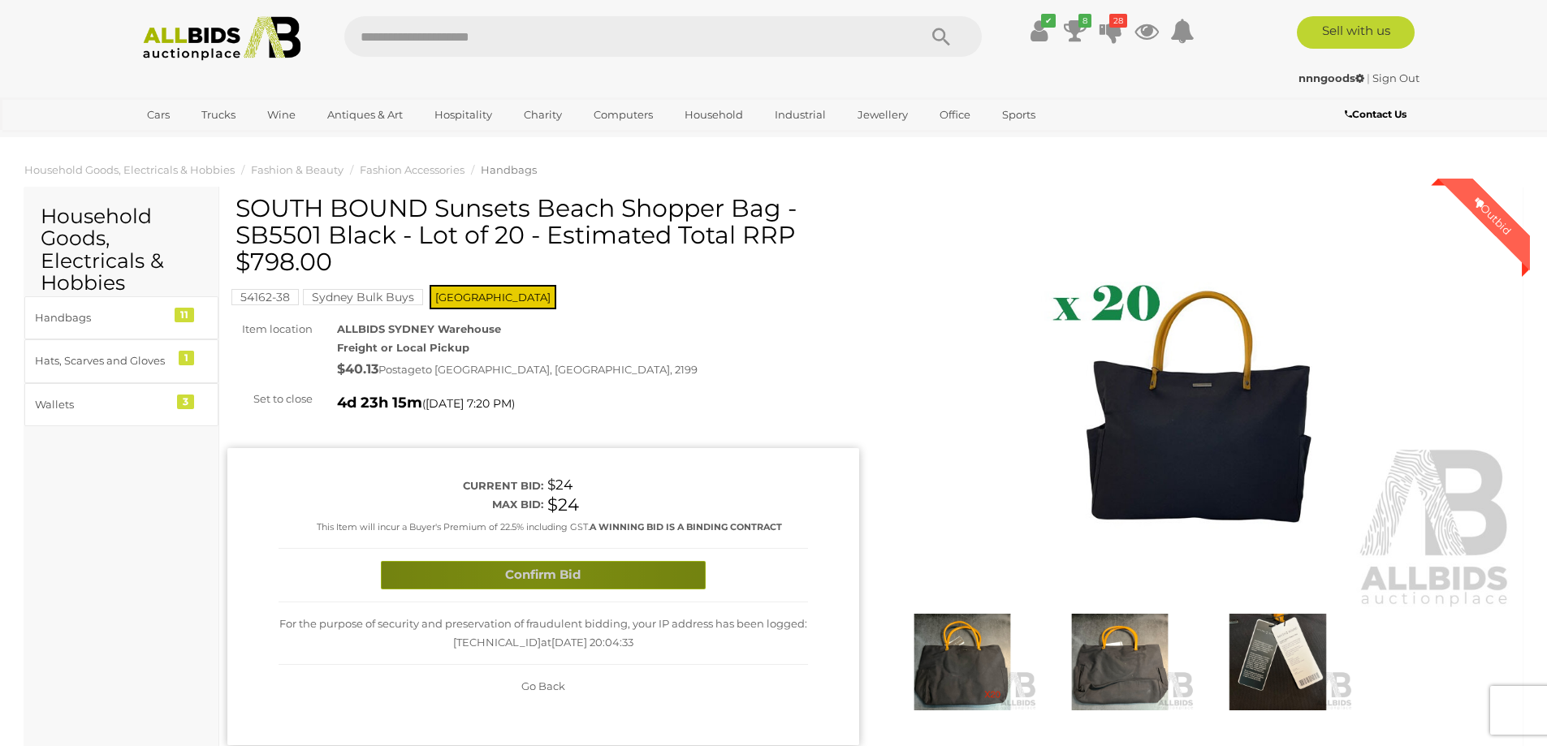
click at [542, 574] on button "Confirm Bid" at bounding box center [543, 575] width 325 height 28
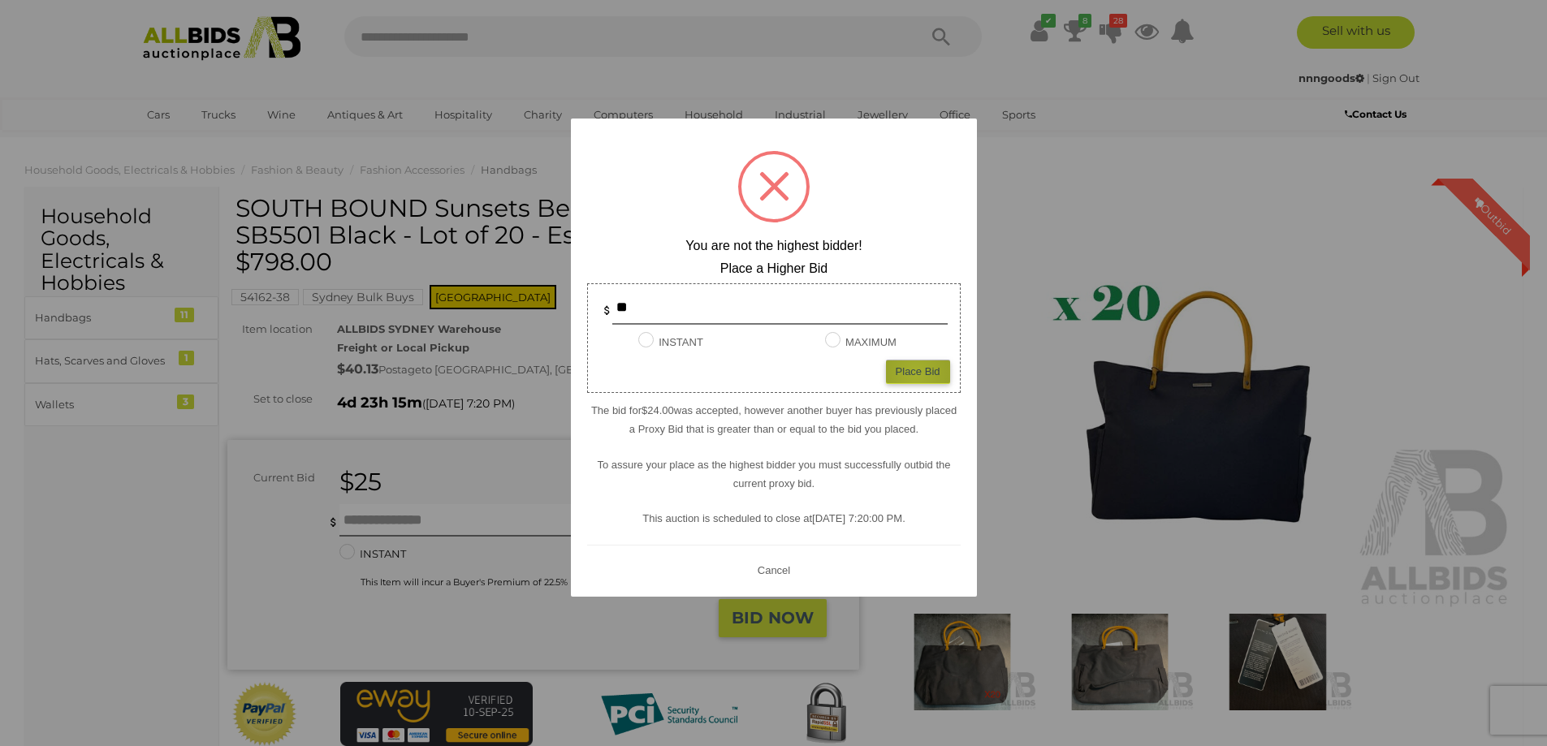
click at [916, 373] on div "Place Bid" at bounding box center [918, 372] width 64 height 24
type input "**"
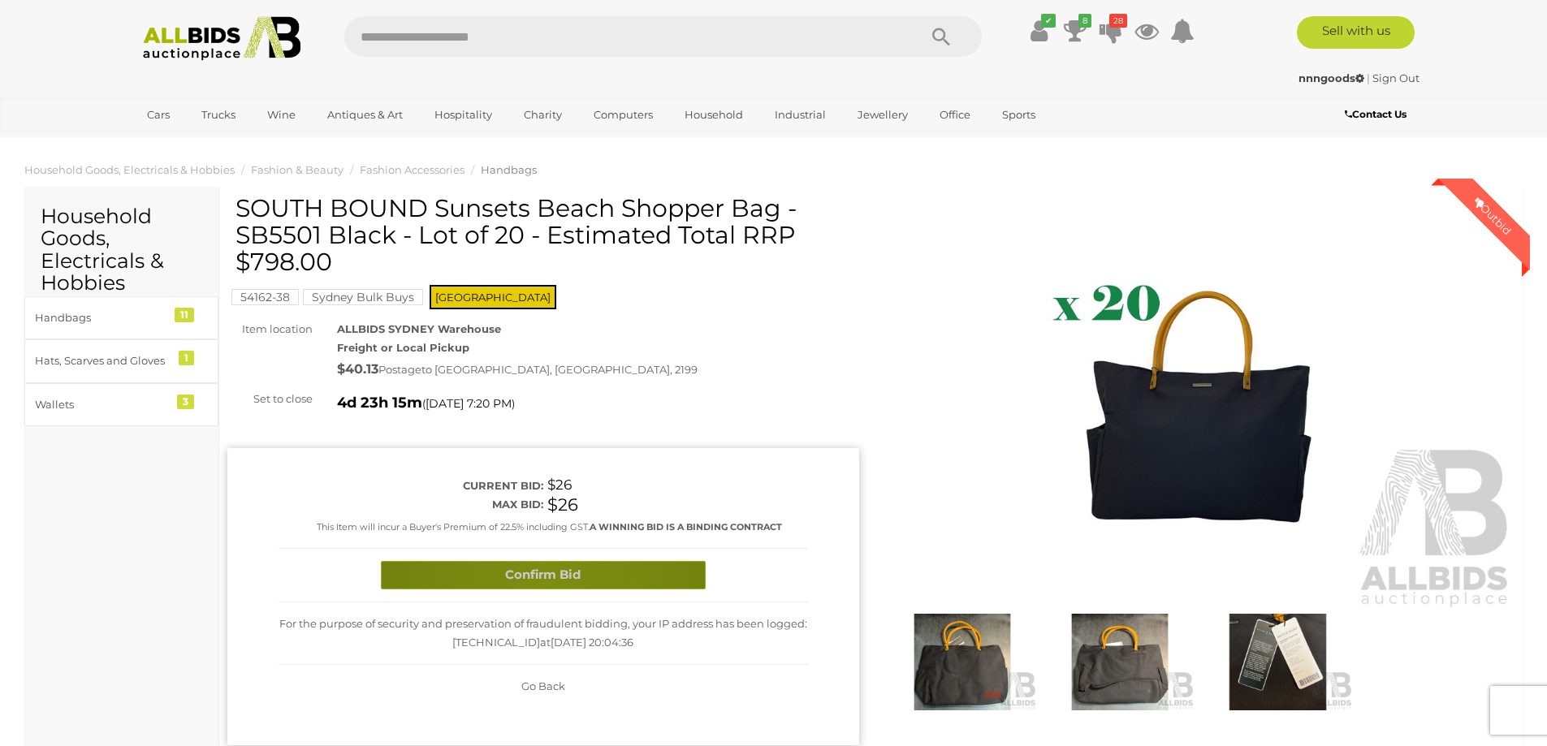
click at [548, 580] on button "Confirm Bid" at bounding box center [543, 575] width 325 height 28
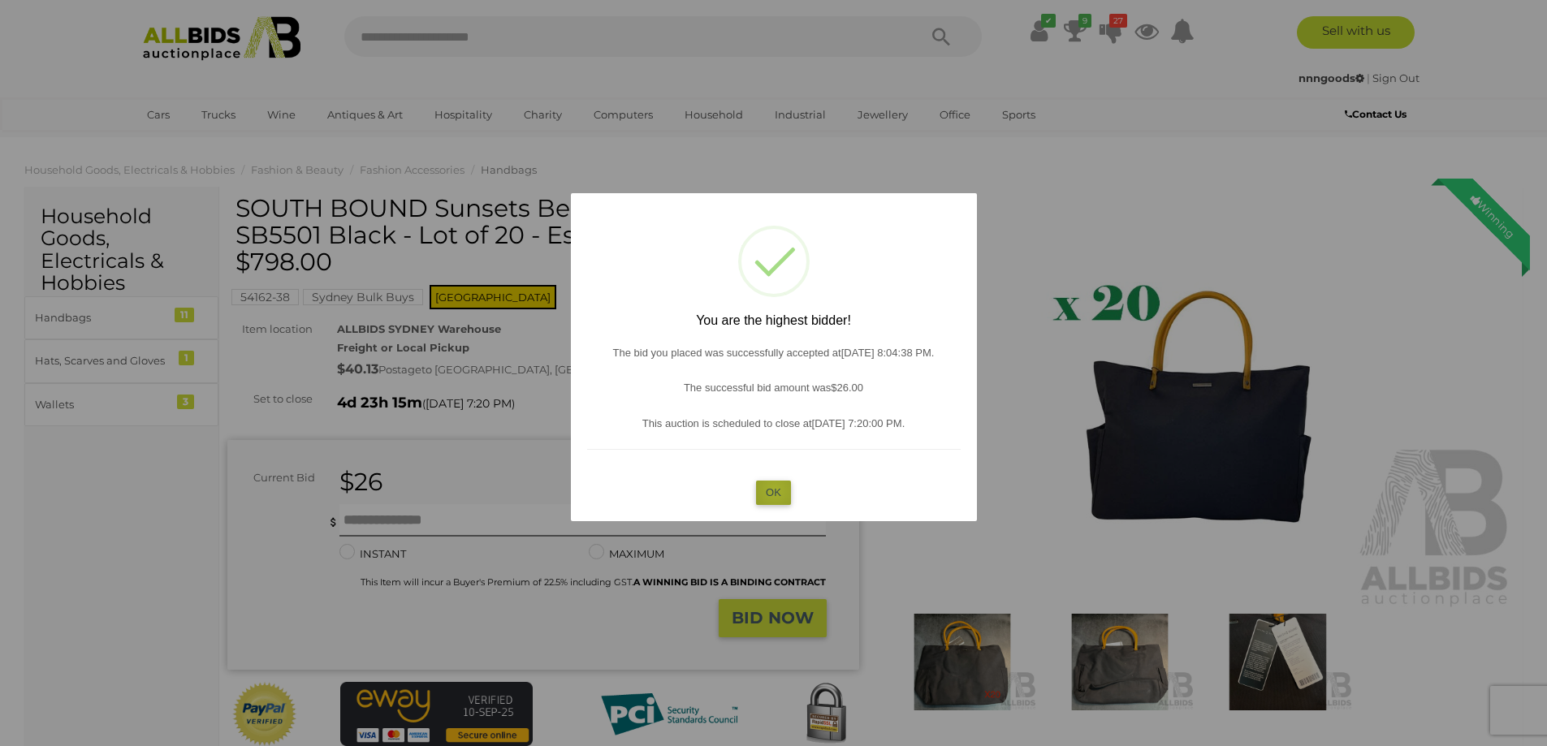
click at [775, 490] on button "OK" at bounding box center [773, 493] width 35 height 24
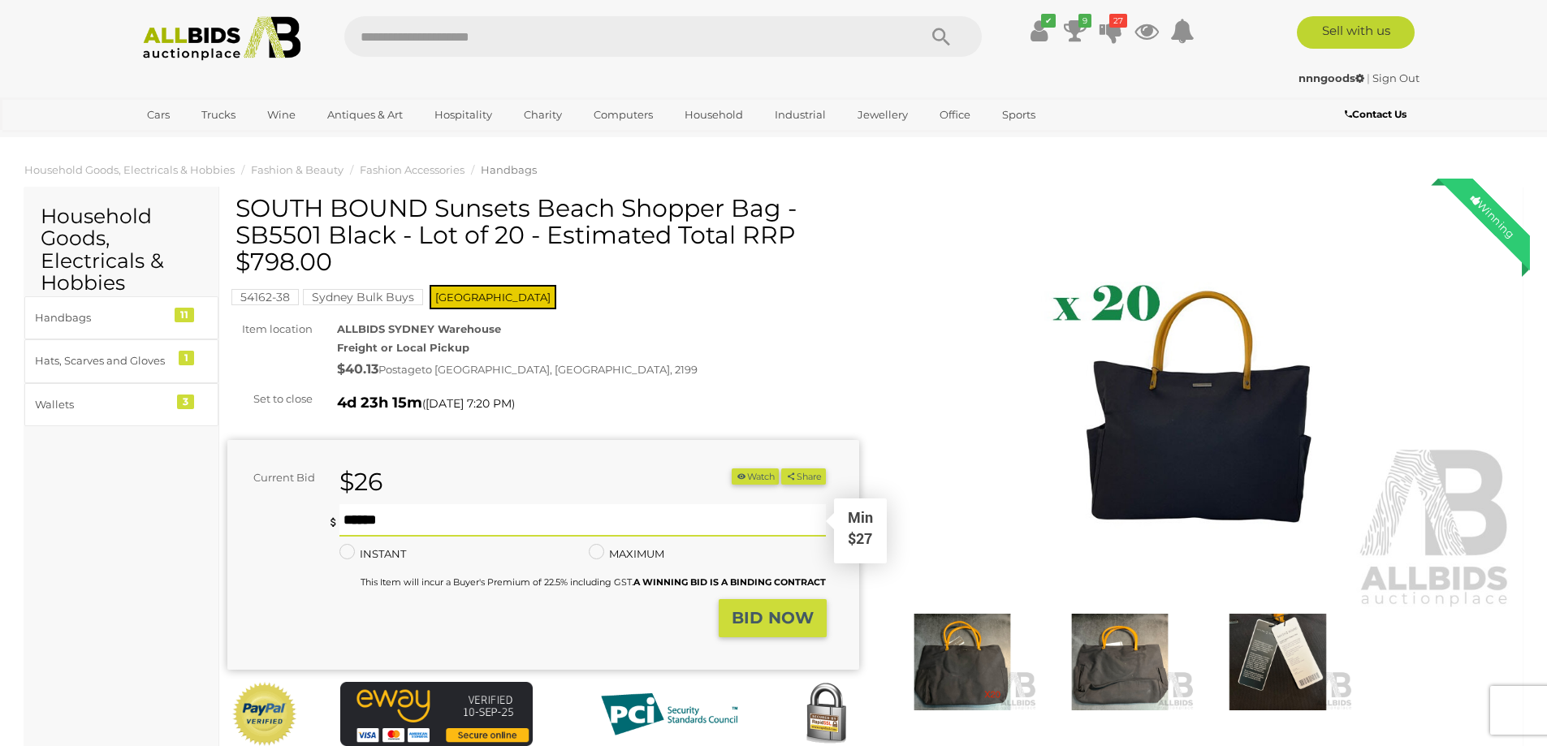
click at [522, 516] on input "text" at bounding box center [582, 520] width 487 height 32
type input "**"
click at [750, 624] on strong "BID NOW" at bounding box center [772, 617] width 82 height 19
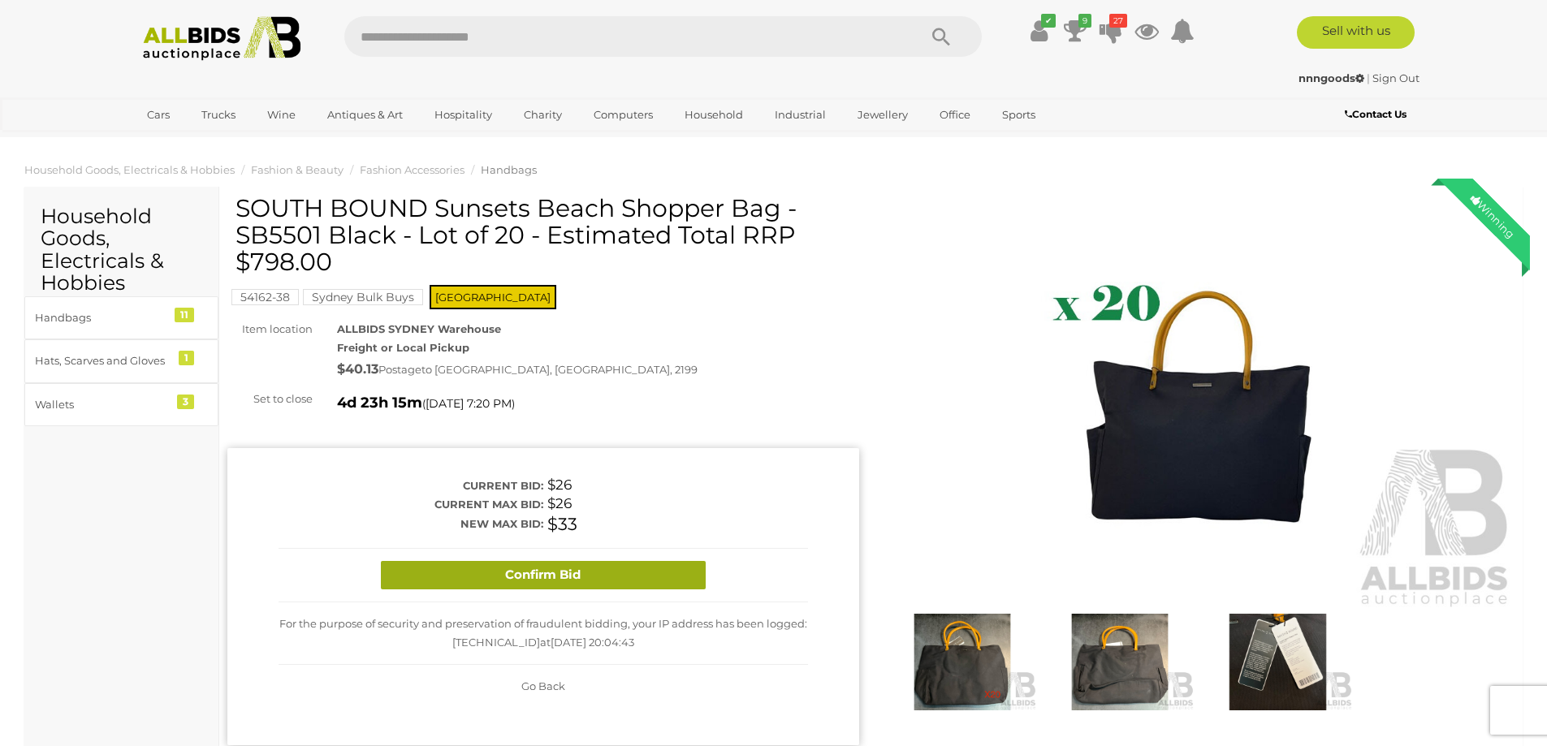
click at [597, 567] on button "Confirm Bid" at bounding box center [543, 575] width 325 height 28
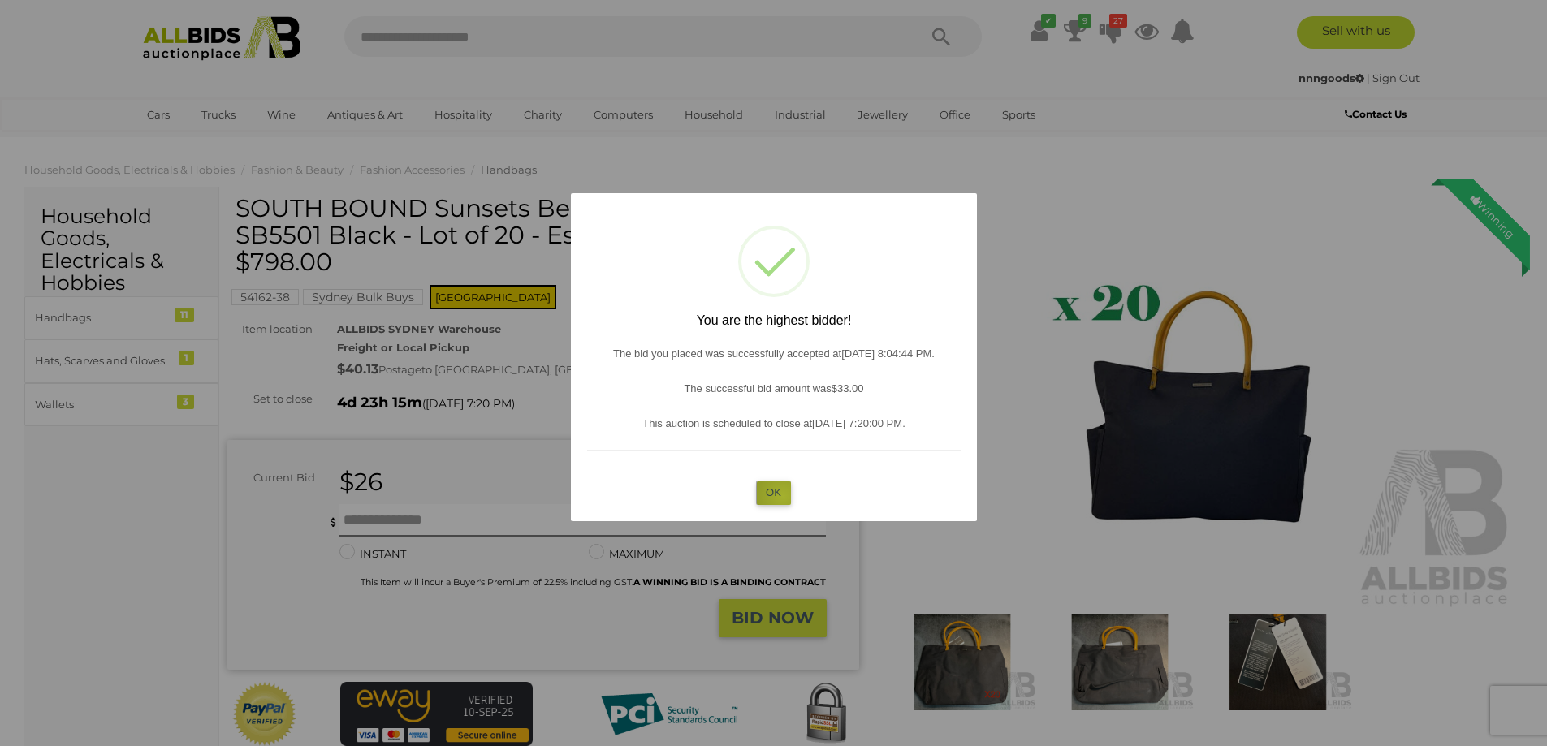
click at [783, 496] on button "OK" at bounding box center [773, 493] width 35 height 24
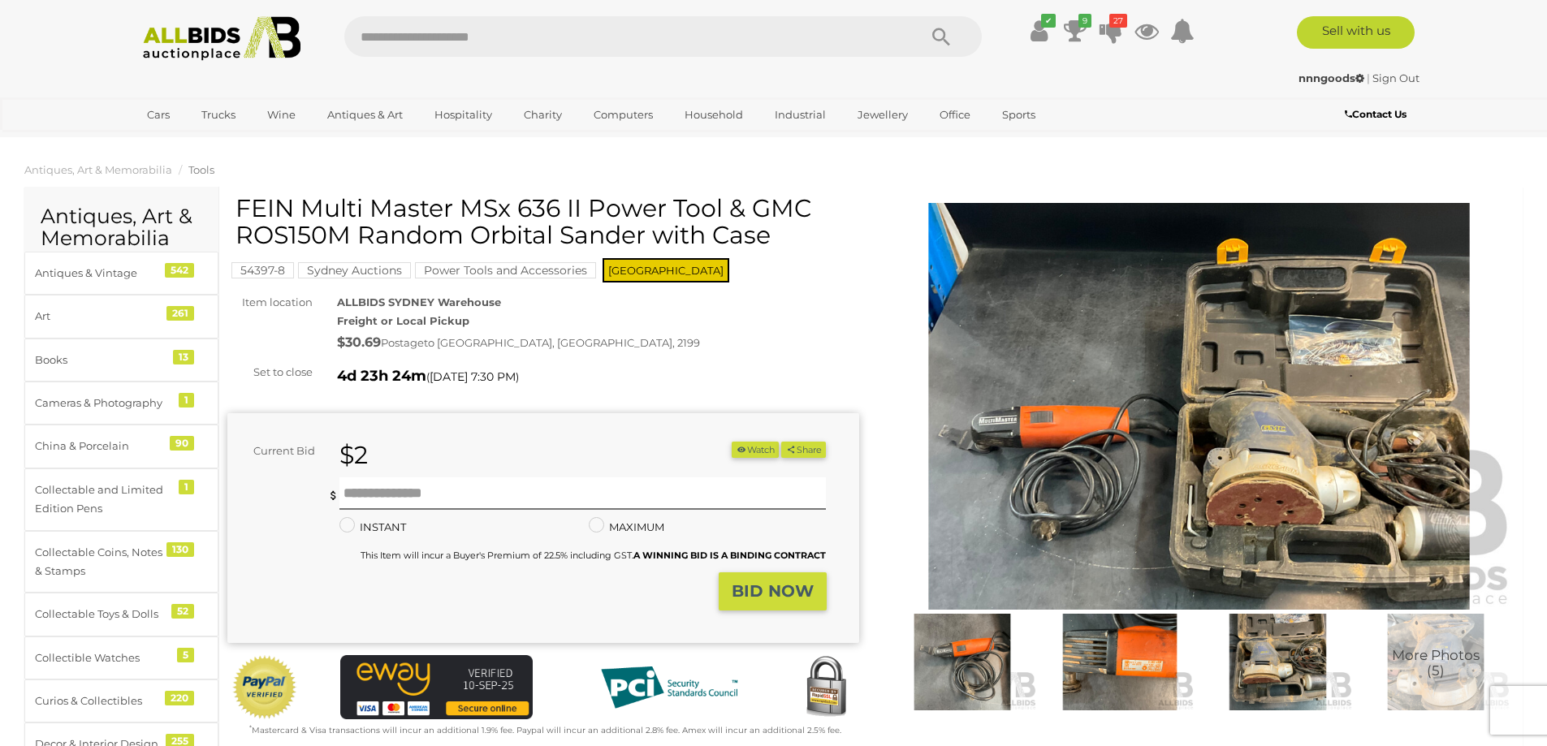
click at [1092, 649] on img at bounding box center [1119, 662] width 149 height 97
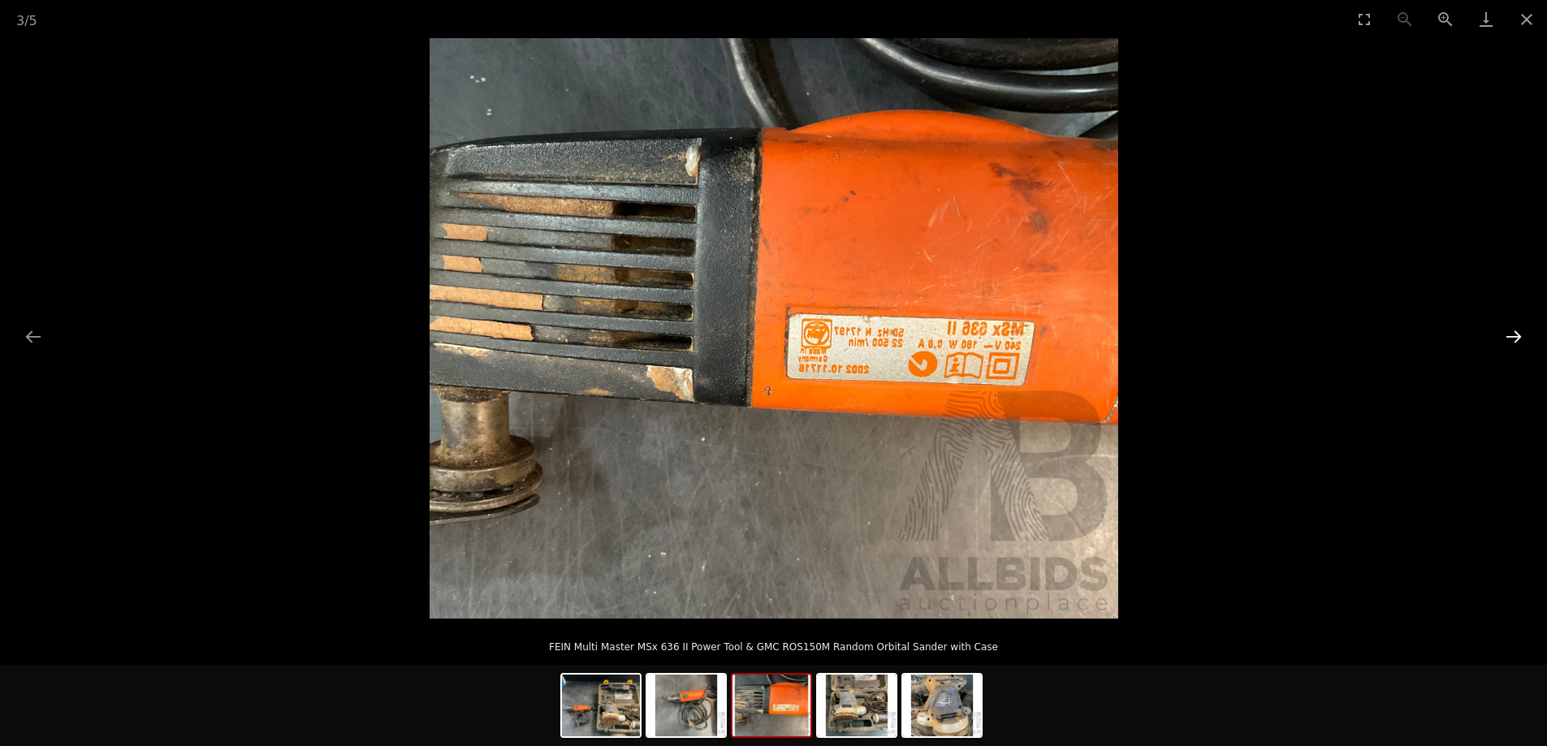
click at [1512, 329] on button "Next slide" at bounding box center [1513, 337] width 34 height 32
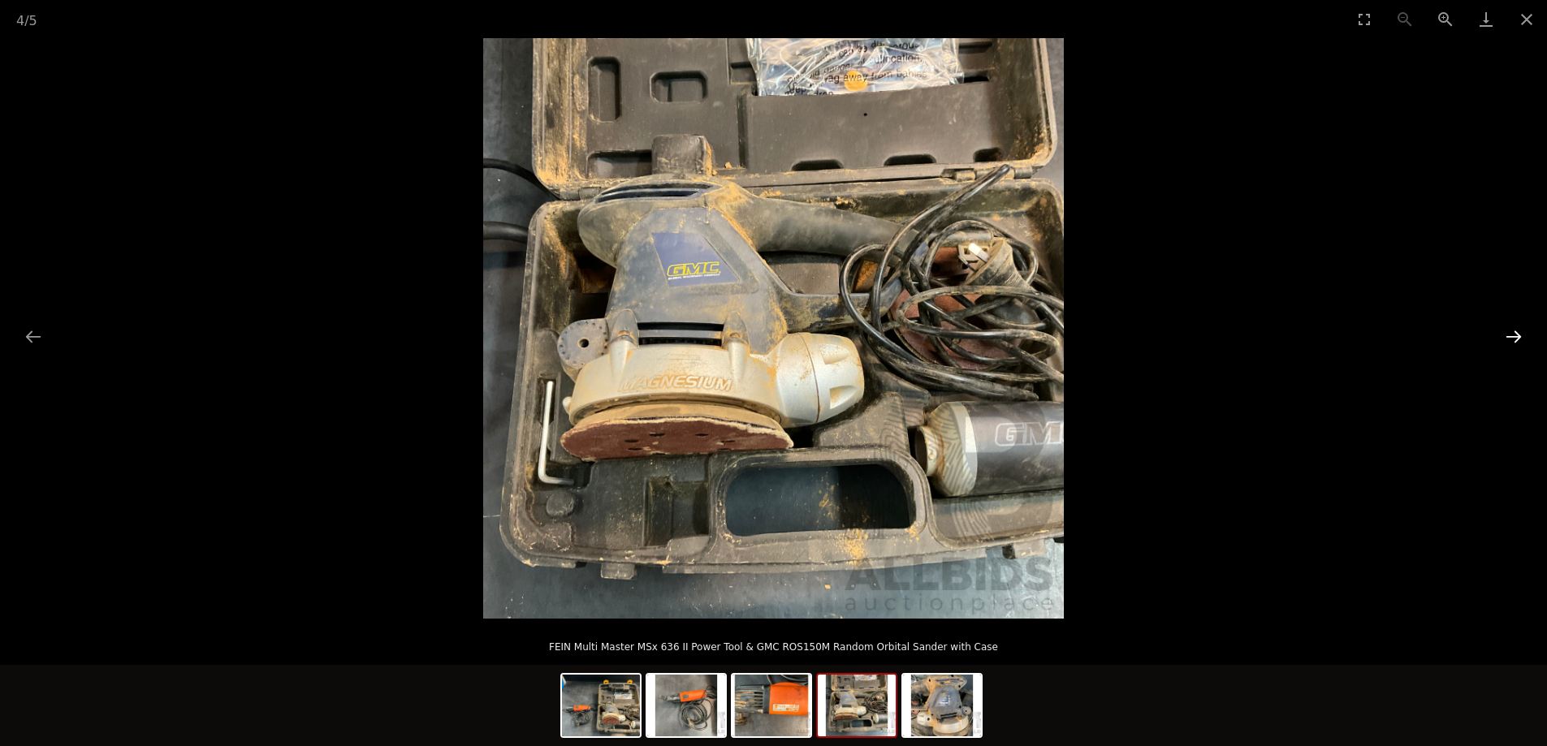
click at [1512, 330] on button "Next slide" at bounding box center [1513, 337] width 34 height 32
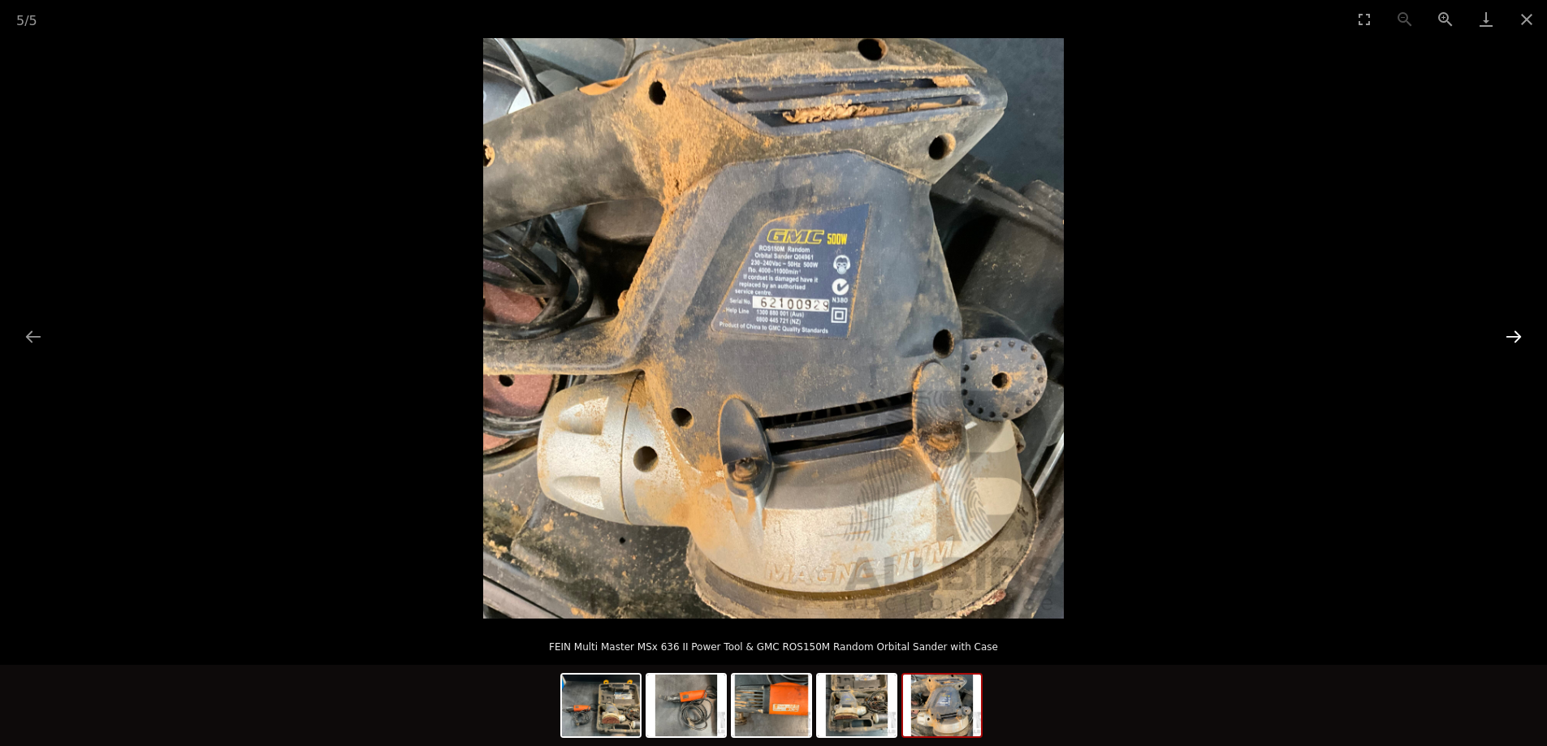
click at [1512, 330] on button "Next slide" at bounding box center [1513, 337] width 34 height 32
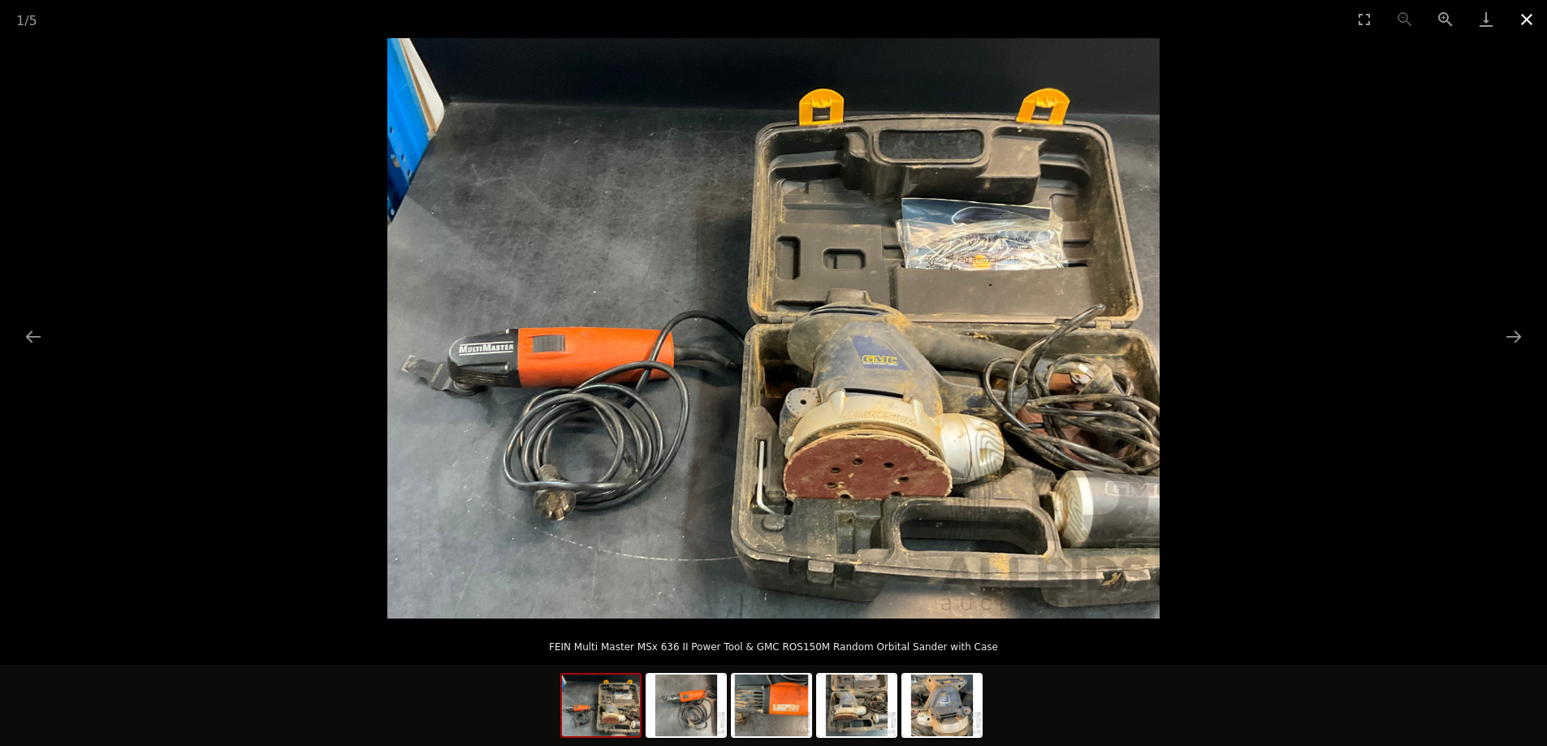
click at [1531, 17] on button "Close gallery" at bounding box center [1526, 19] width 41 height 38
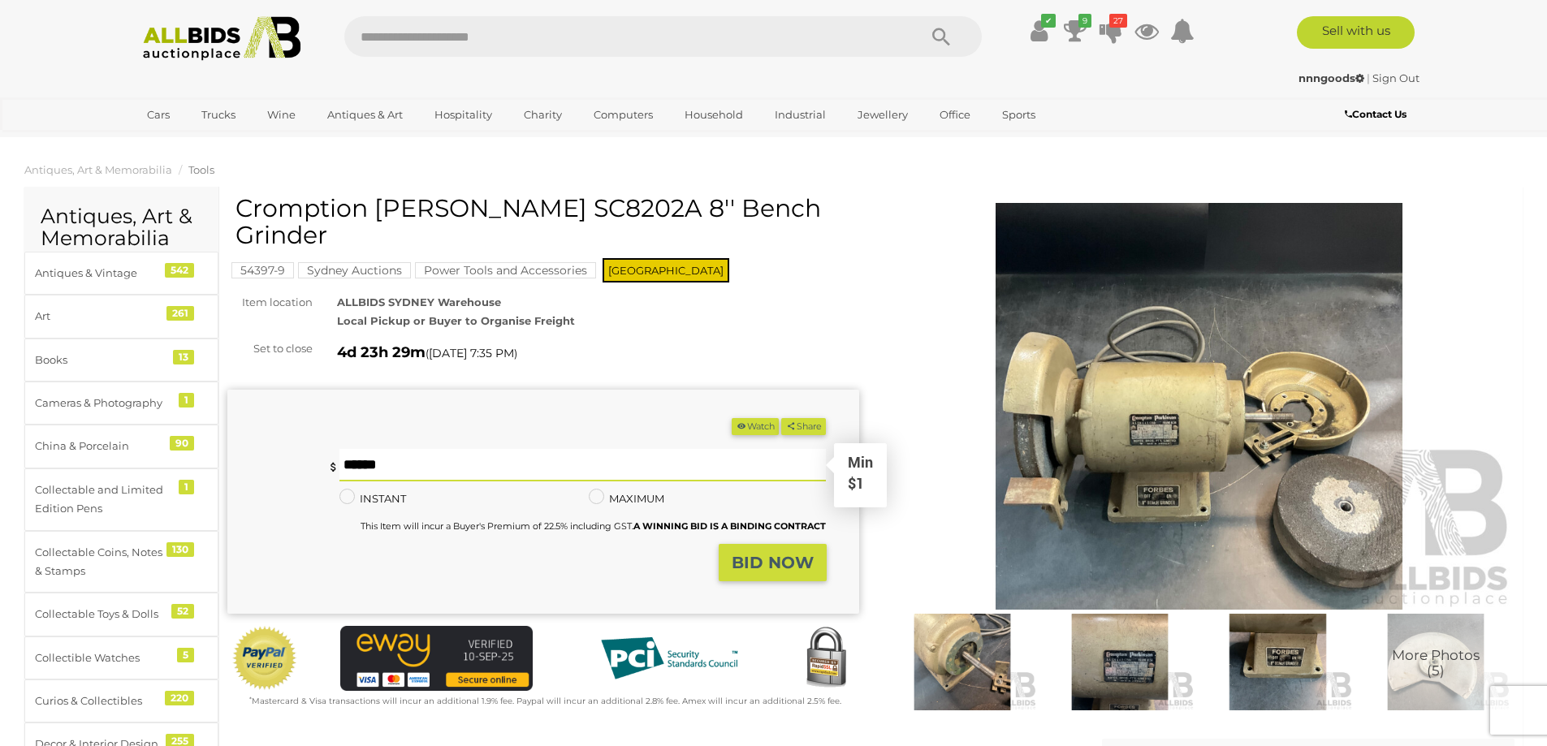
click at [655, 449] on input "text" at bounding box center [582, 465] width 487 height 32
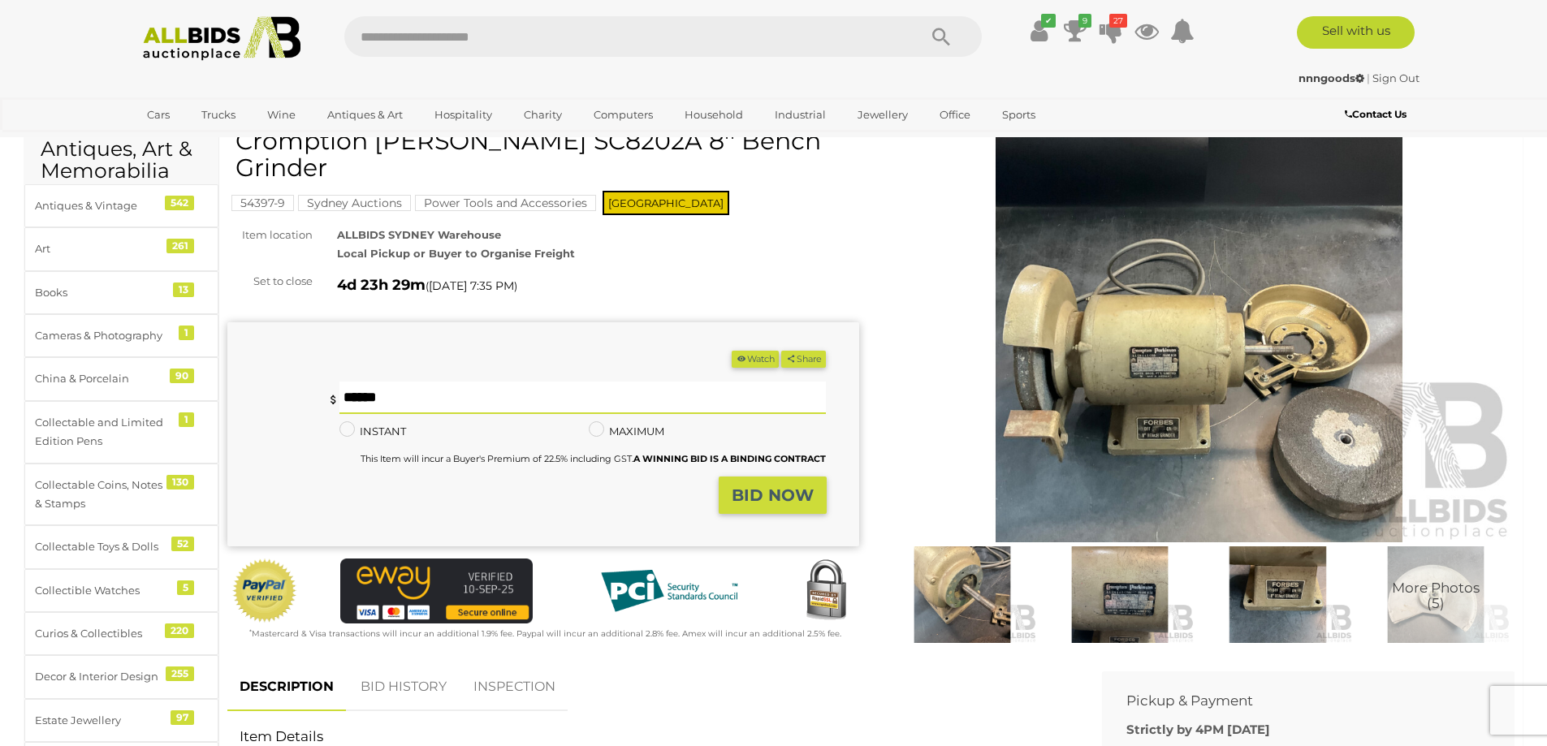
scroll to position [244, 0]
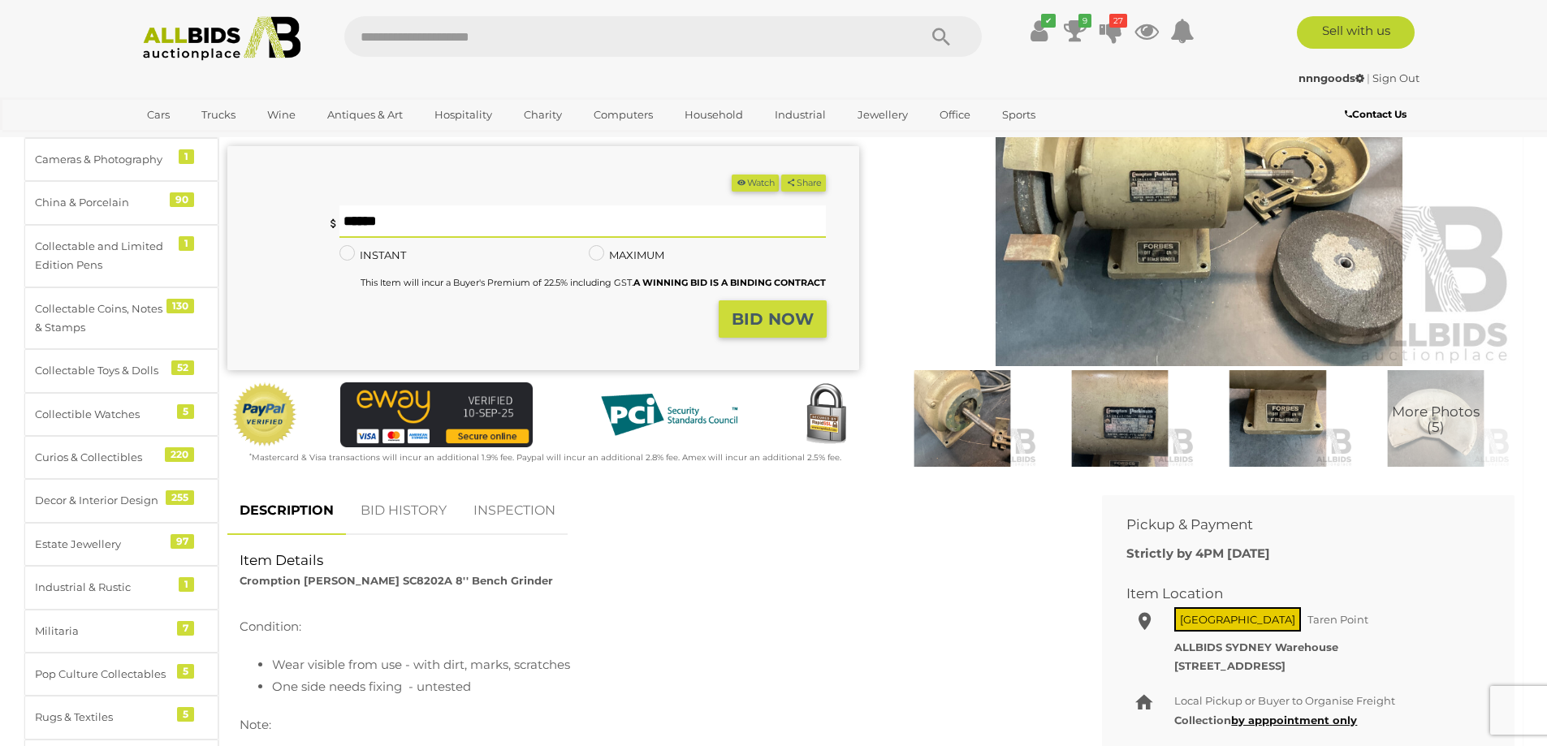
type input "*"
click at [783, 309] on strong "BID NOW" at bounding box center [772, 318] width 82 height 19
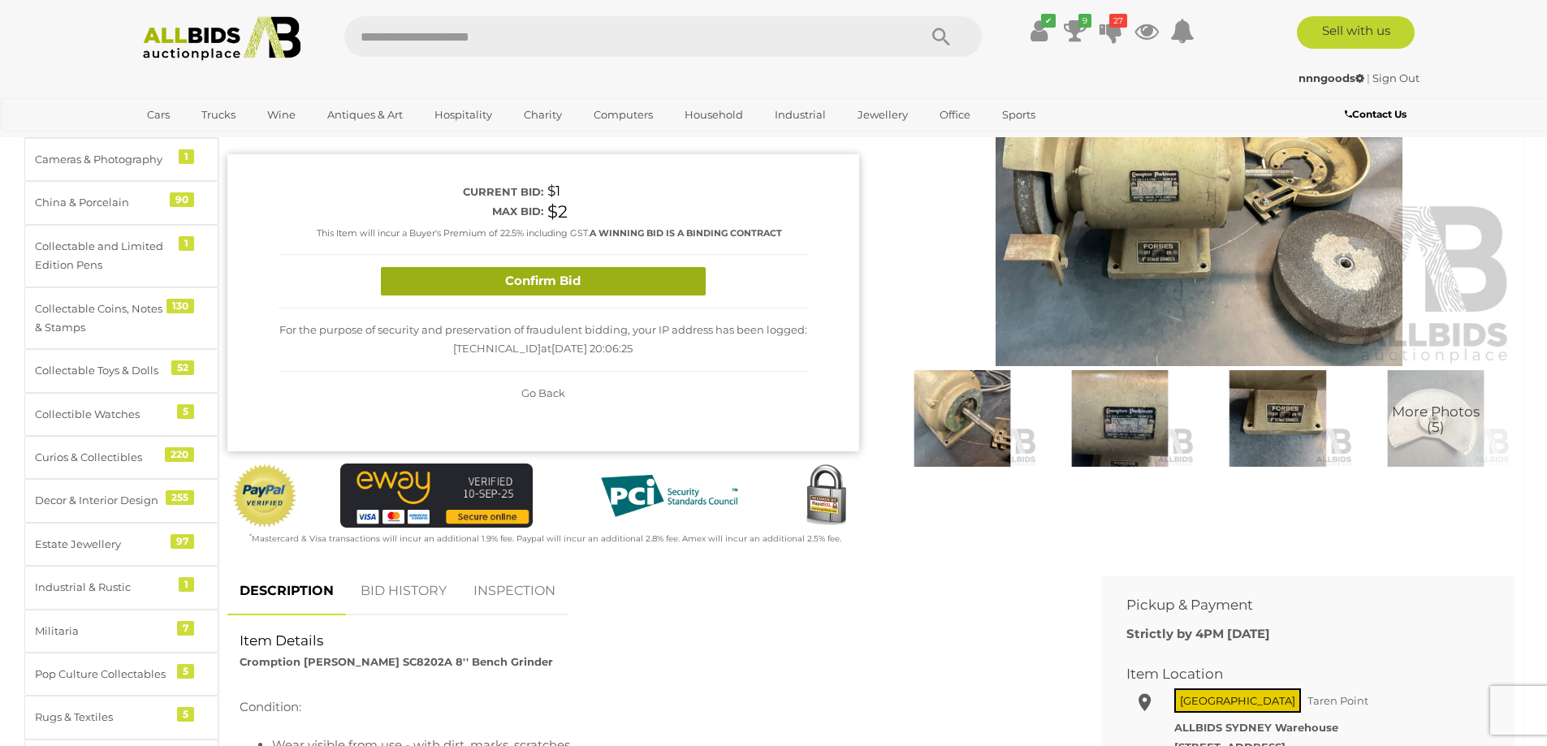
click at [622, 267] on button "Confirm Bid" at bounding box center [543, 281] width 325 height 28
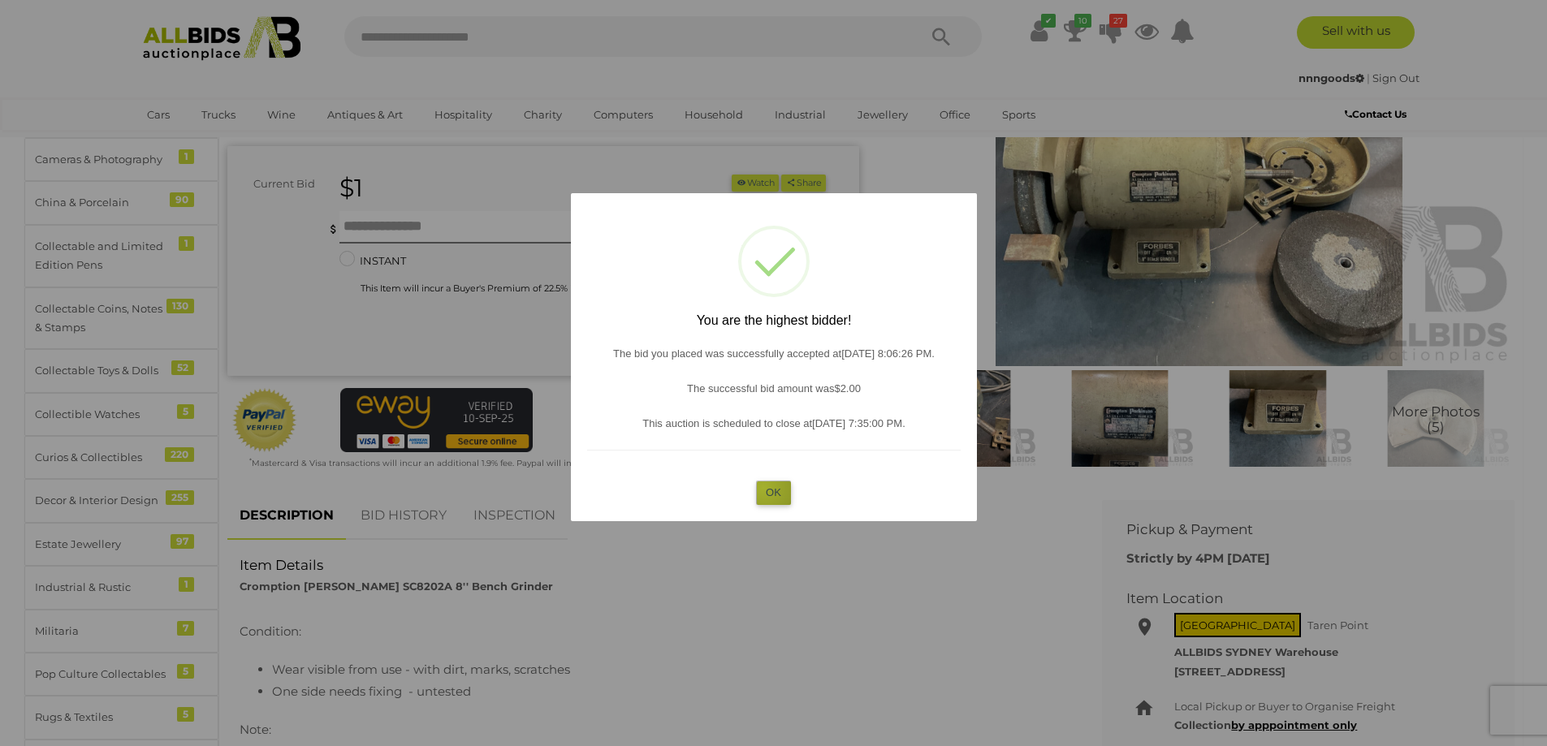
click at [763, 488] on button "OK" at bounding box center [773, 493] width 35 height 24
